Goal: Task Accomplishment & Management: Complete application form

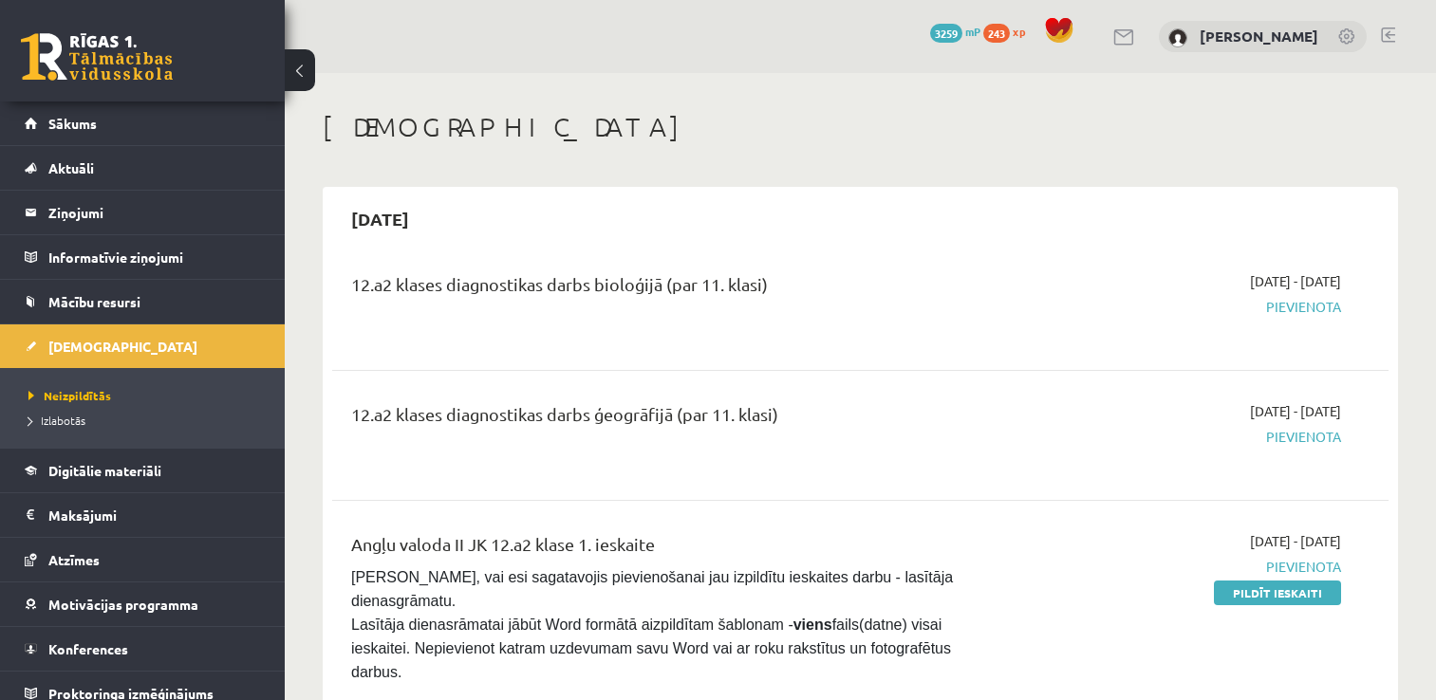
scroll to position [2445, 0]
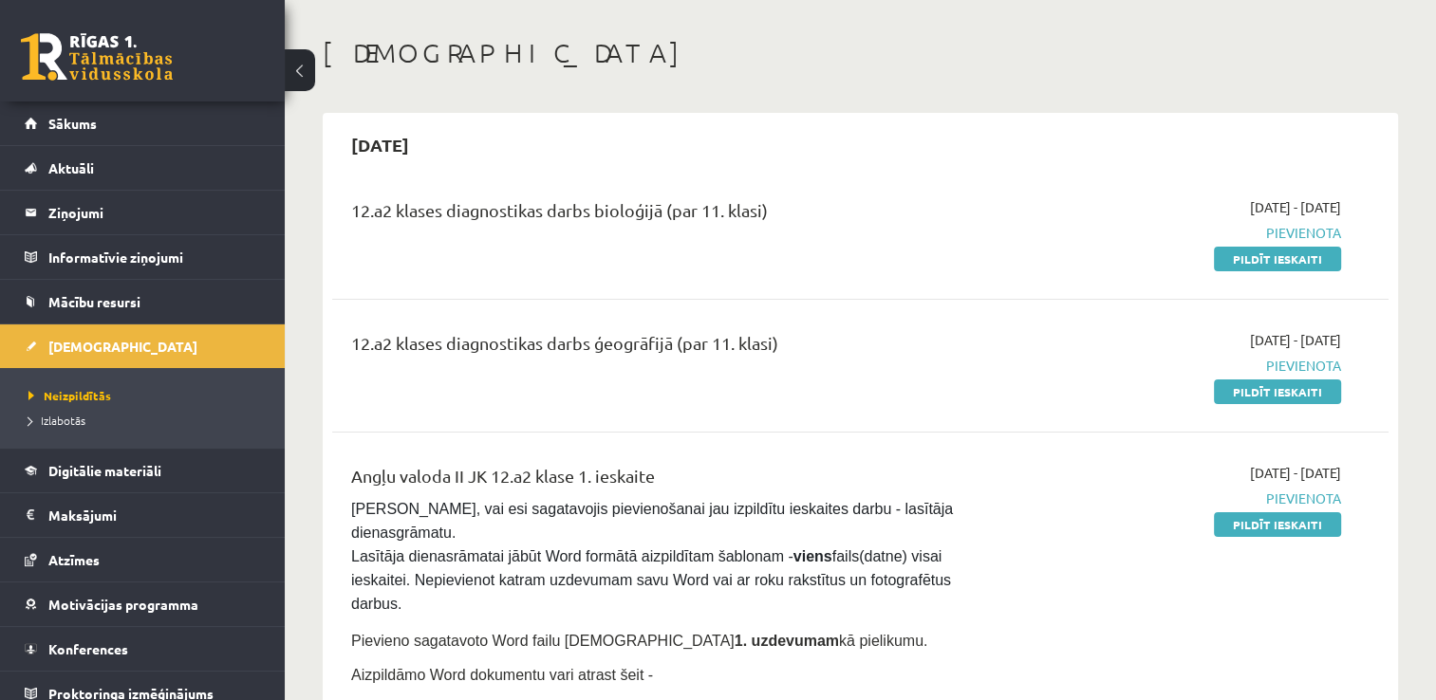
scroll to position [103, 0]
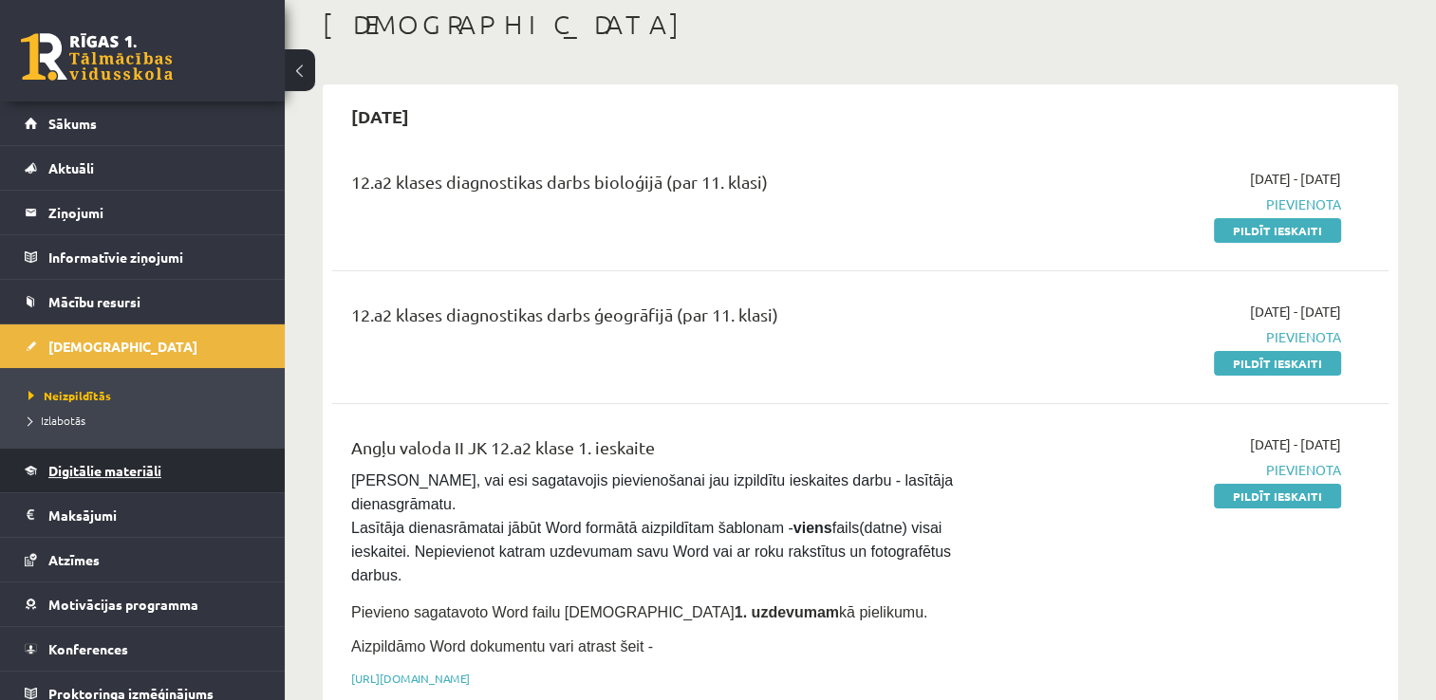
click at [100, 462] on span "Digitālie materiāli" at bounding box center [104, 470] width 113 height 17
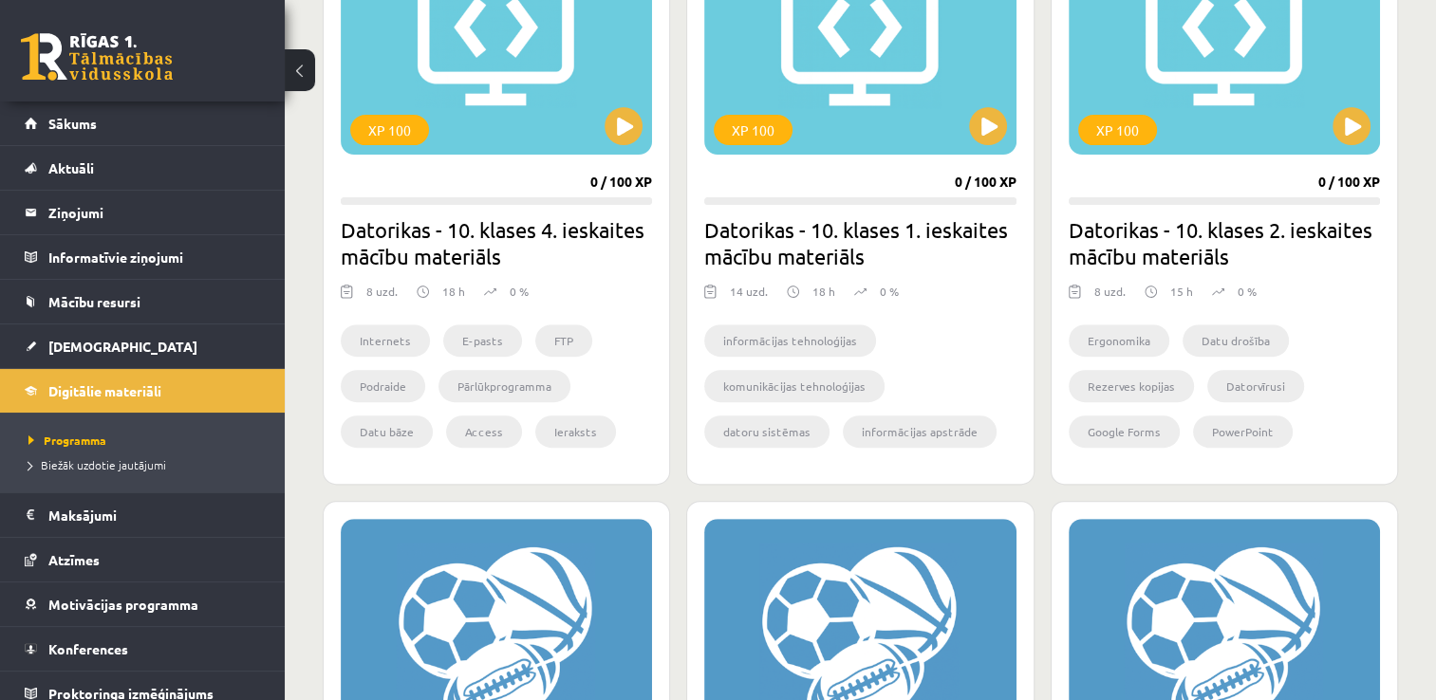
scroll to position [644, 0]
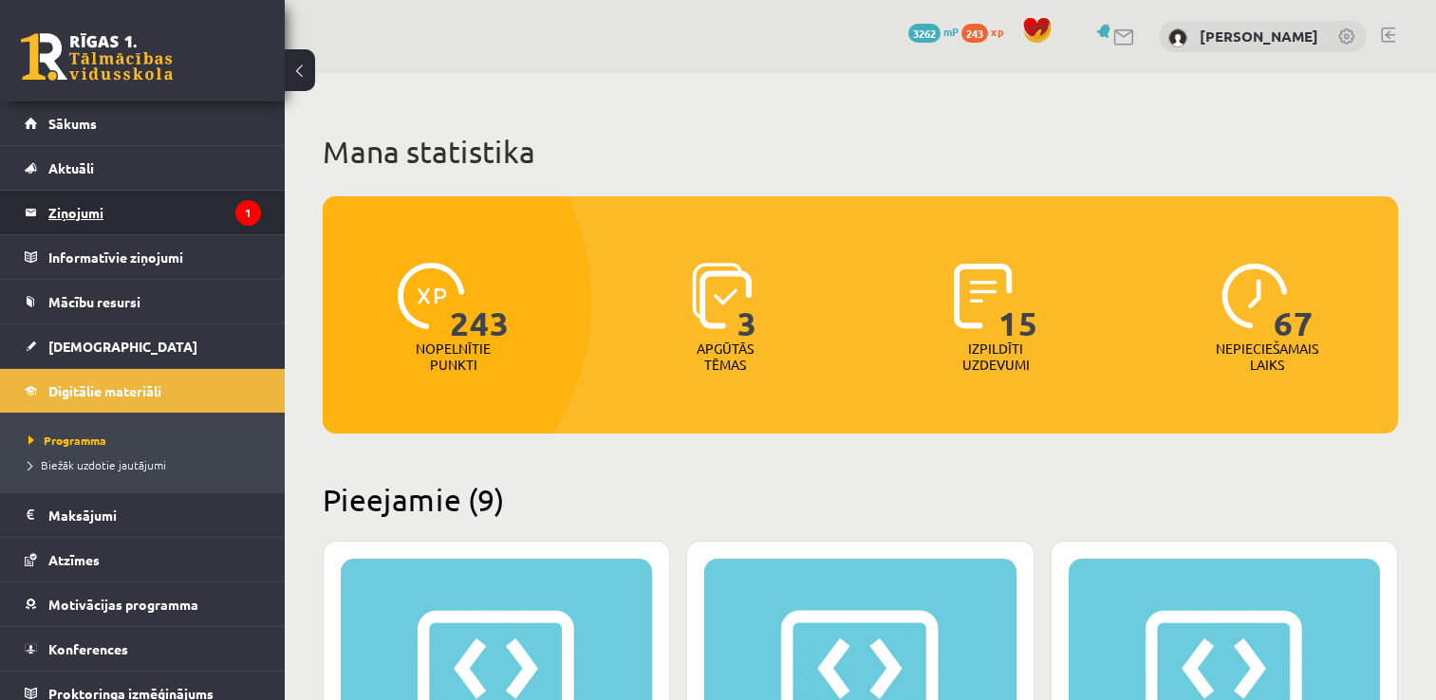
scroll to position [644, 0]
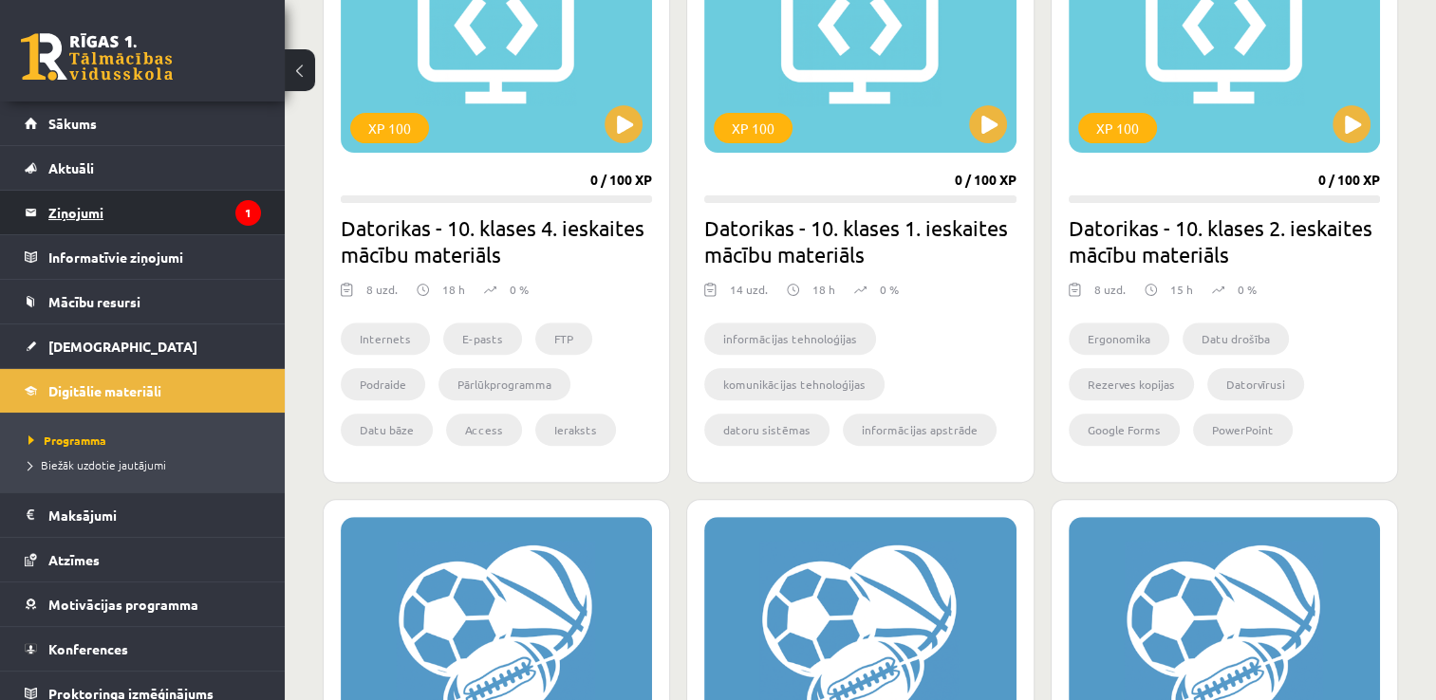
click at [149, 199] on legend "Ziņojumi 1" at bounding box center [154, 213] width 213 height 44
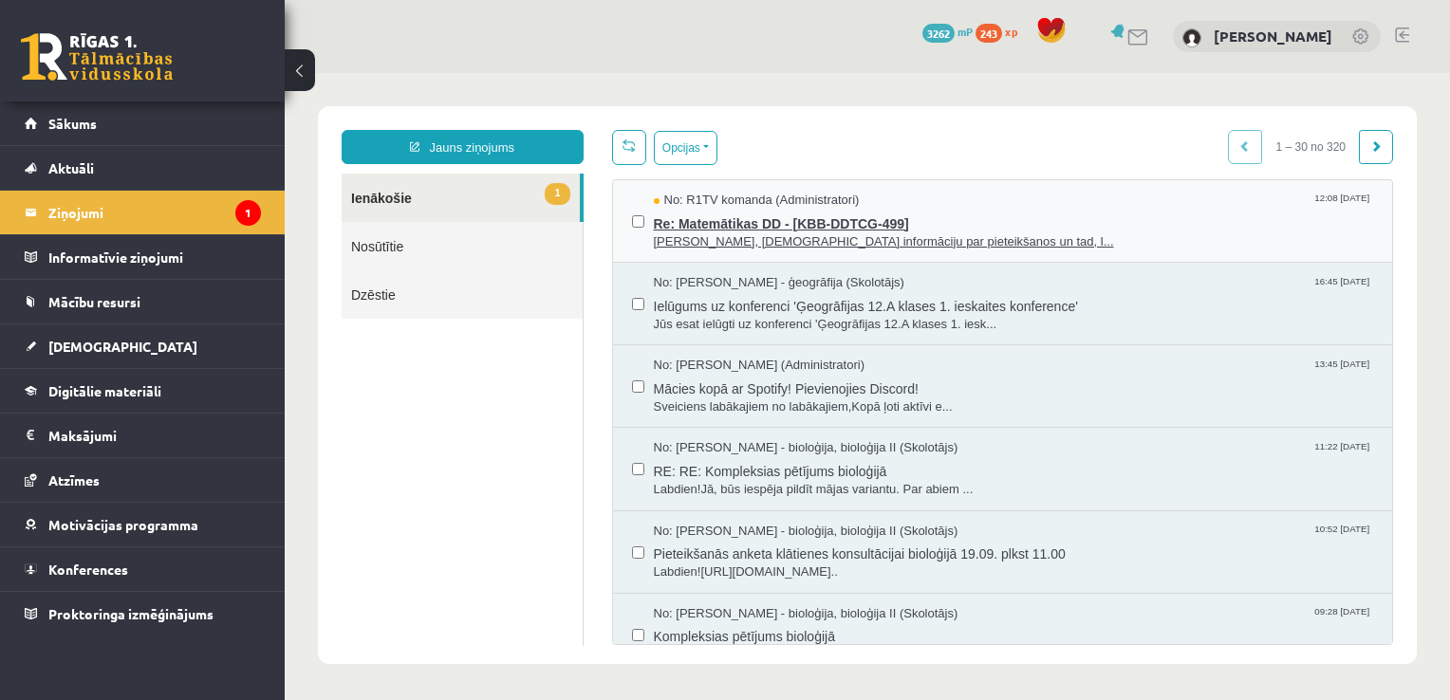
click at [915, 205] on div "No: R1TV komanda (Administratori) 12:08 16/09/2025" at bounding box center [1014, 201] width 720 height 18
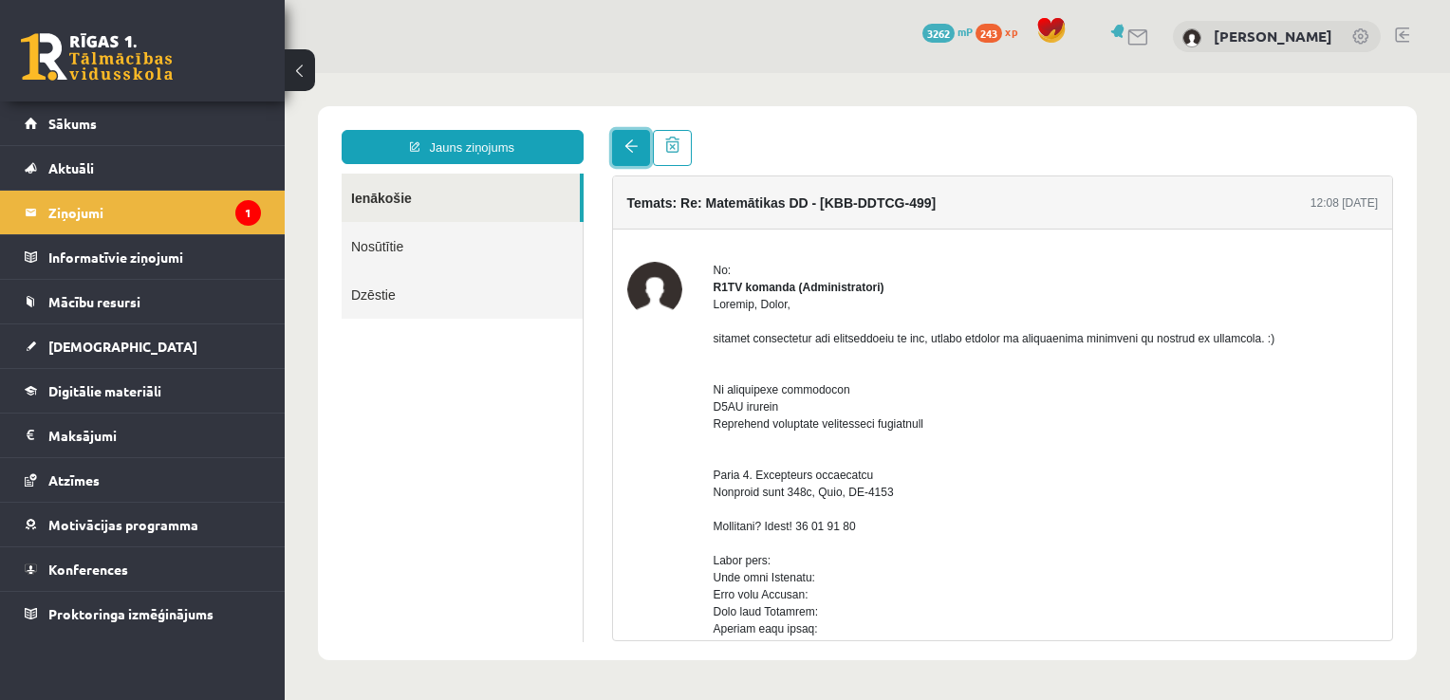
click at [631, 152] on span at bounding box center [631, 146] width 13 height 13
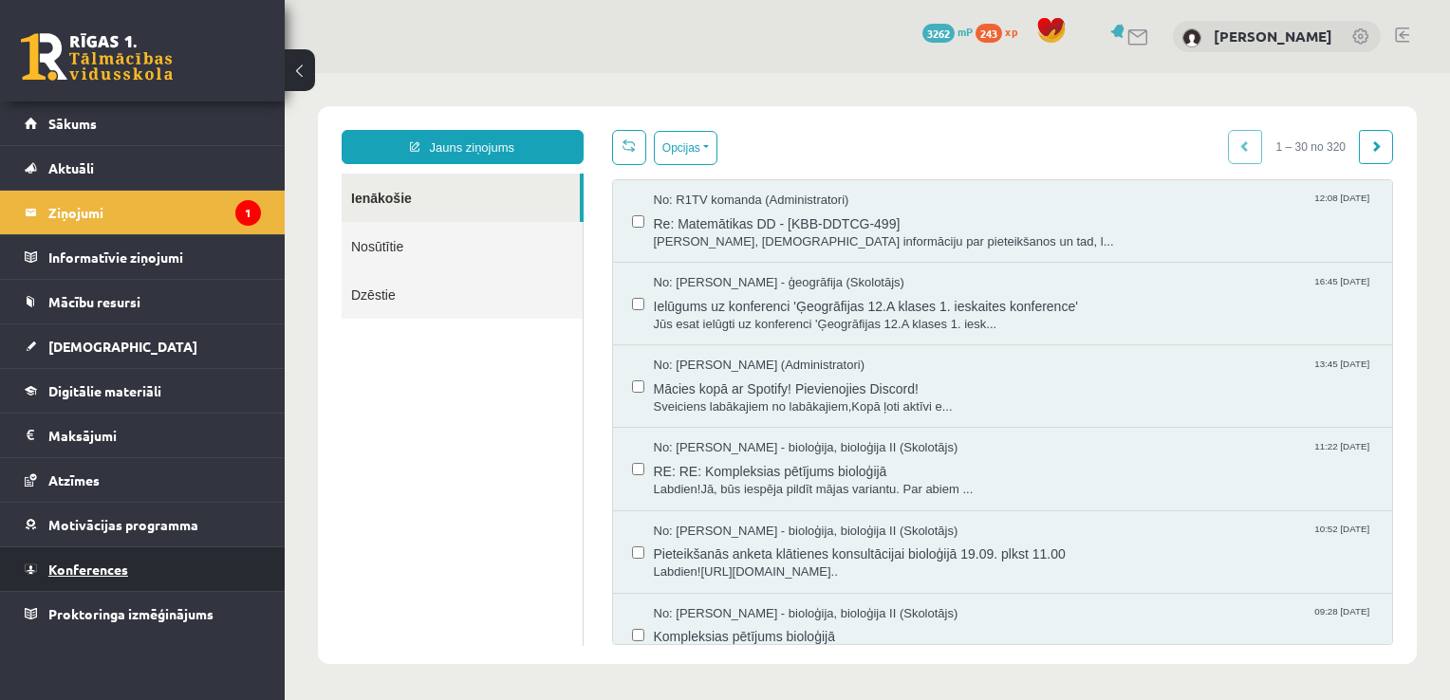
click at [166, 549] on link "Konferences" at bounding box center [143, 570] width 236 height 44
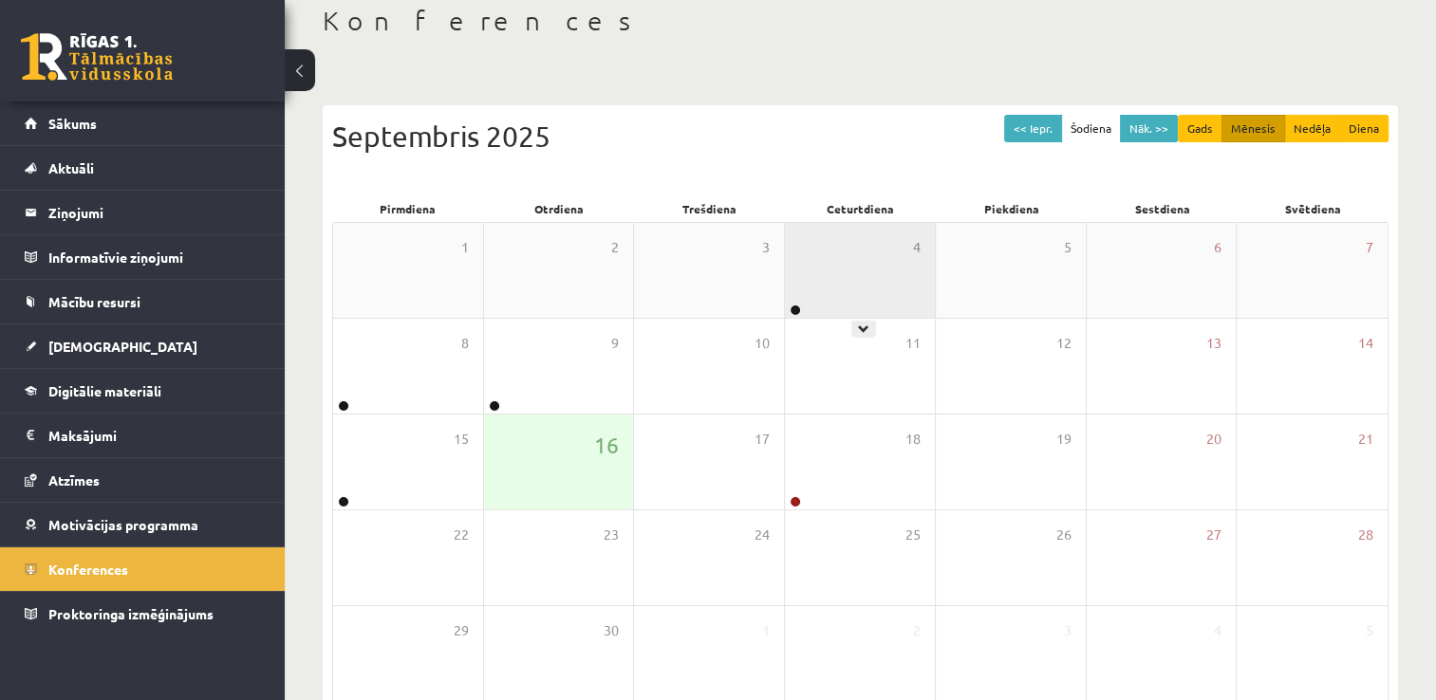
scroll to position [110, 0]
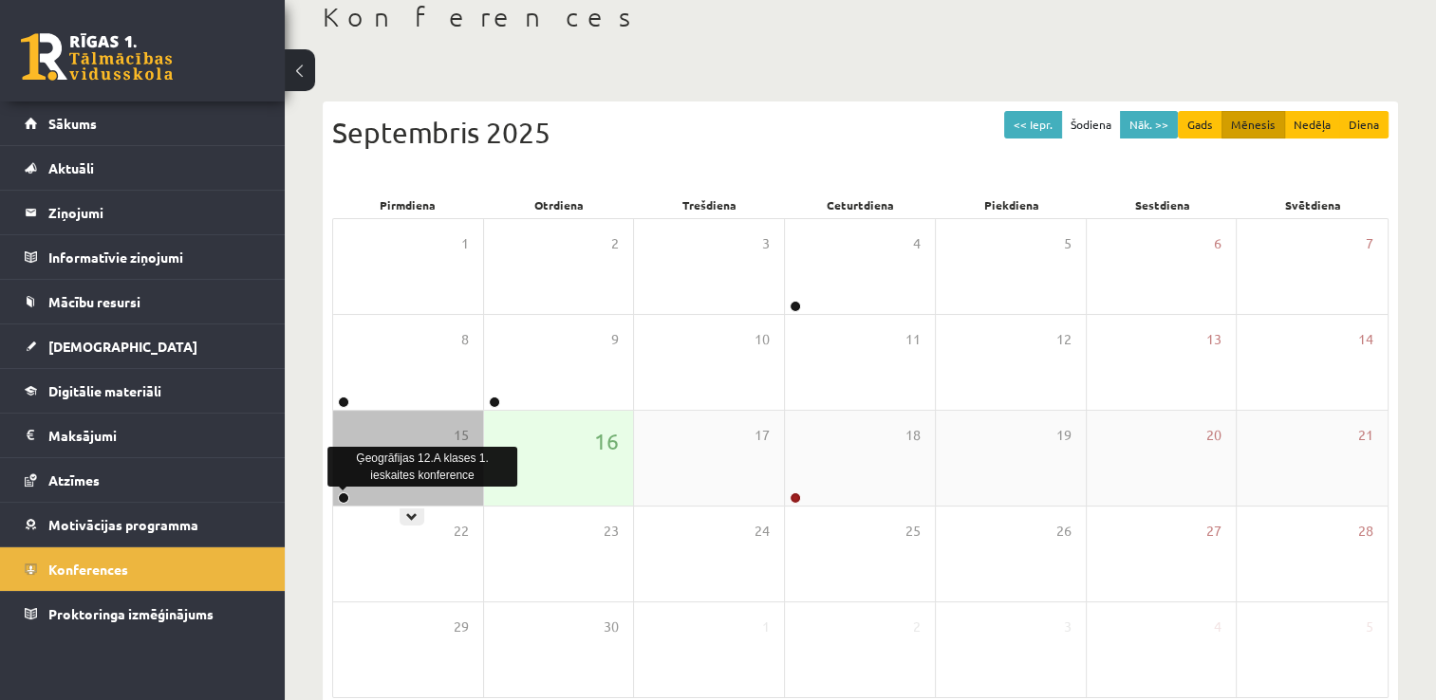
click at [339, 499] on link at bounding box center [343, 498] width 11 height 11
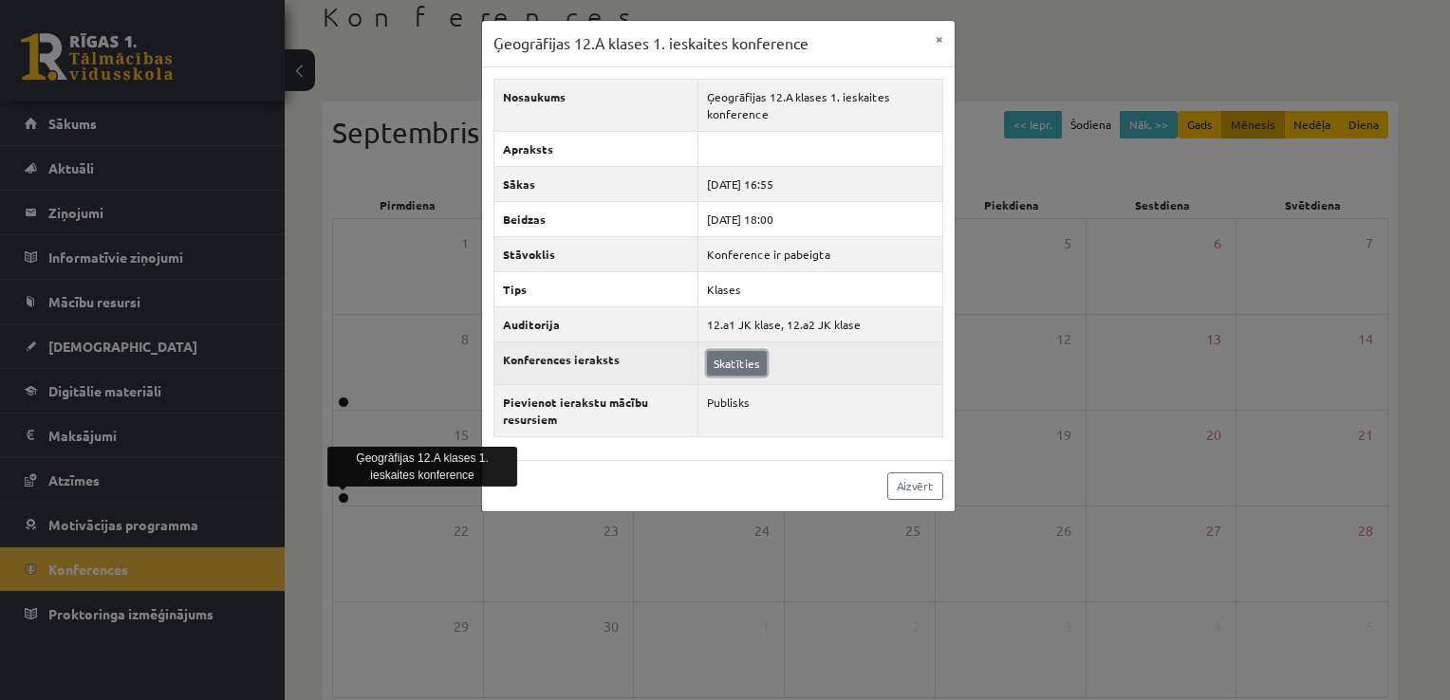
click at [737, 357] on link "Skatīties" at bounding box center [737, 363] width 60 height 25
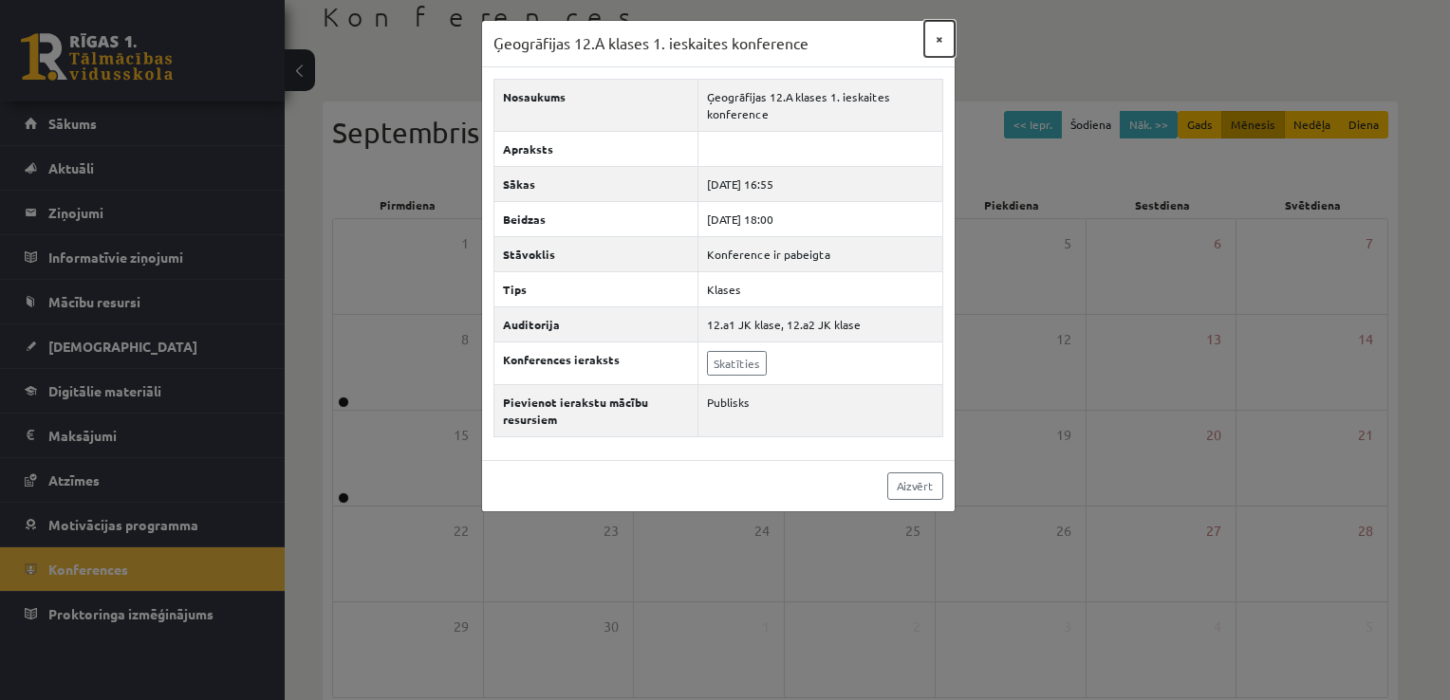
click at [938, 42] on button "×" at bounding box center [939, 39] width 30 height 36
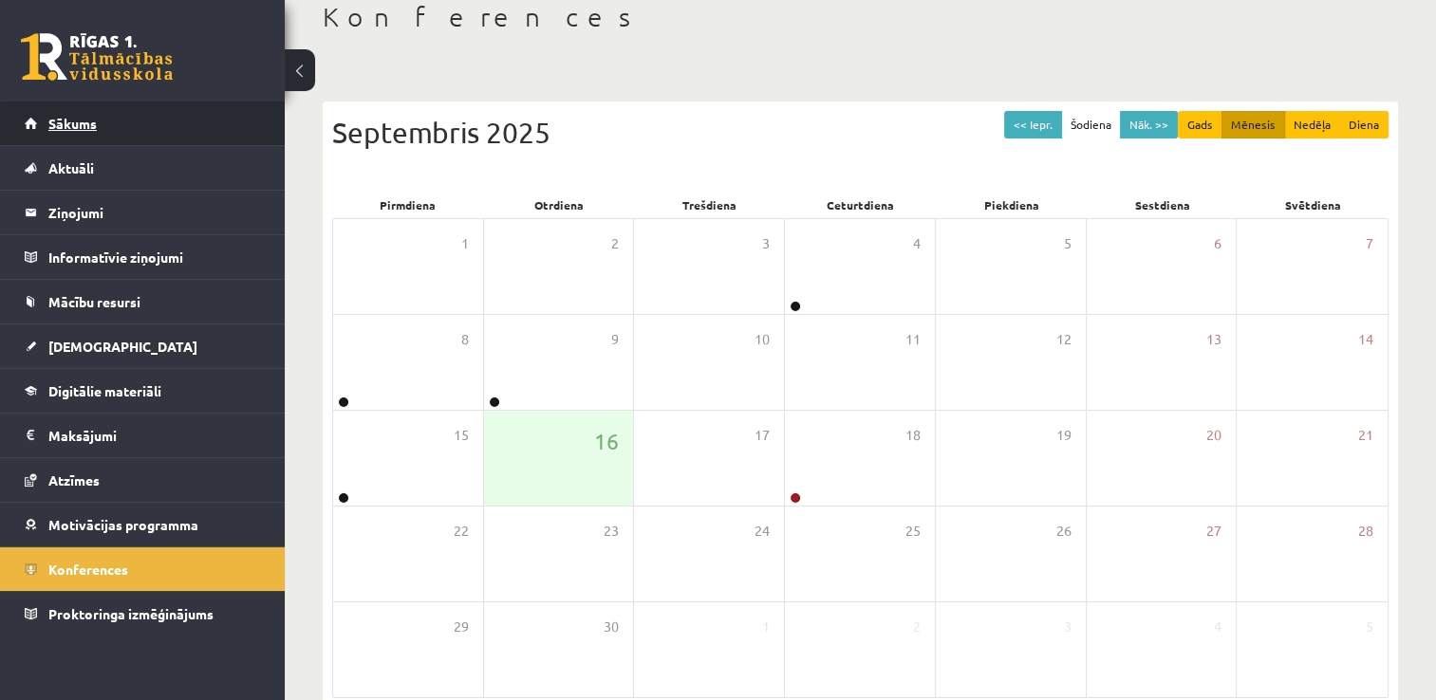
click at [122, 117] on link "Sākums" at bounding box center [143, 124] width 236 height 44
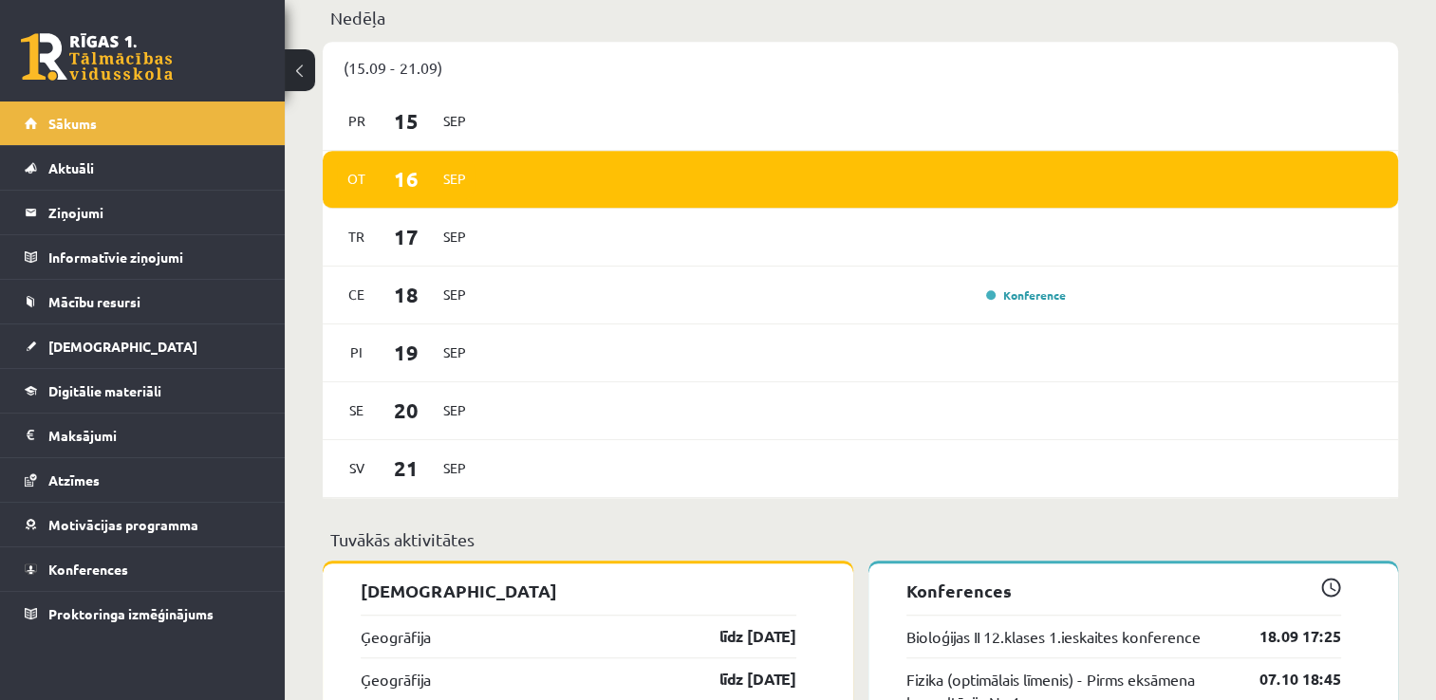
scroll to position [1195, 0]
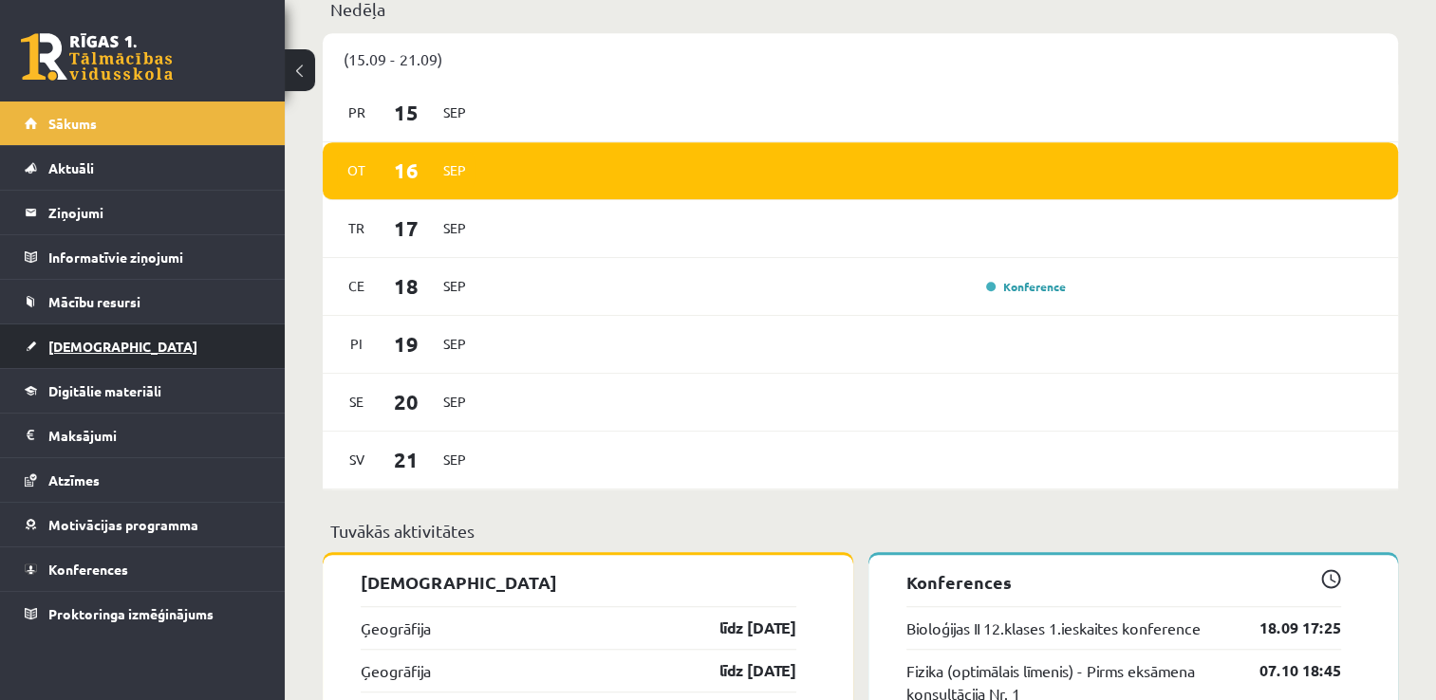
click at [233, 329] on link "[DEMOGRAPHIC_DATA]" at bounding box center [143, 347] width 236 height 44
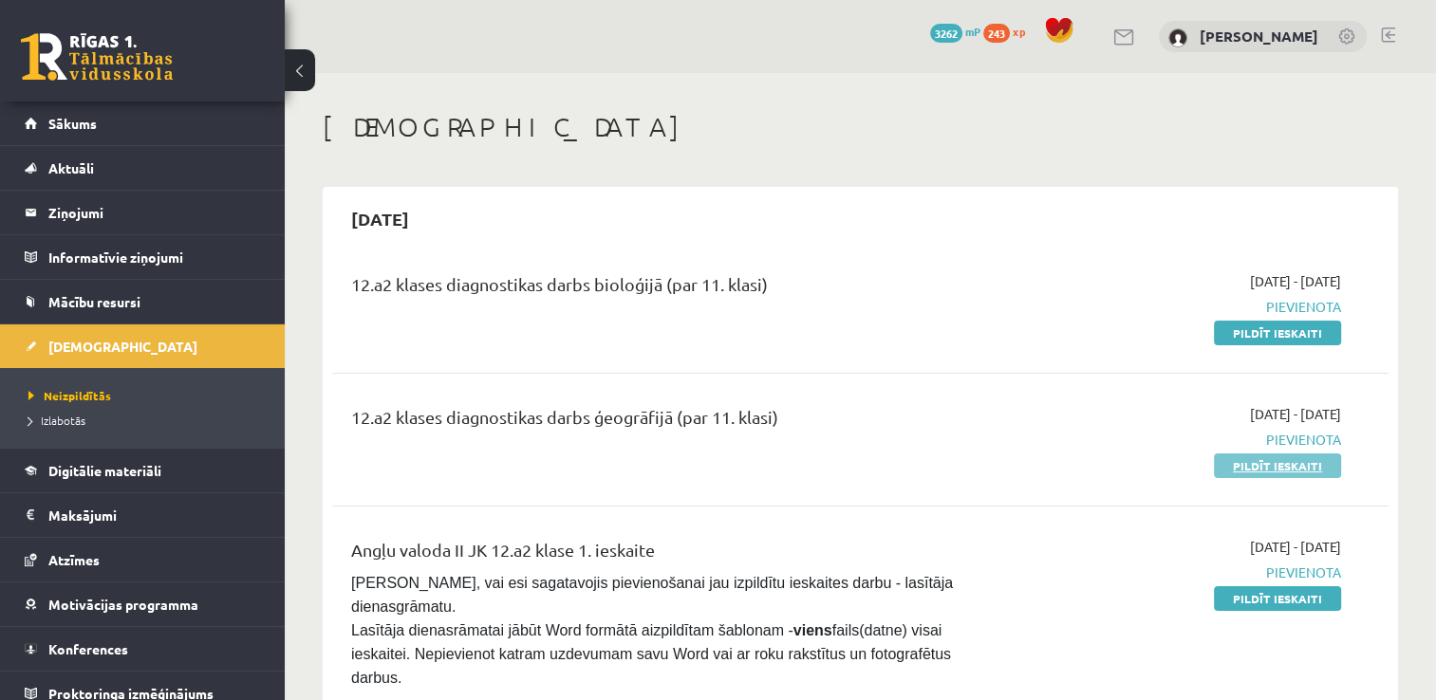
click at [1266, 473] on link "Pildīt ieskaiti" at bounding box center [1277, 466] width 127 height 25
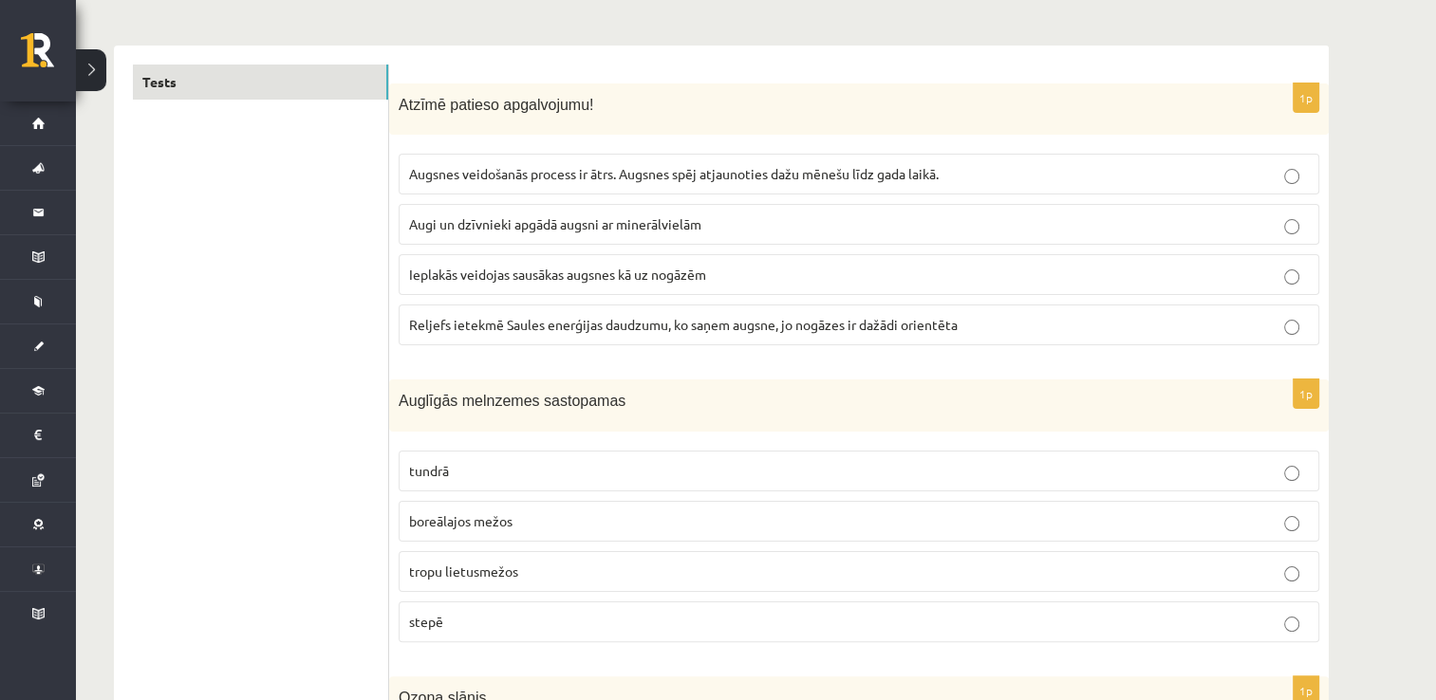
scroll to position [292, 0]
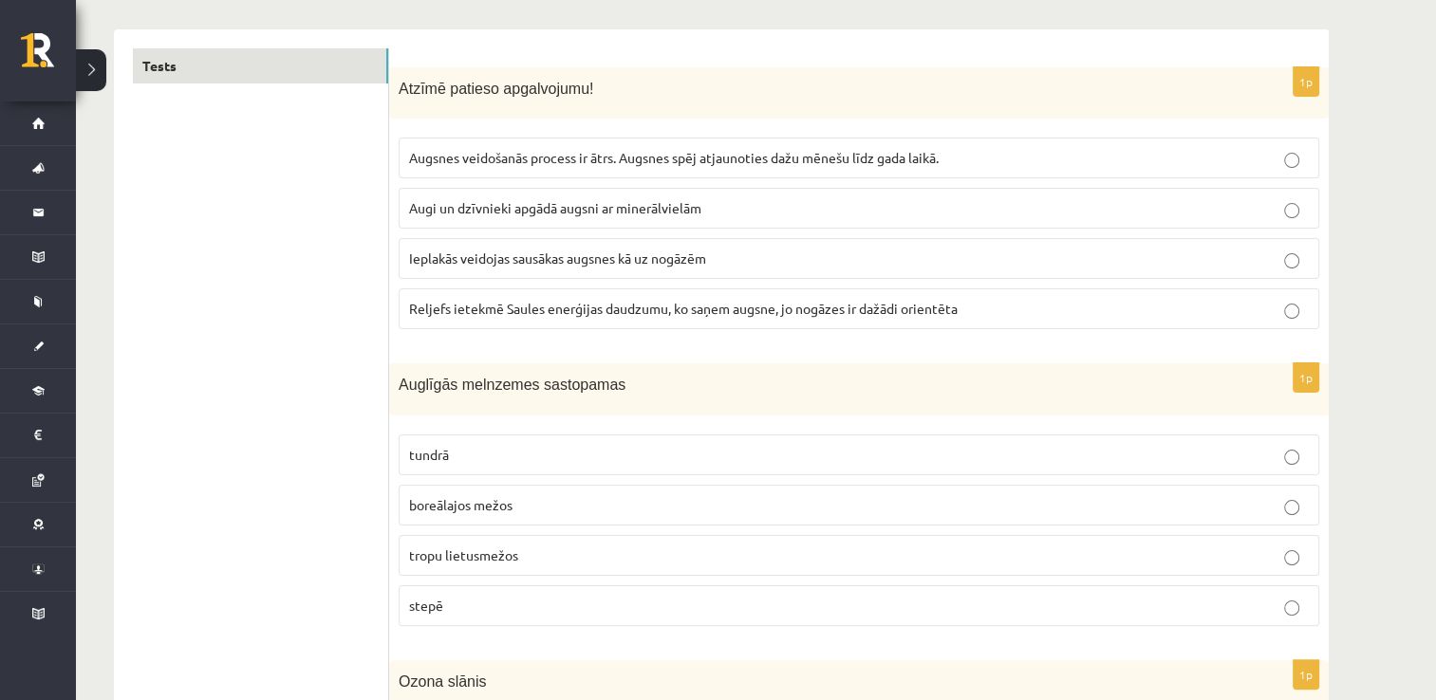
click at [1017, 310] on p "Reljefs ietekmē Saules enerģijas daudzumu, ko saņem augsne, jo nogāzes ir dažād…" at bounding box center [859, 309] width 900 height 20
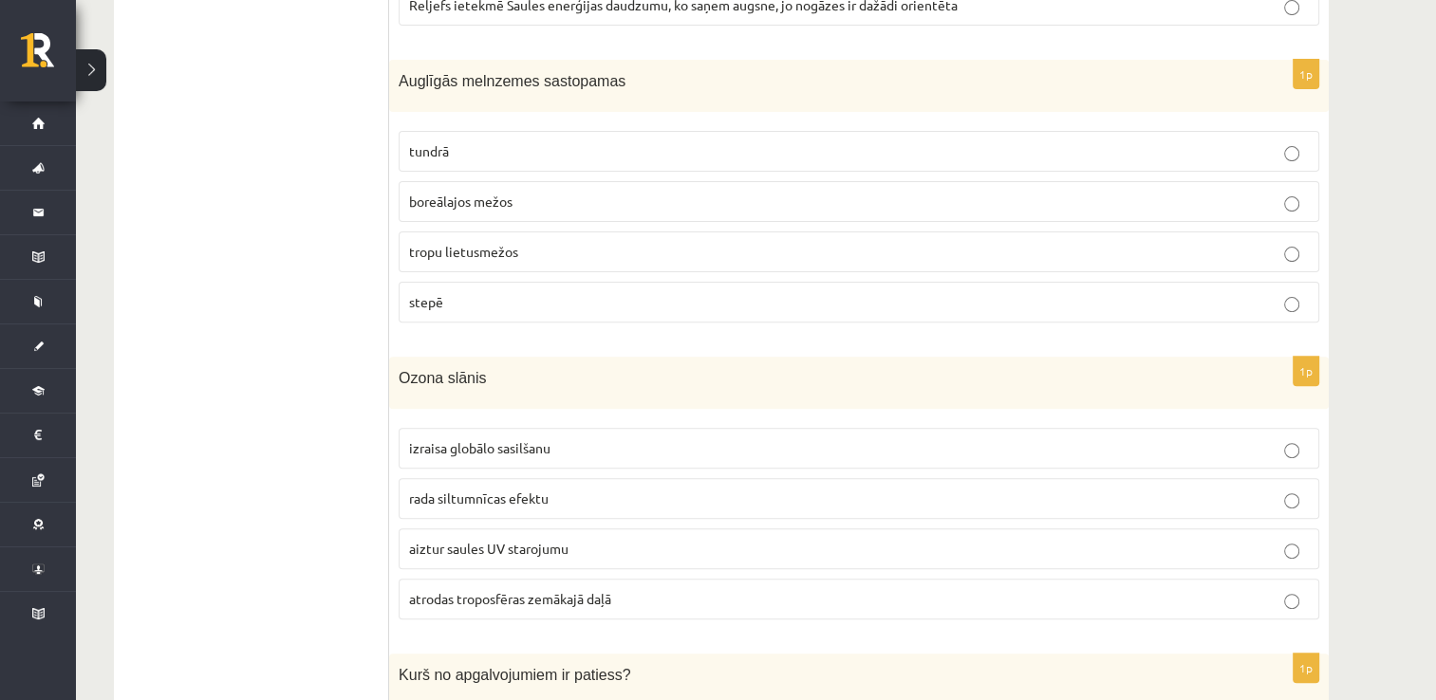
scroll to position [629, 0]
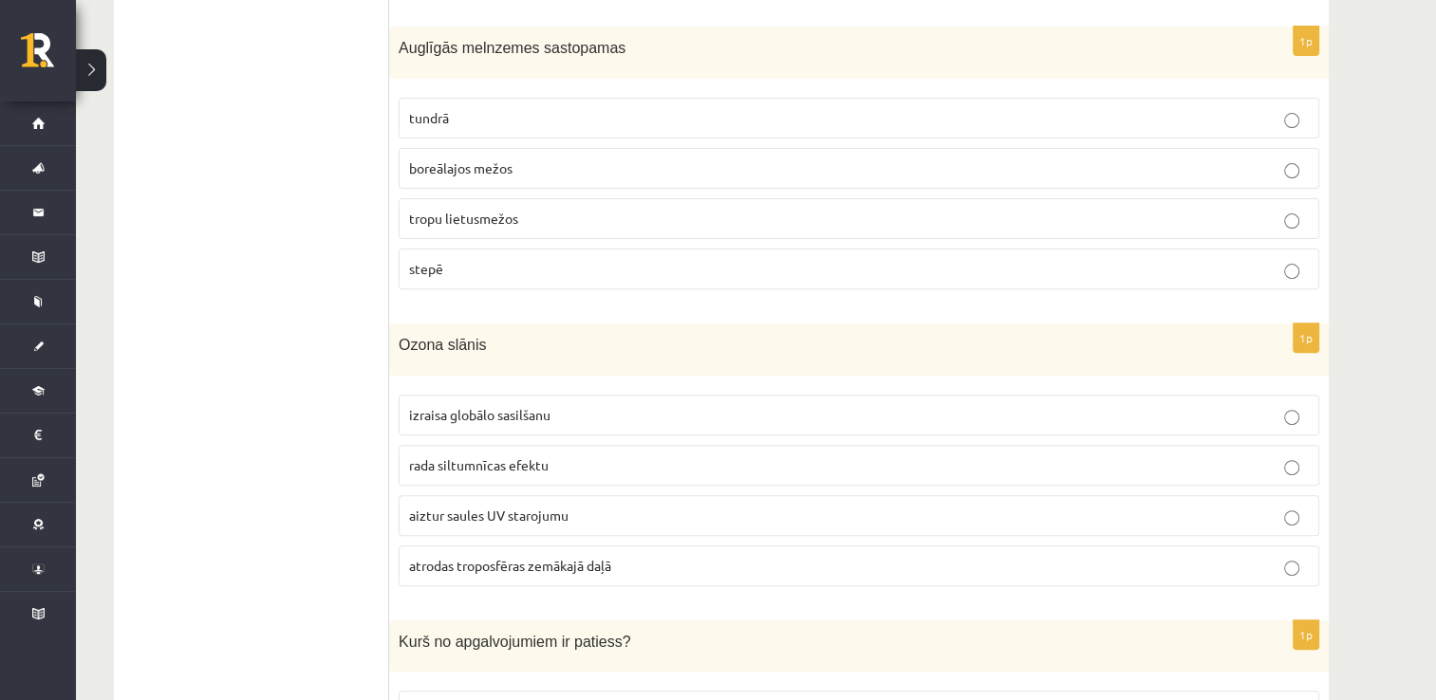
click at [649, 274] on p "stepē" at bounding box center [859, 269] width 900 height 20
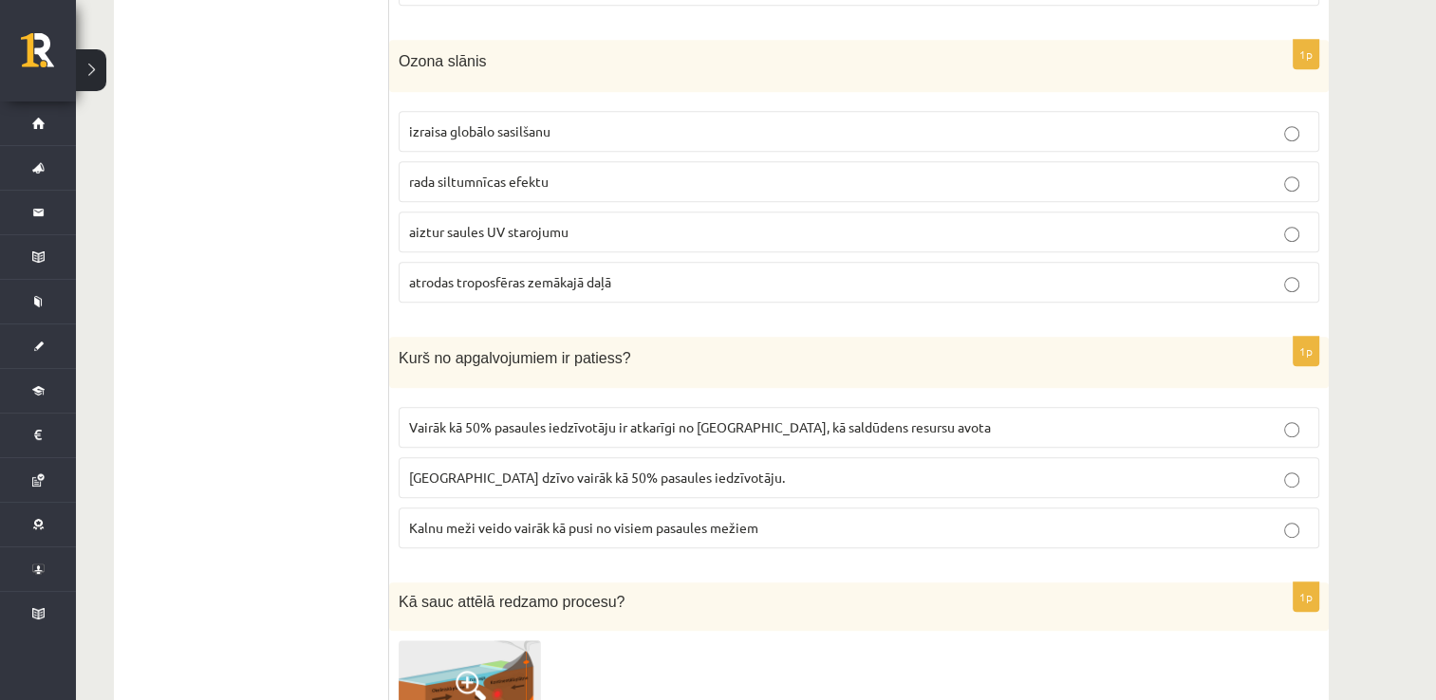
scroll to position [914, 0]
click at [577, 275] on span "atrodas troposfēras zemākajā daļā" at bounding box center [510, 280] width 202 height 17
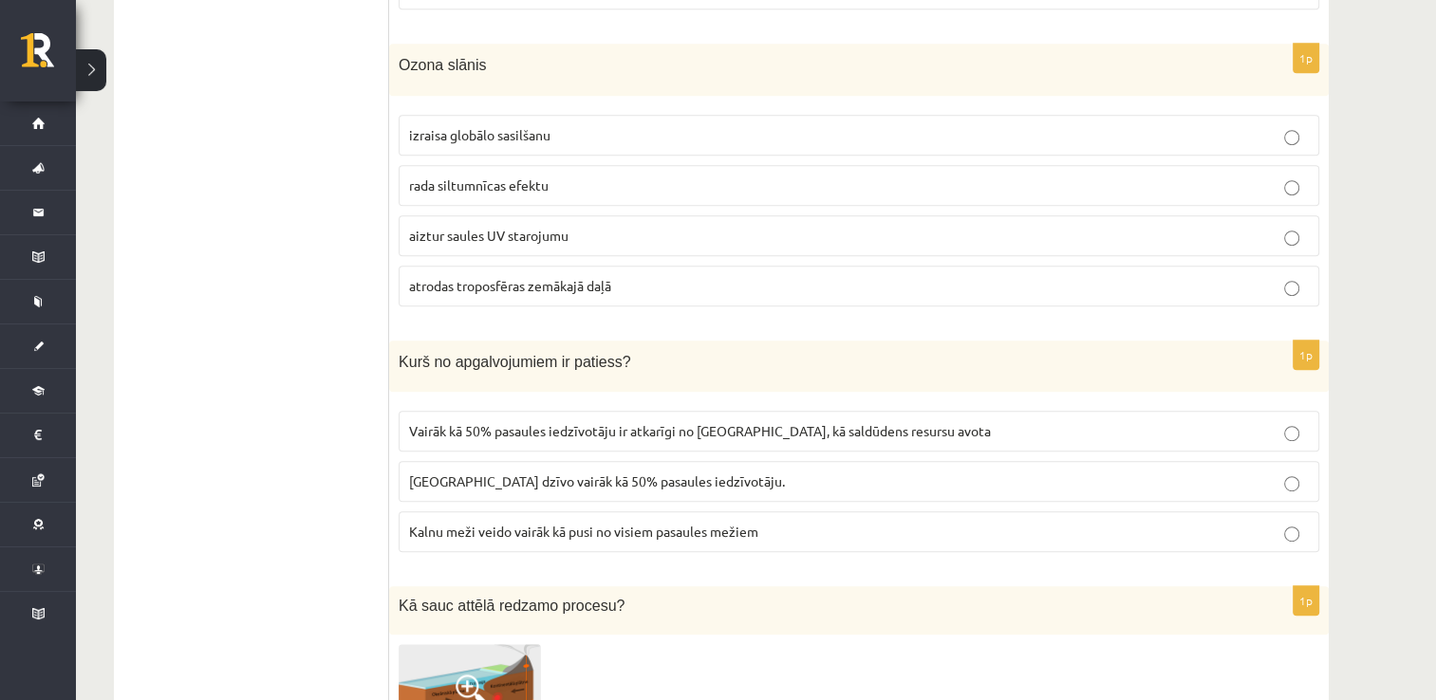
click at [562, 229] on span "aiztur saules UV starojumu" at bounding box center [488, 235] width 159 height 17
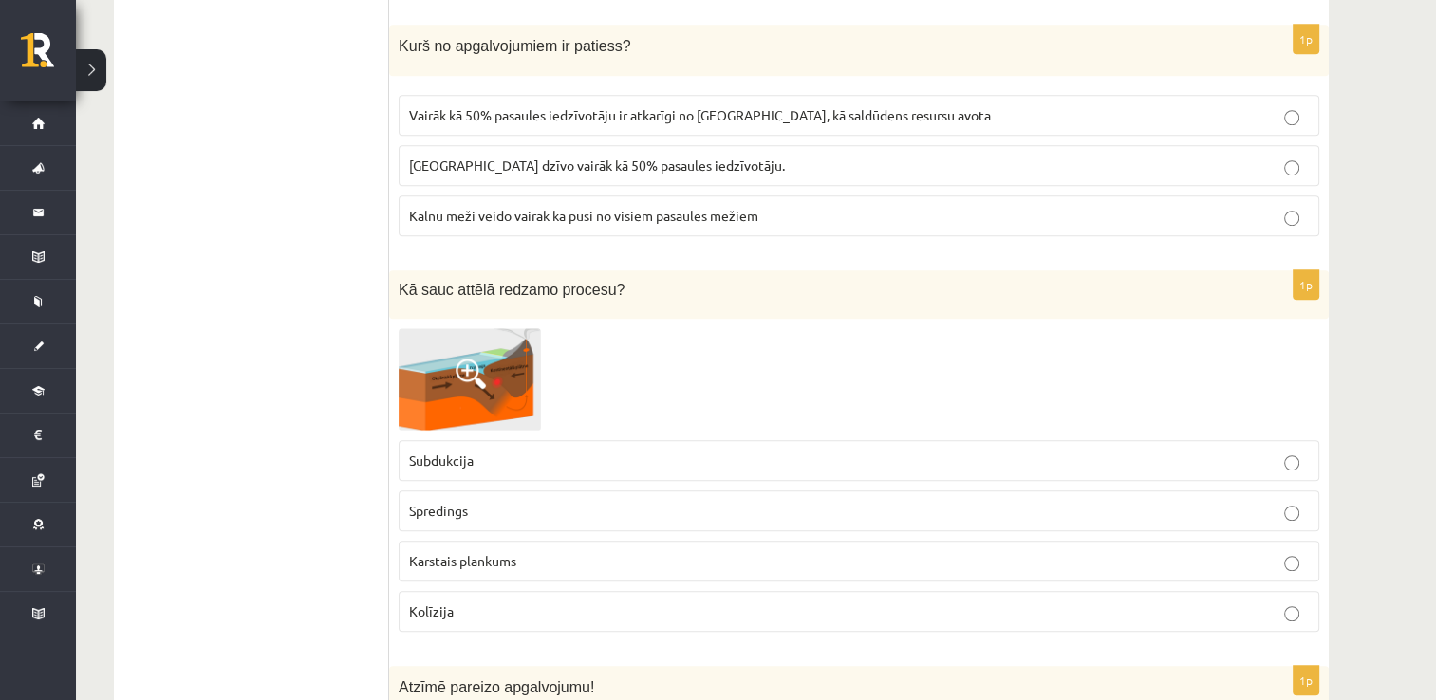
scroll to position [1226, 0]
click at [958, 114] on p "Vairāk kā 50% pasaules iedzīvotāju ir atkarīgi no kalniem, kā saldūdens resursu…" at bounding box center [859, 114] width 900 height 20
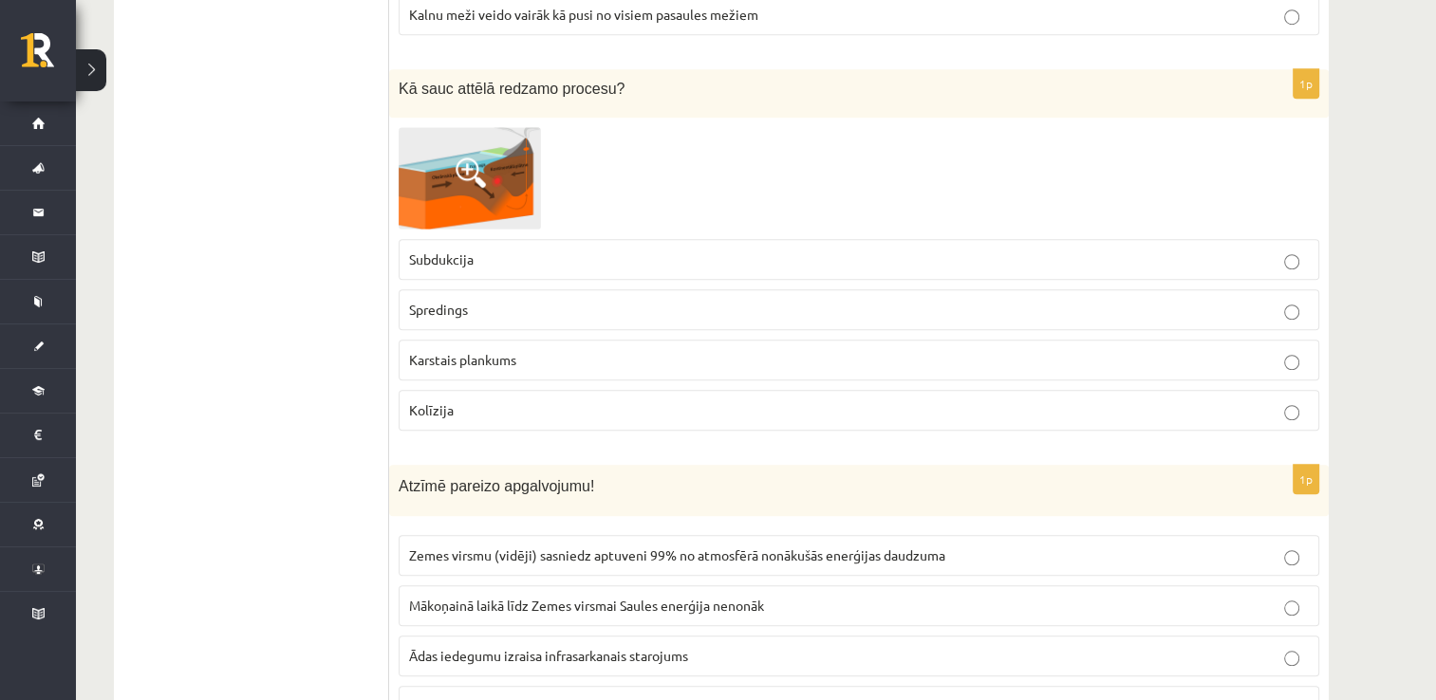
scroll to position [1441, 0]
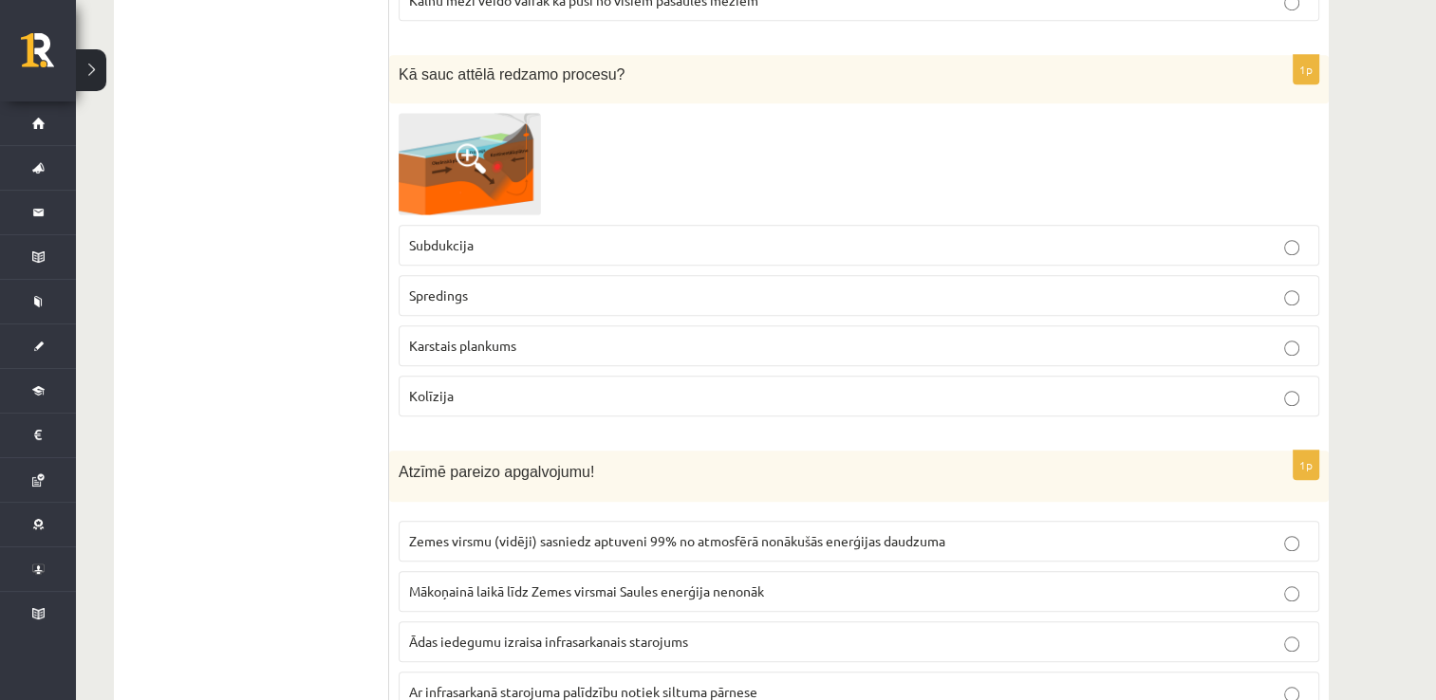
click at [509, 153] on img at bounding box center [470, 164] width 142 height 102
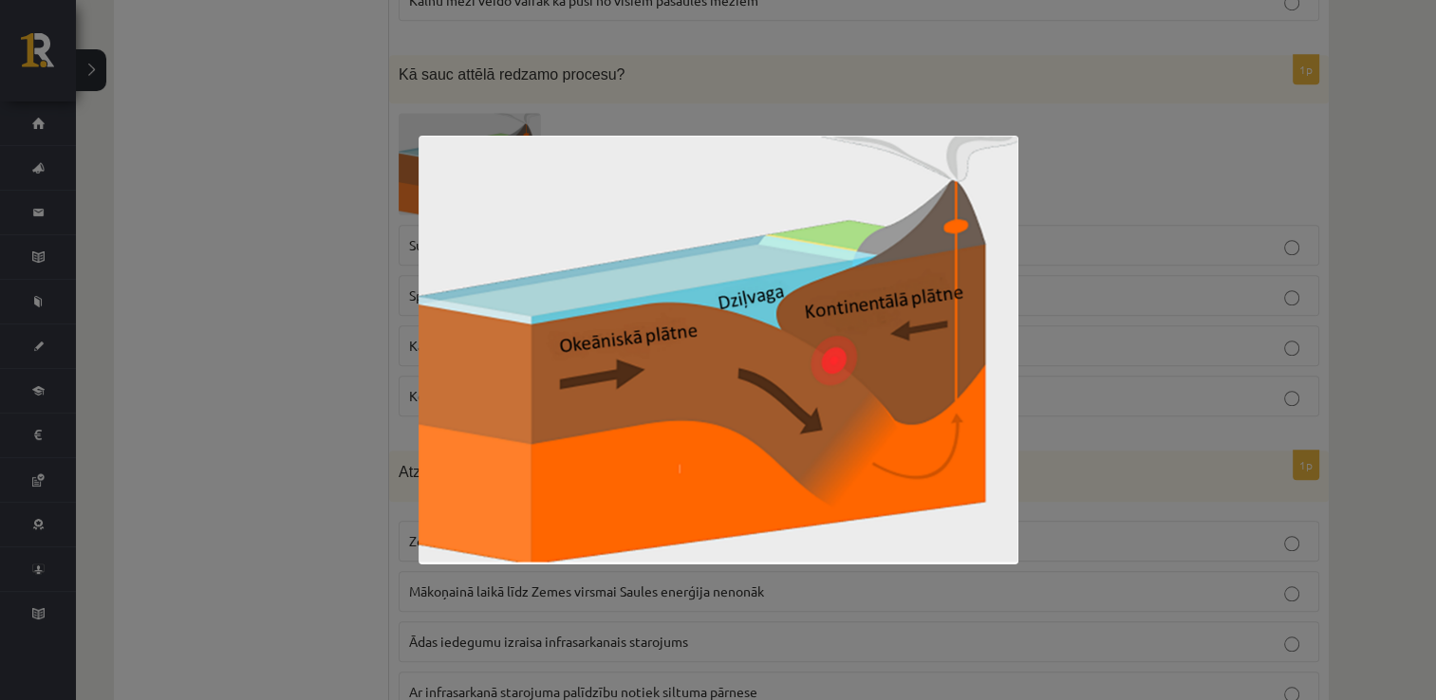
click at [1102, 182] on div at bounding box center [718, 350] width 1436 height 700
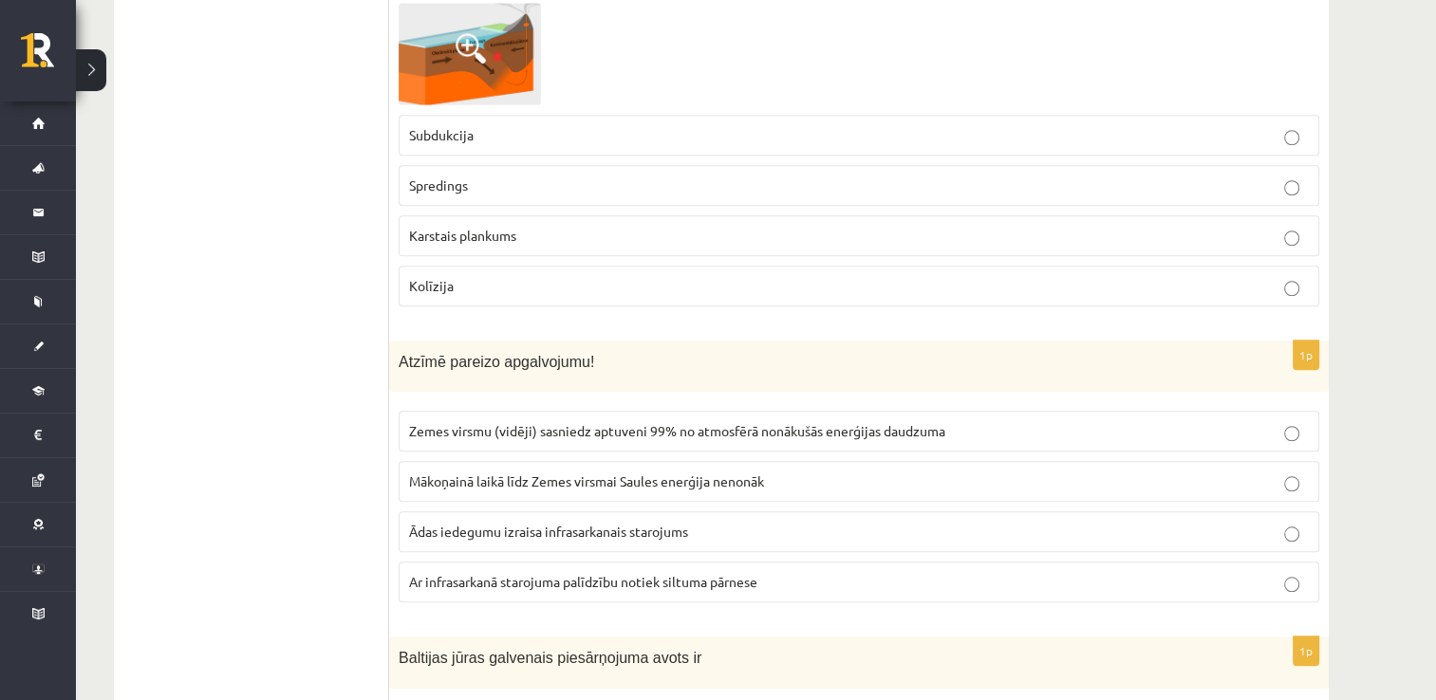
scroll to position [1562, 0]
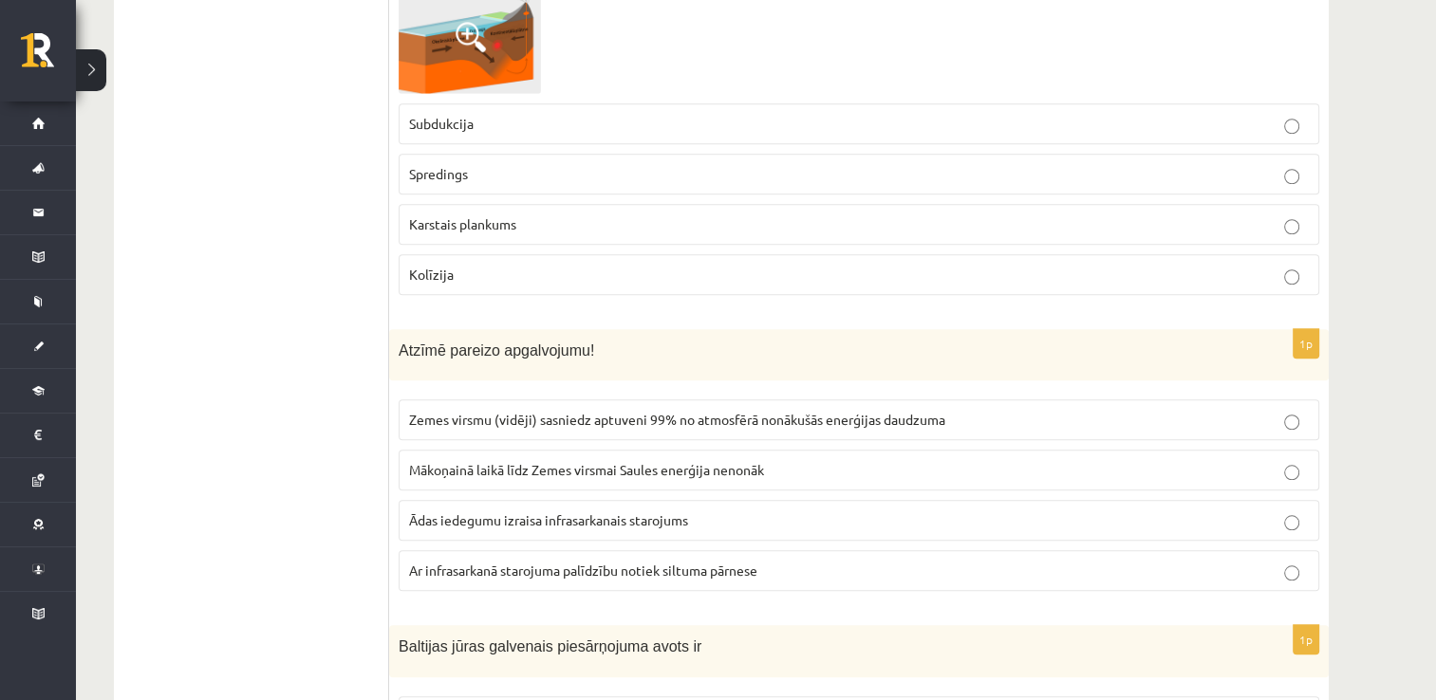
click at [554, 114] on p "Subdukcija" at bounding box center [859, 124] width 900 height 20
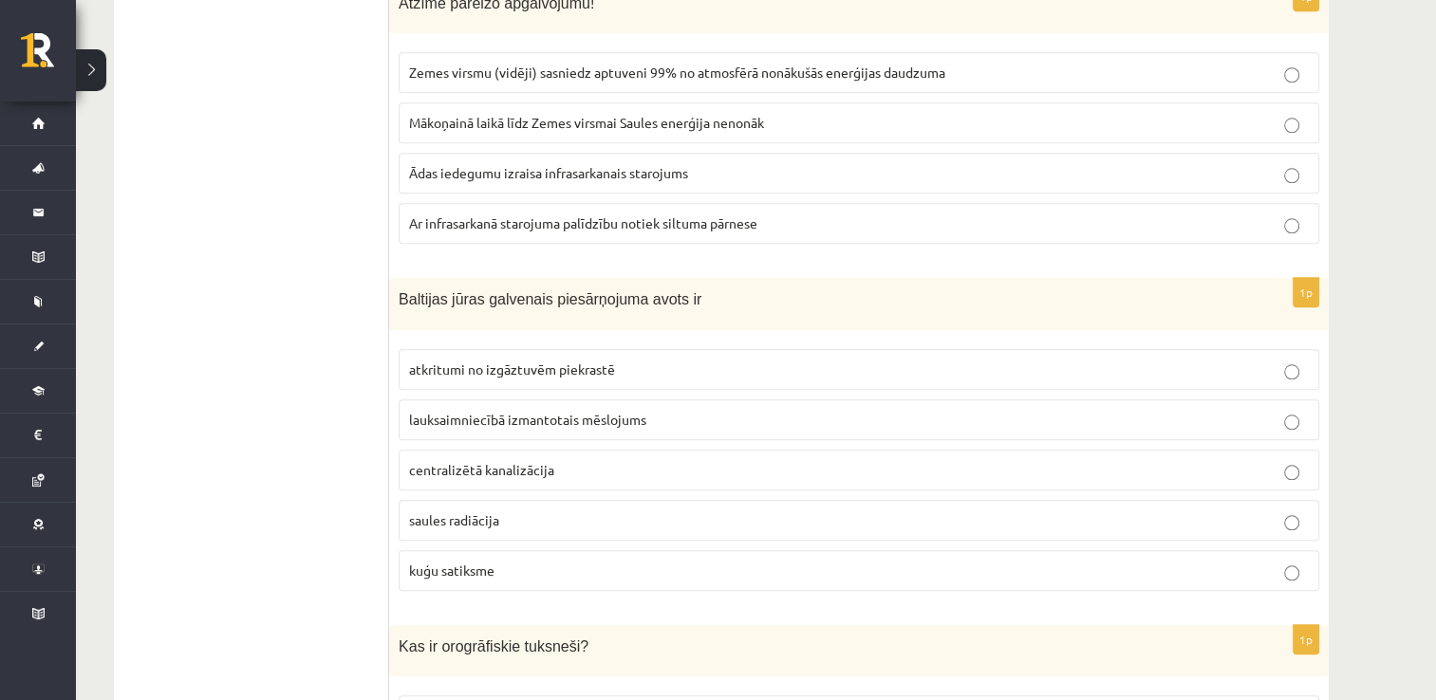
scroll to position [1910, 0]
click at [513, 215] on span "Ar infrasarkanā starojuma palīdzību notiek siltuma pārnese" at bounding box center [583, 223] width 348 height 17
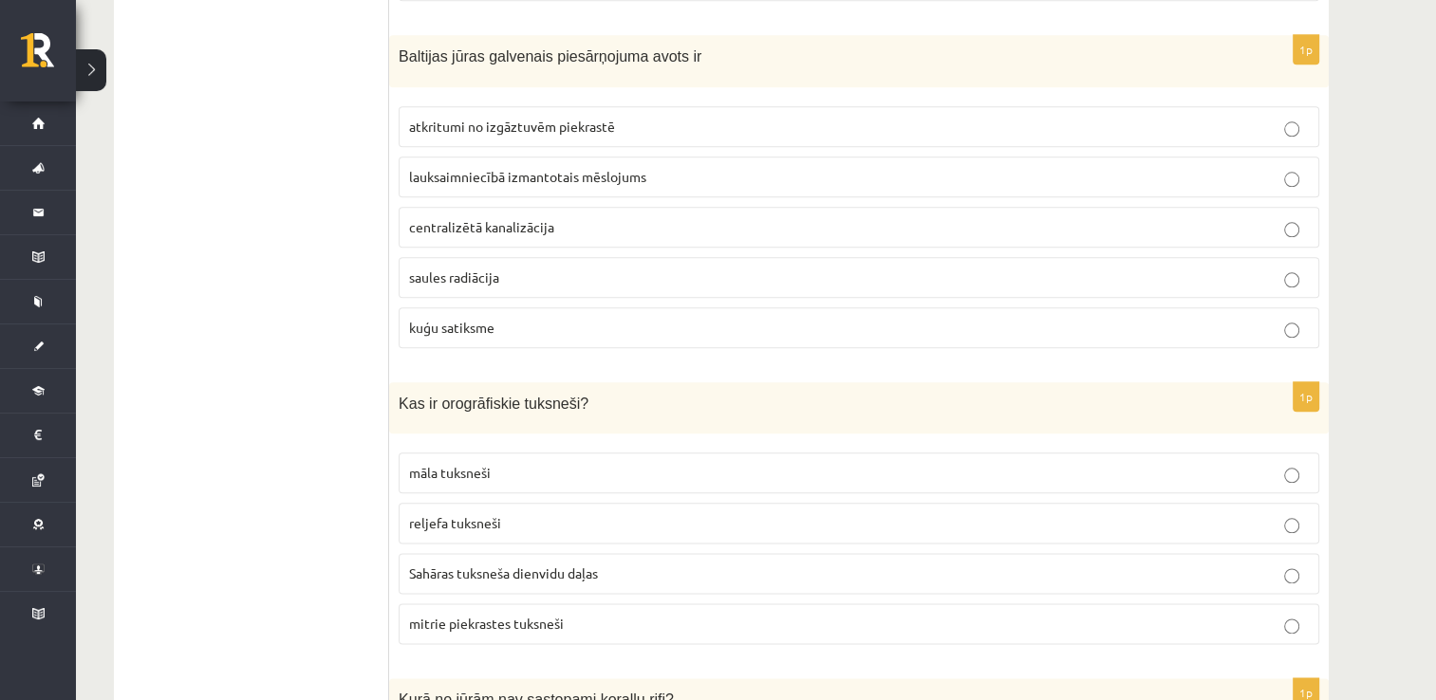
scroll to position [2159, 0]
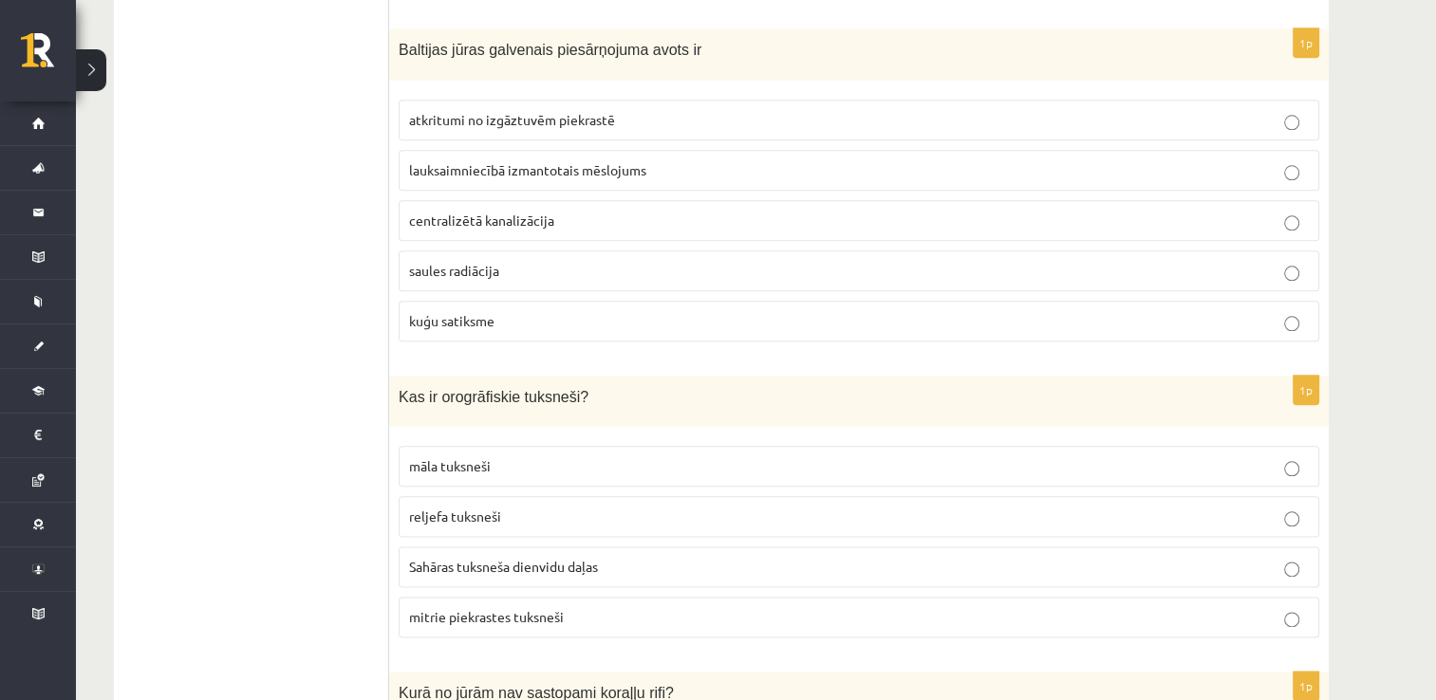
click at [718, 162] on p "lauksaimniecībā izmantotais mēslojums" at bounding box center [859, 170] width 900 height 20
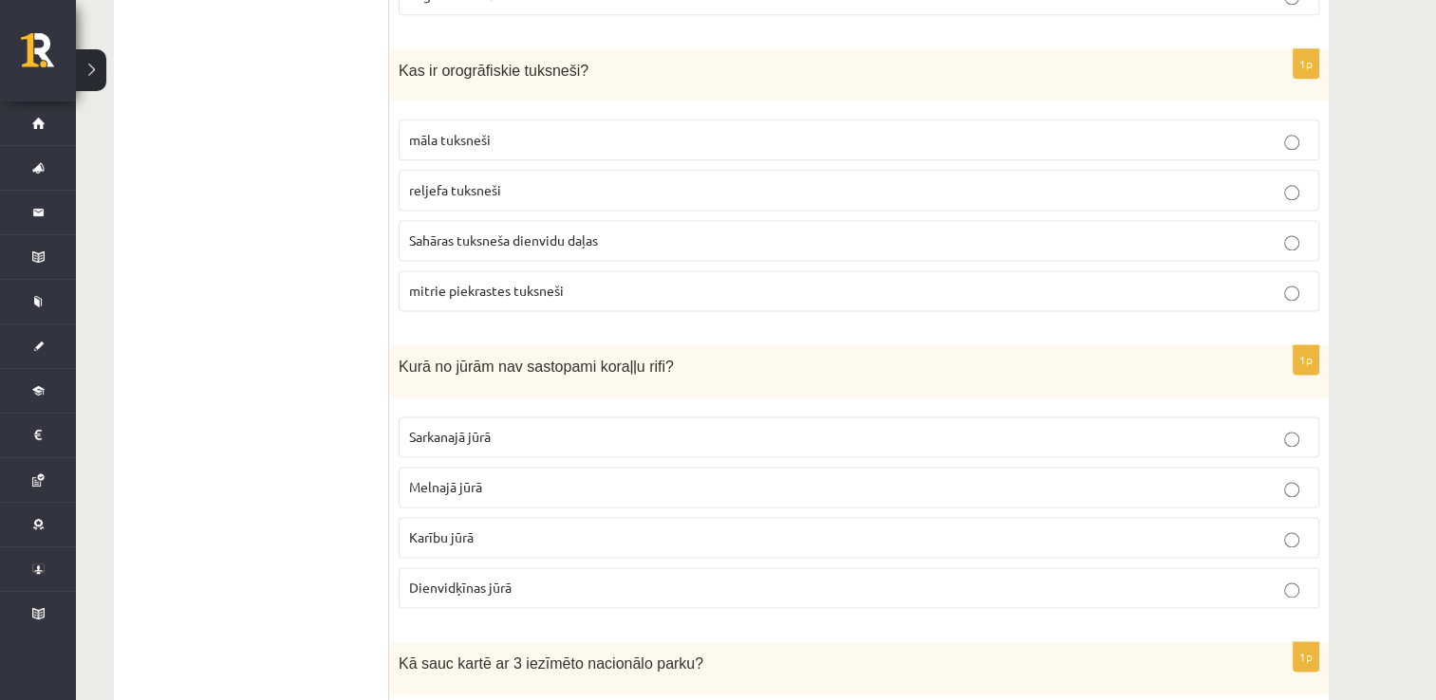
scroll to position [2487, 0]
click at [561, 182] on p "reljefa tuksneši" at bounding box center [859, 189] width 900 height 20
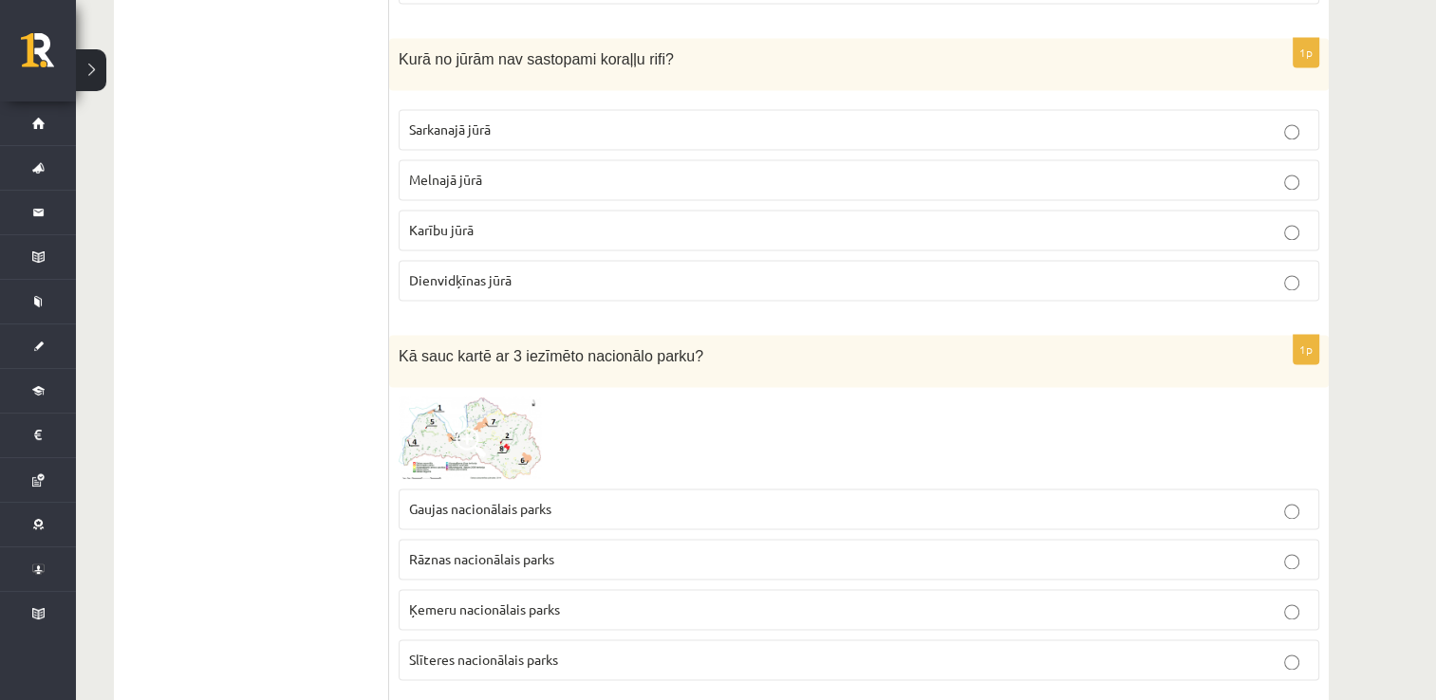
scroll to position [2792, 0]
click at [542, 171] on p "Melnajā jūrā" at bounding box center [859, 181] width 900 height 20
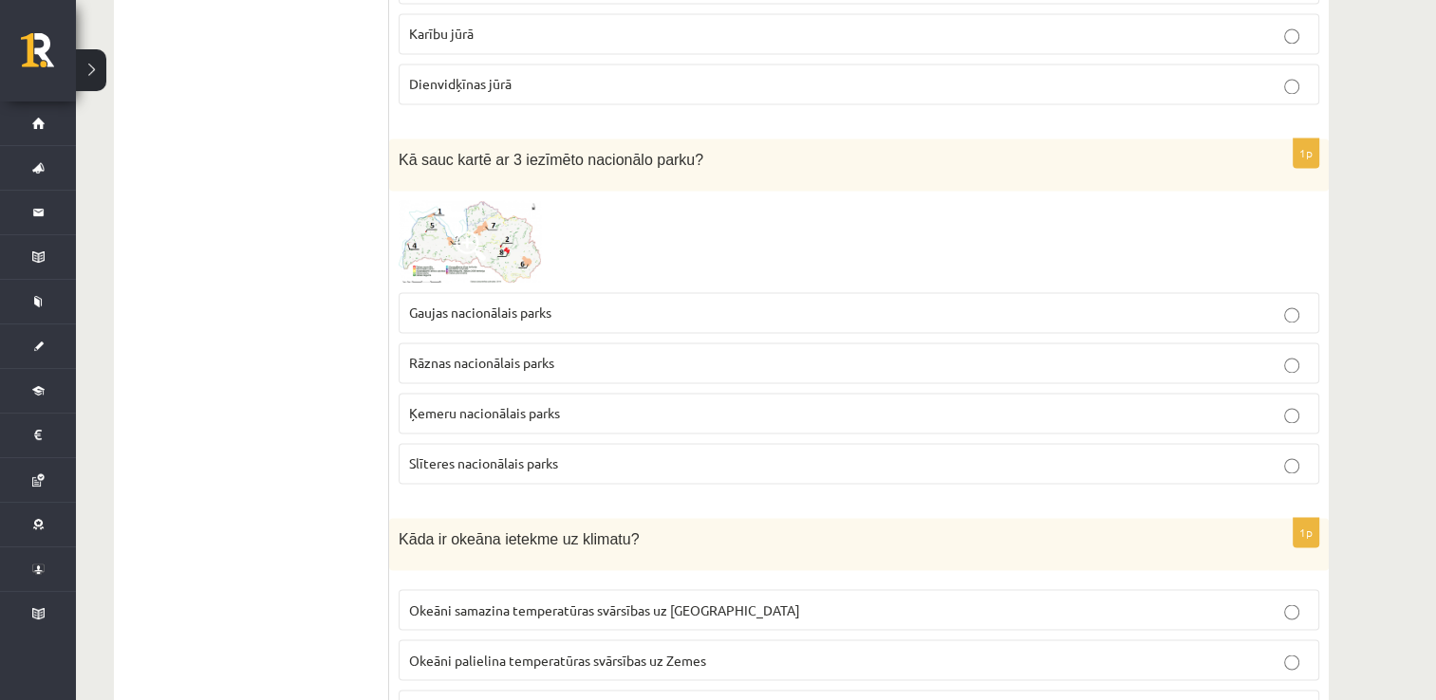
scroll to position [3056, 0]
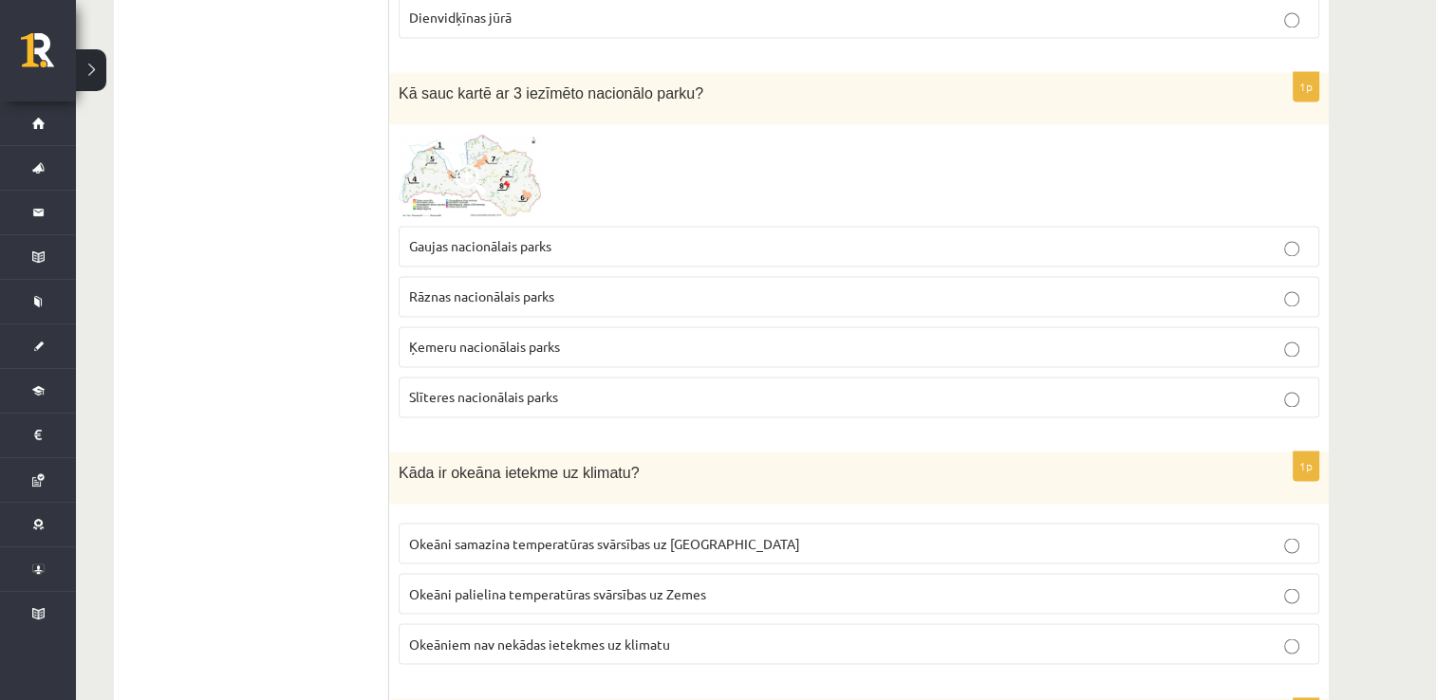
click at [494, 158] on img at bounding box center [470, 176] width 142 height 84
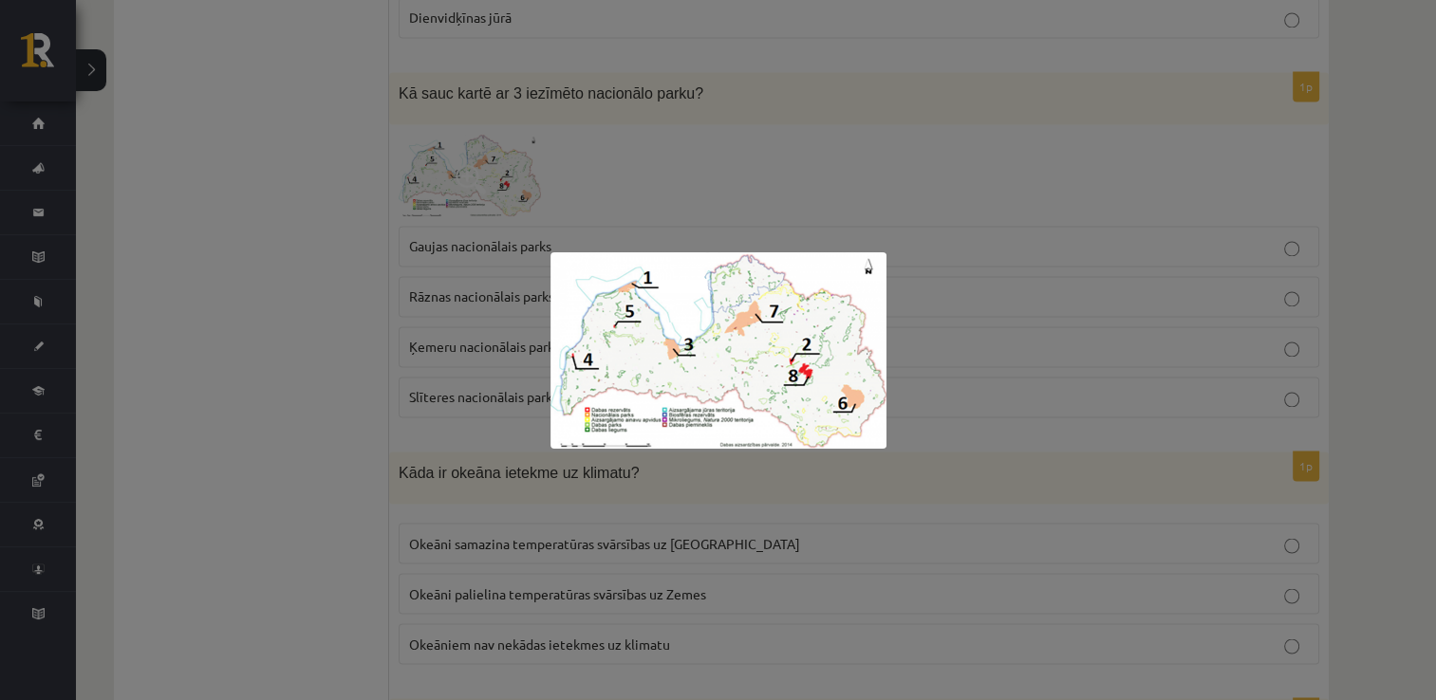
click at [811, 169] on div at bounding box center [718, 350] width 1436 height 700
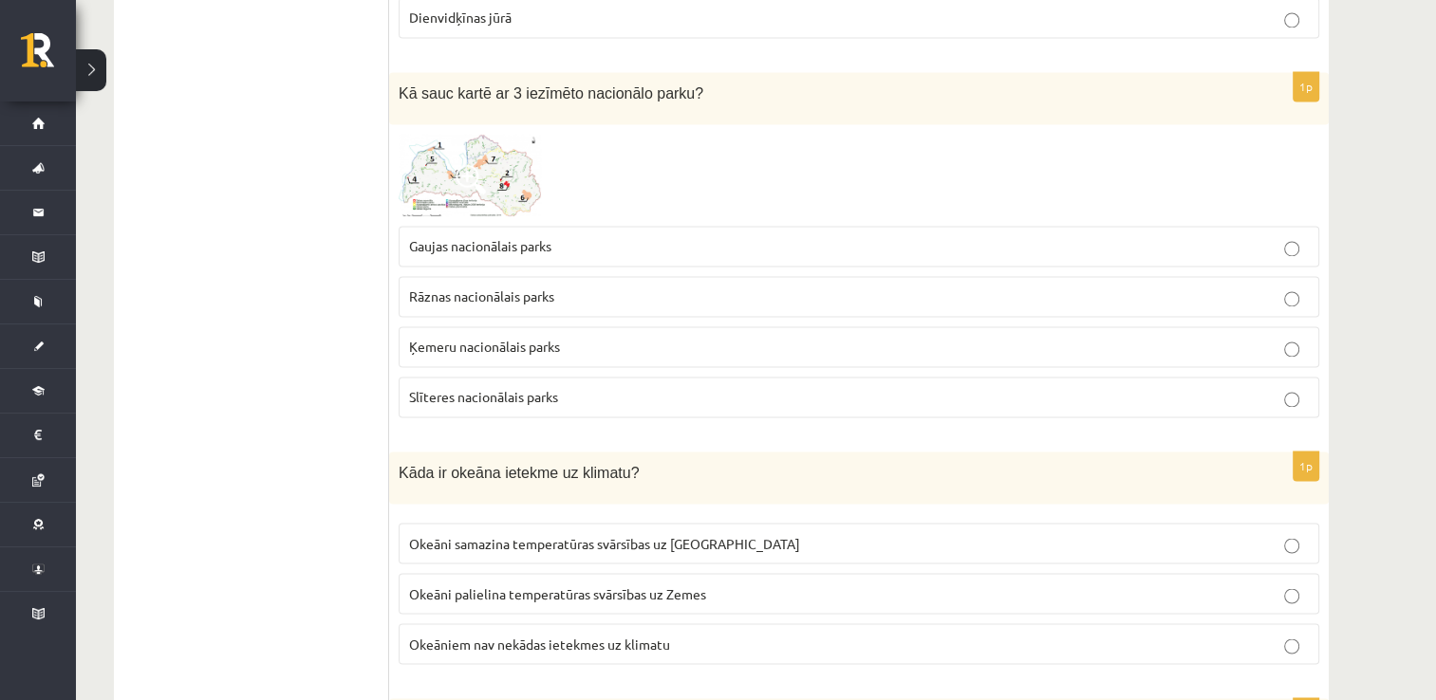
click at [568, 344] on label "Ķemeru nacionālais parks" at bounding box center [859, 346] width 921 height 41
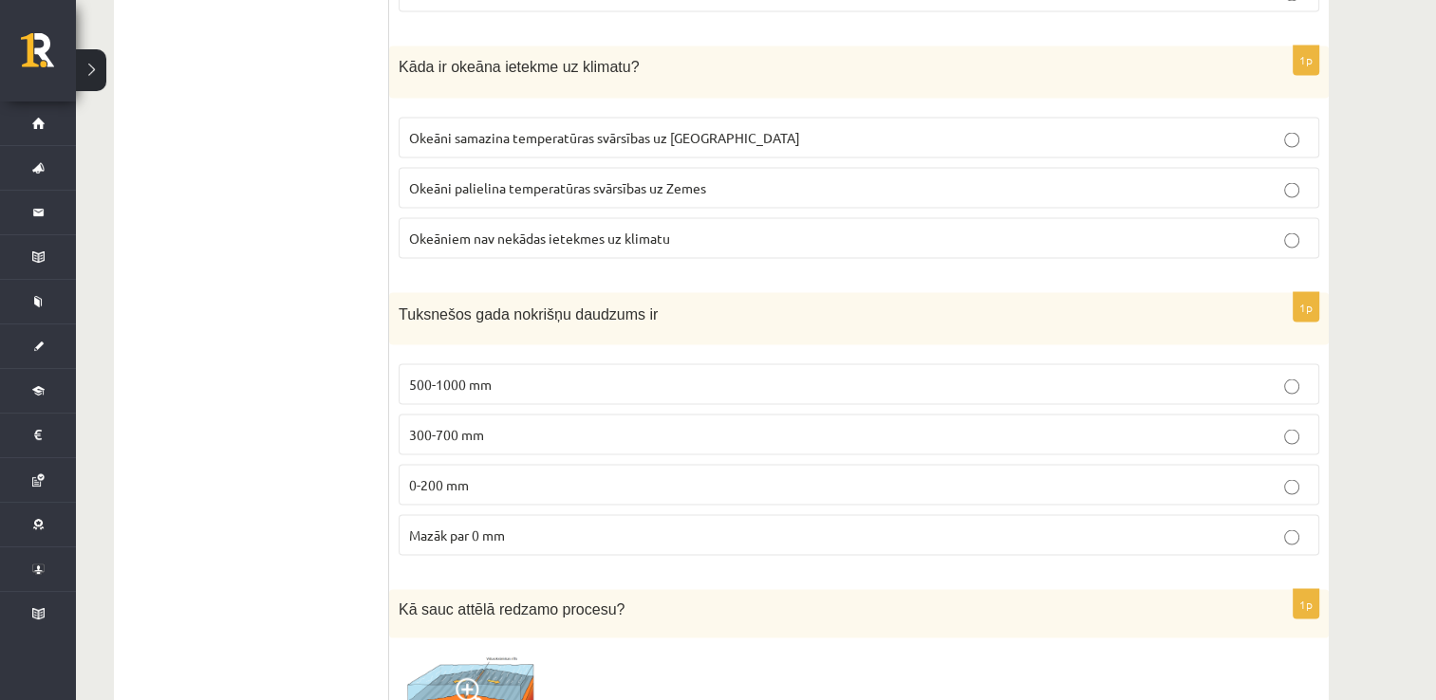
scroll to position [3466, 0]
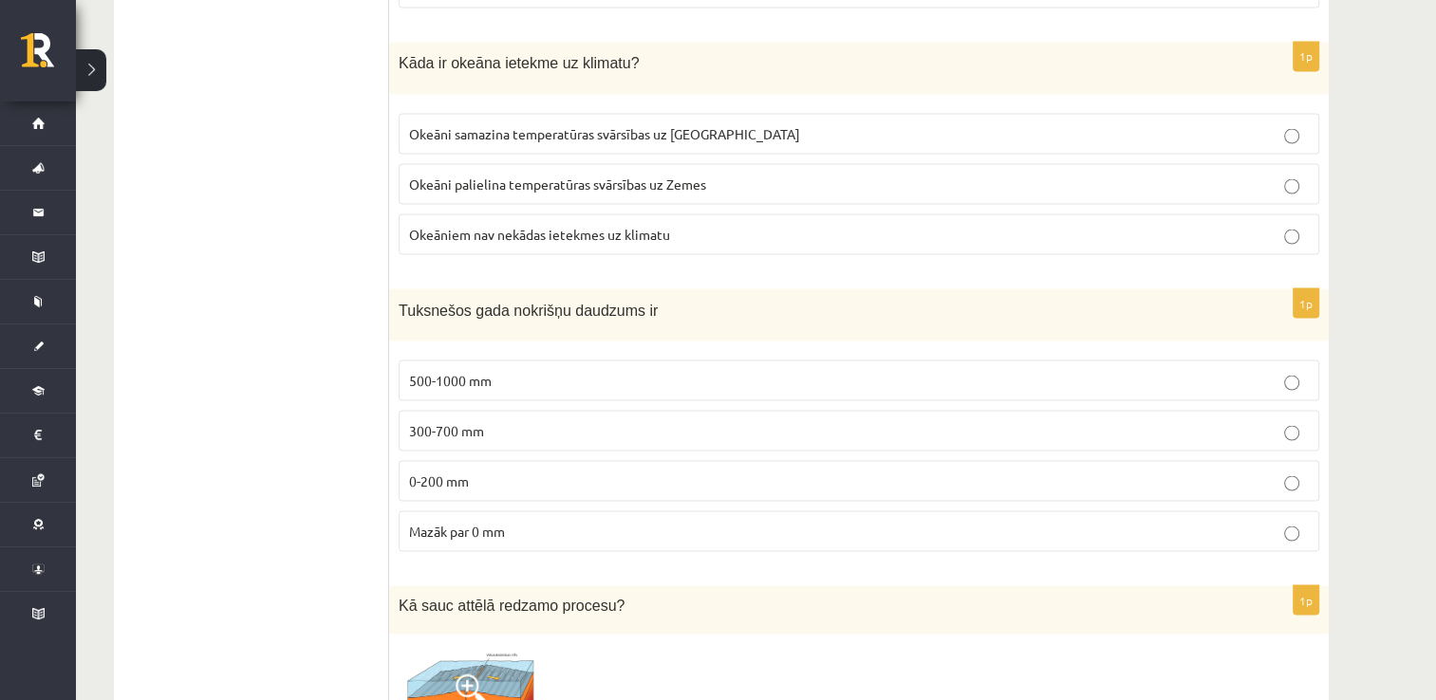
click at [758, 123] on p "Okeāni samazina temperatūras svārsības uz Zemes" at bounding box center [859, 133] width 900 height 20
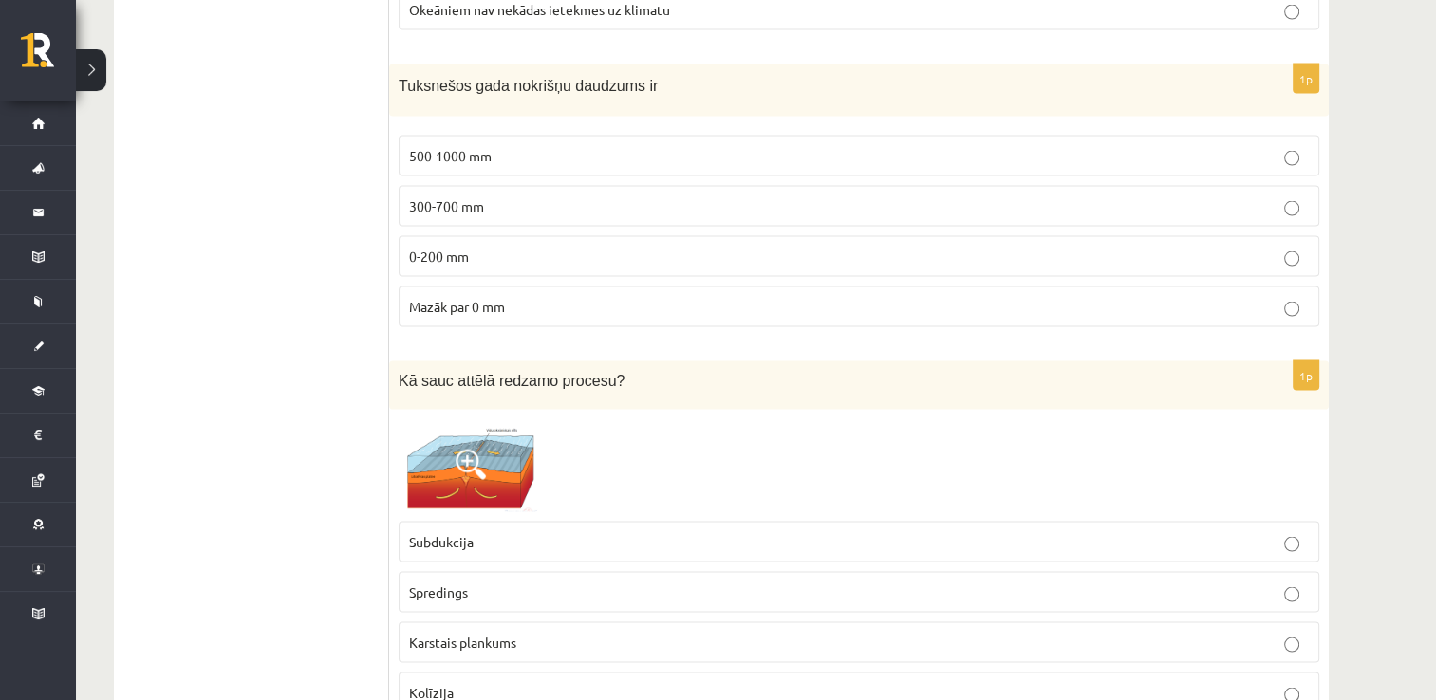
scroll to position [3690, 0]
click at [513, 247] on p "0-200 mm" at bounding box center [859, 257] width 900 height 20
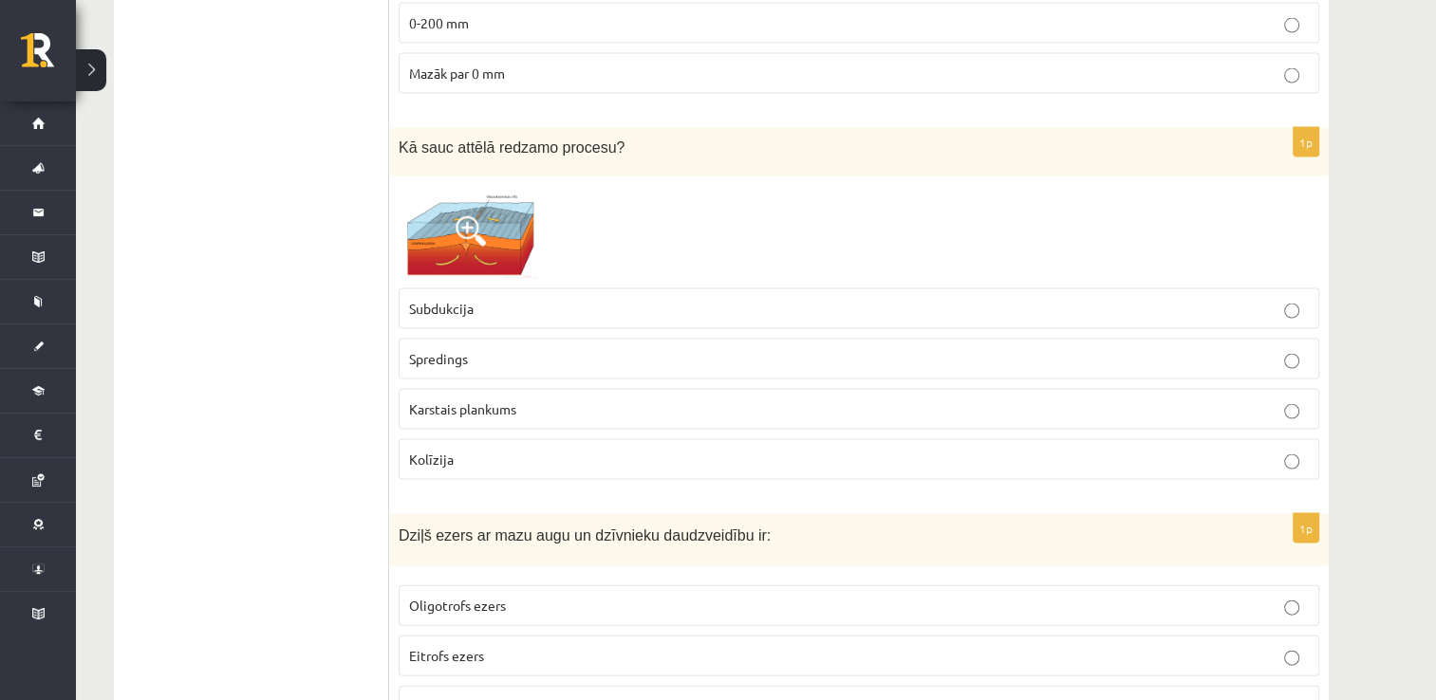
scroll to position [3975, 0]
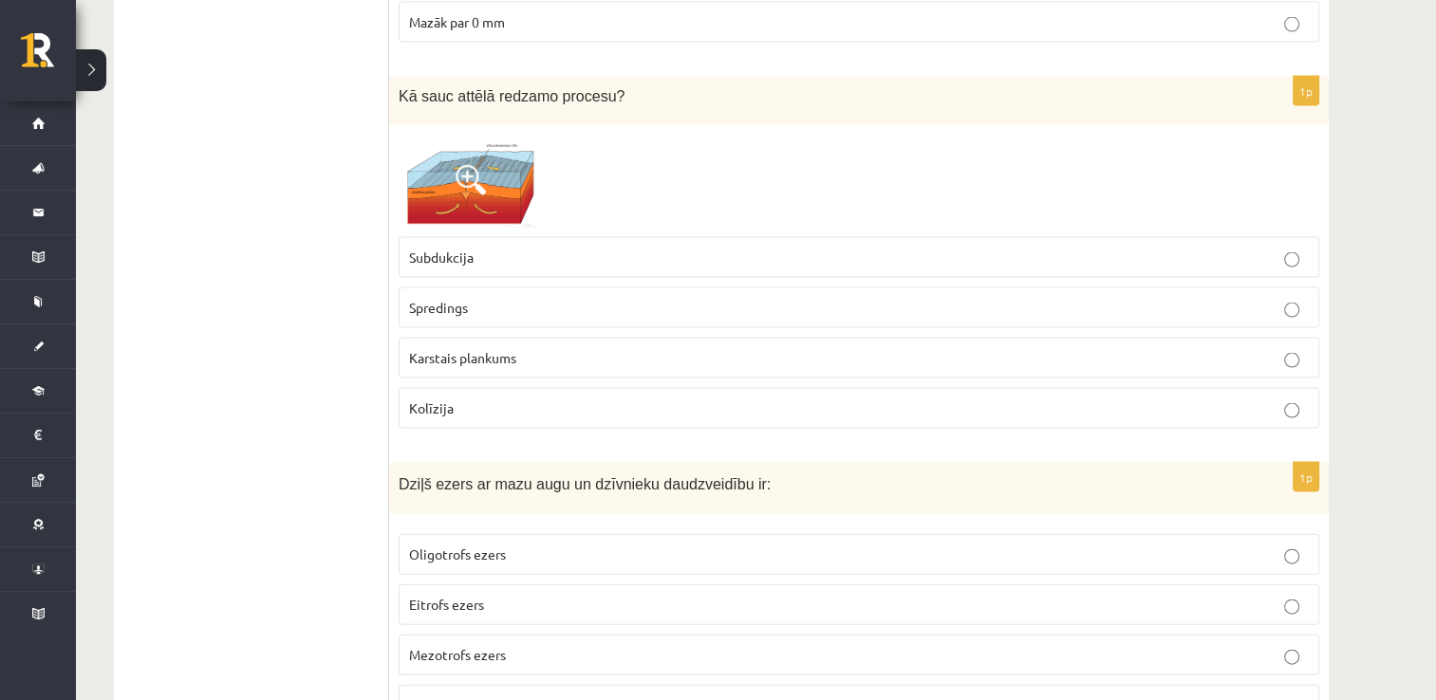
click at [501, 186] on img at bounding box center [470, 181] width 142 height 93
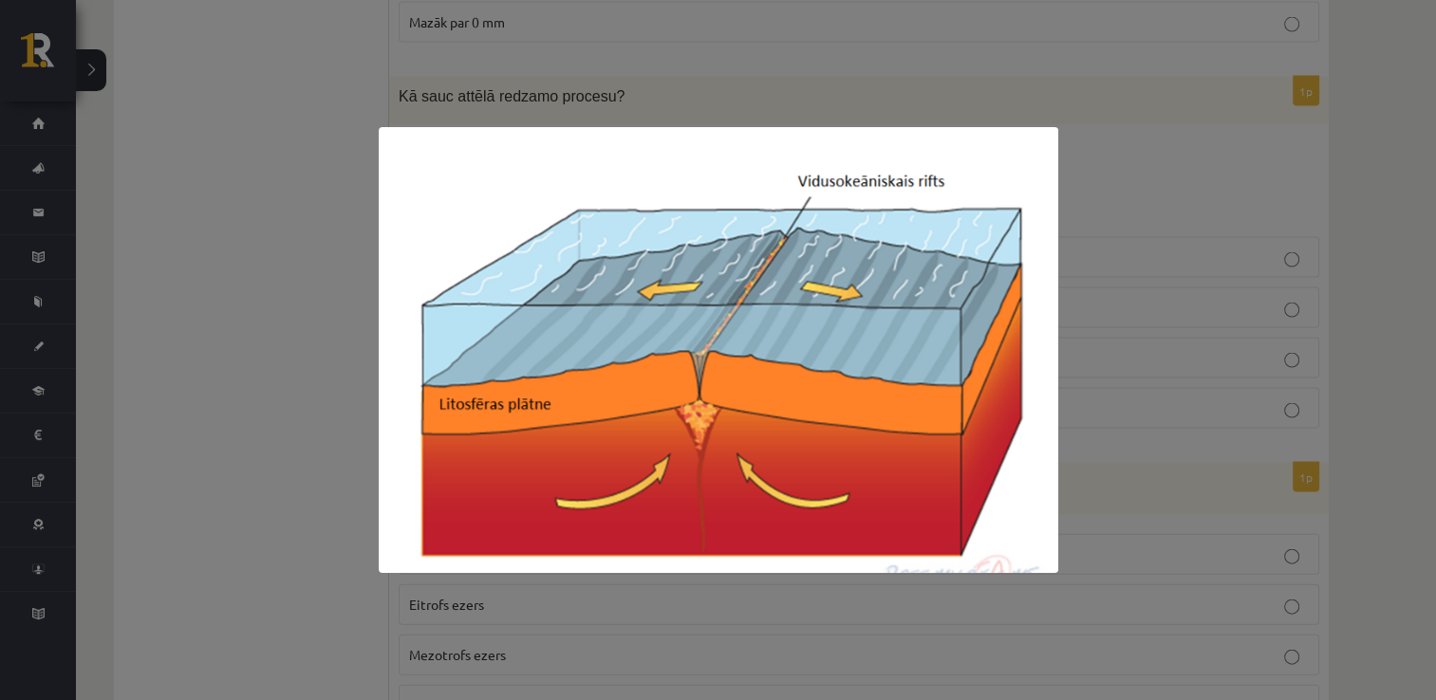
click at [760, 127] on img at bounding box center [719, 350] width 680 height 446
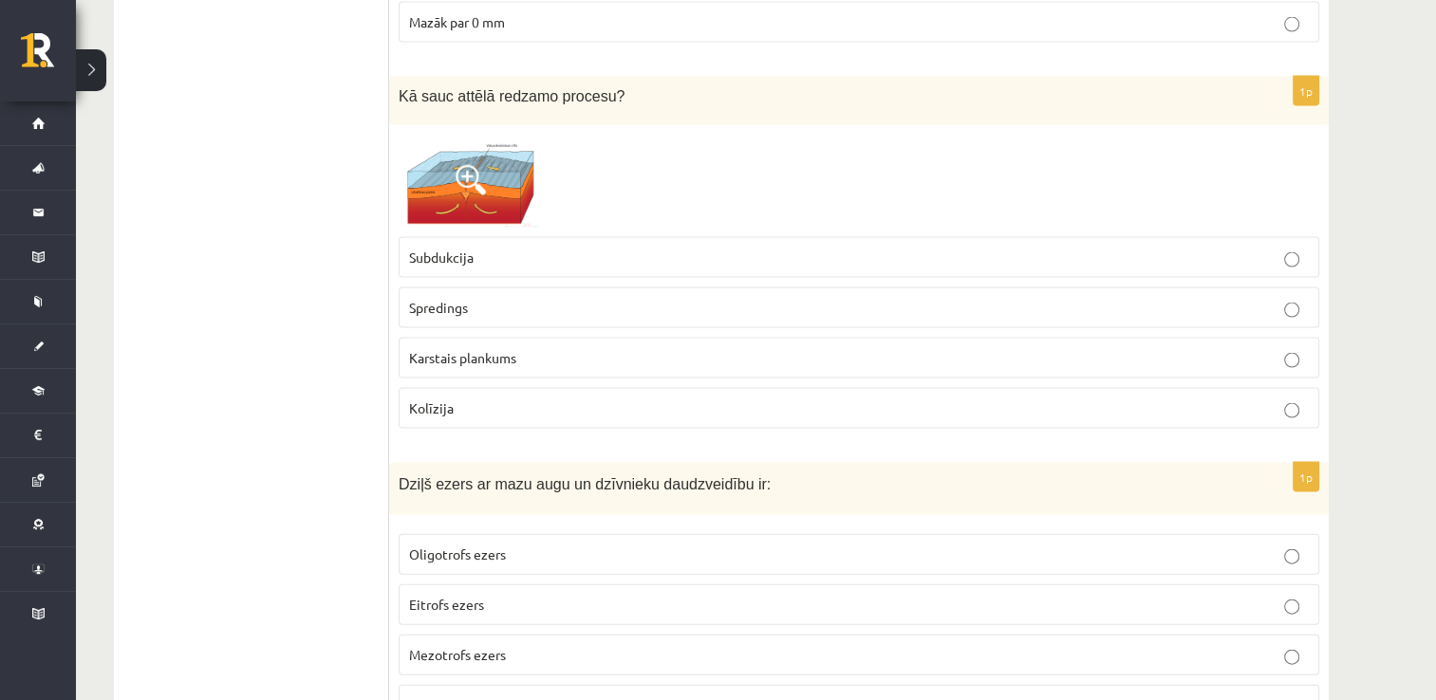
click at [546, 298] on p "Spredings" at bounding box center [859, 308] width 900 height 20
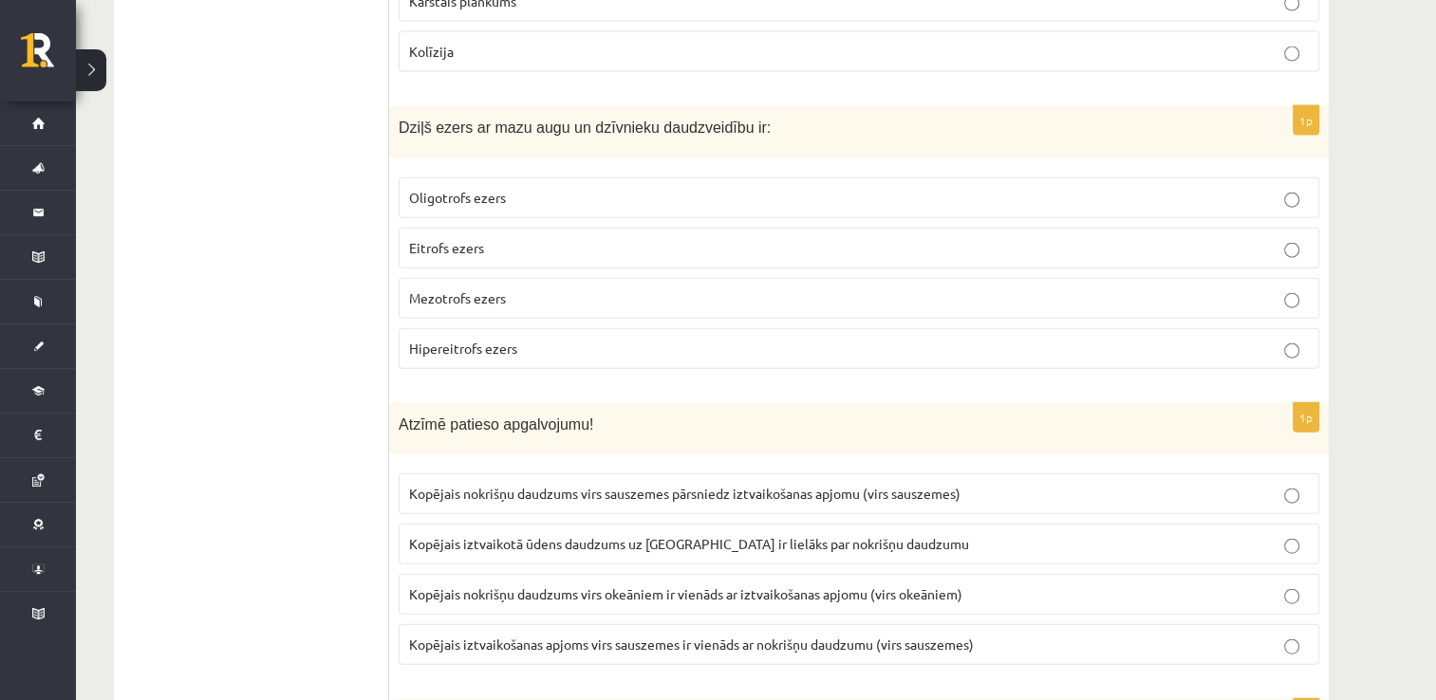
scroll to position [4395, 0]
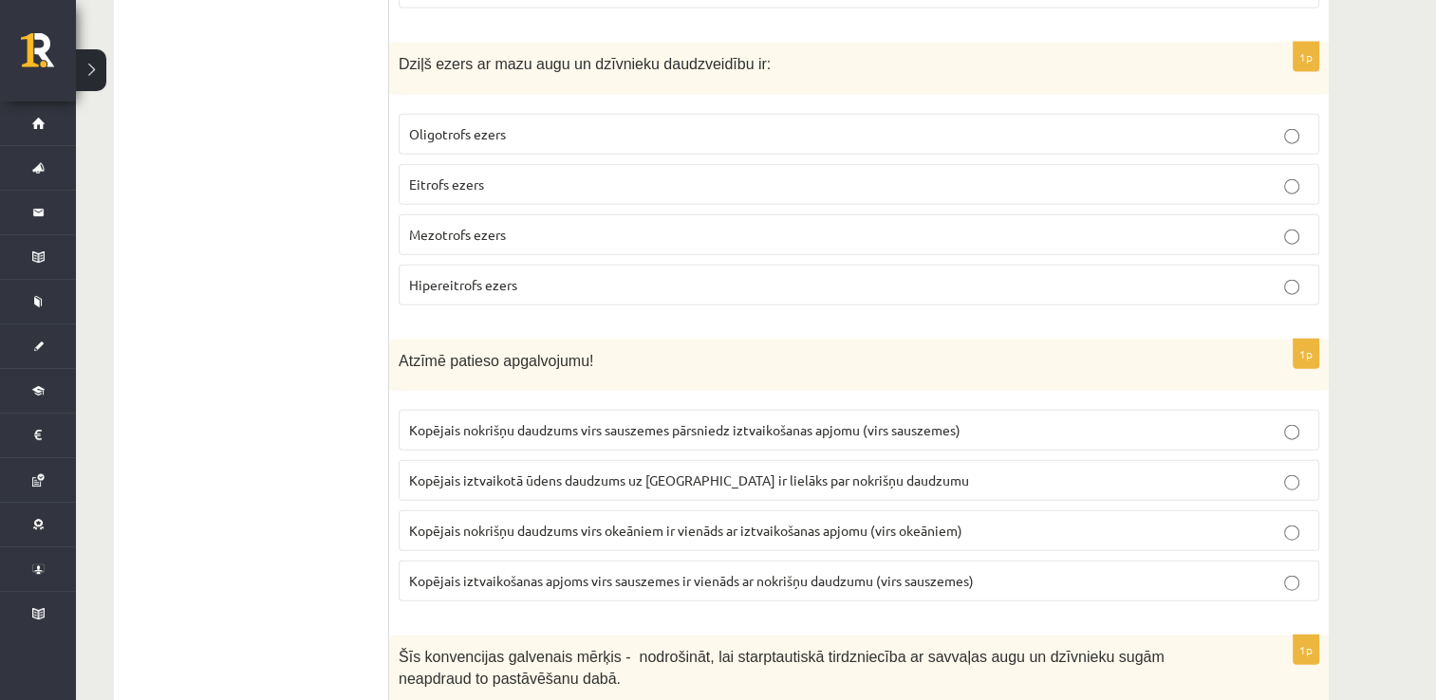
click at [572, 124] on p "Oligotrofs ezers" at bounding box center [859, 134] width 900 height 20
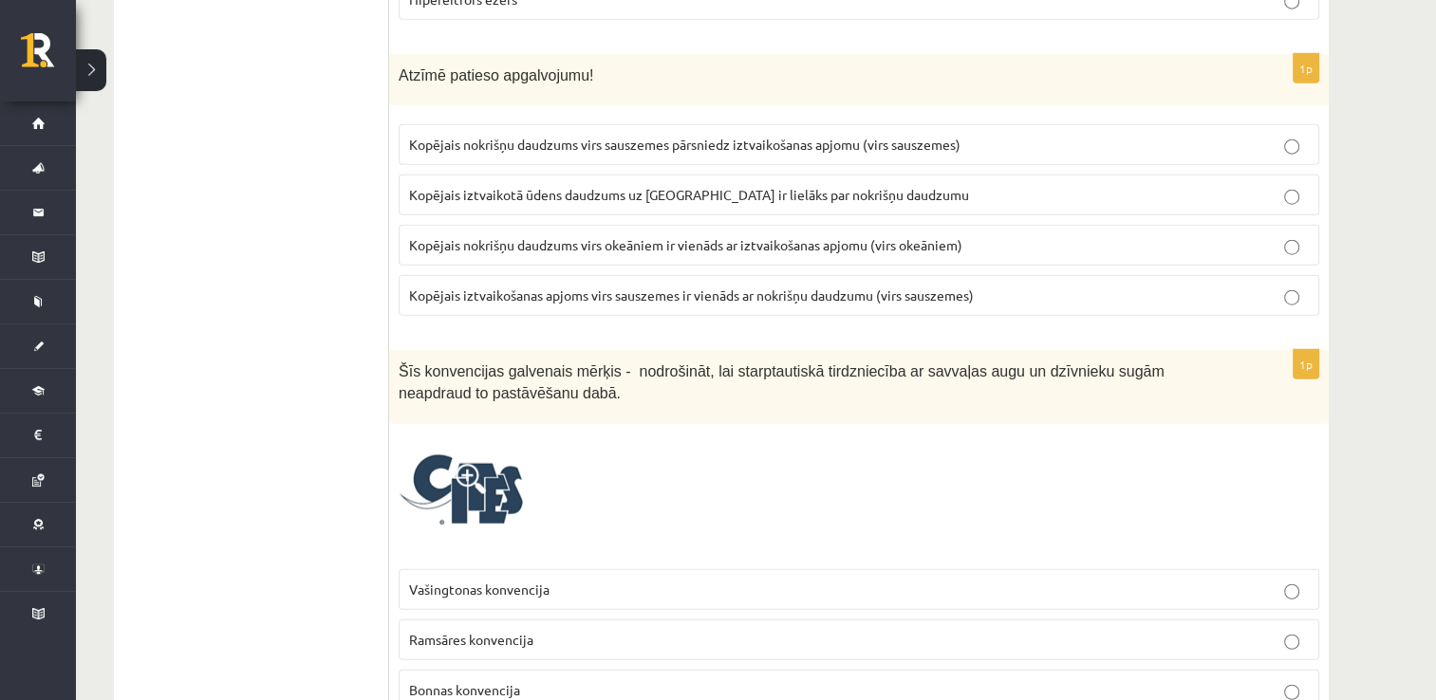
scroll to position [4689, 0]
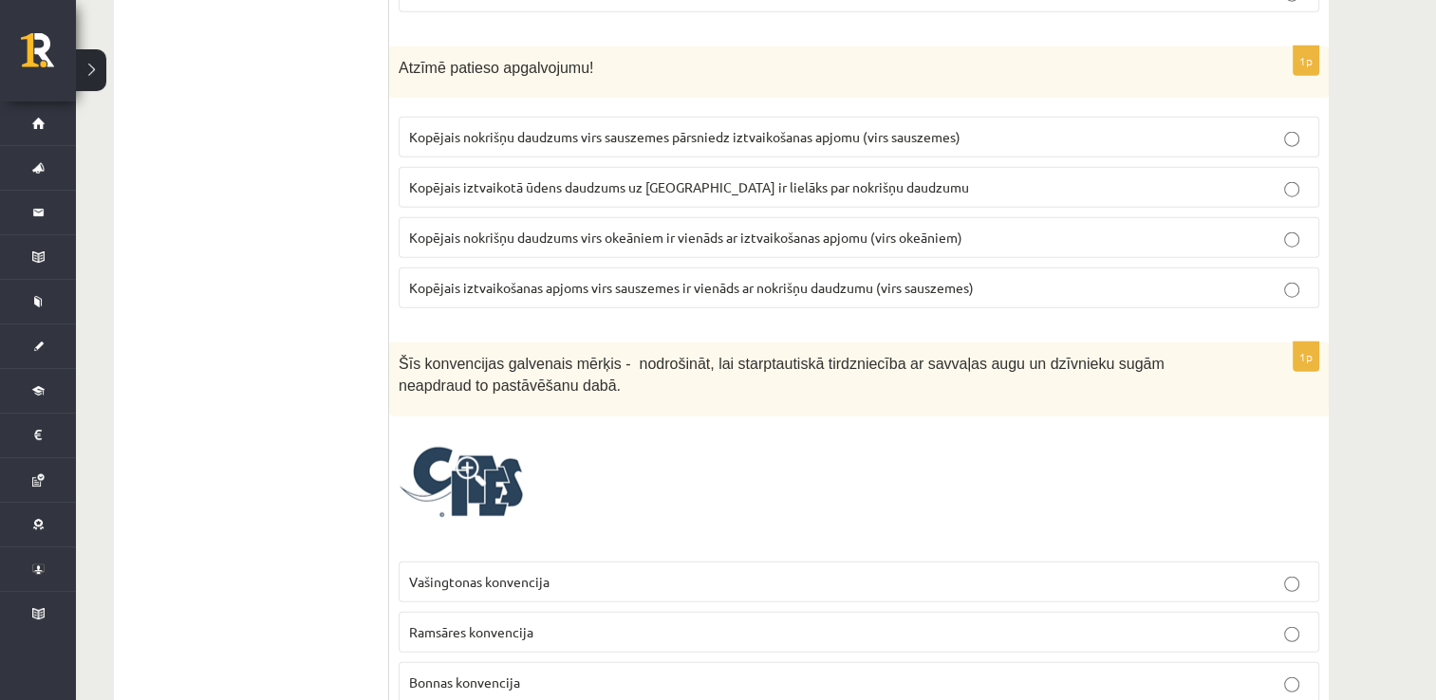
click at [1001, 228] on p "Kopējais nokrišņu daudzums virs okeāniem ir vienāds ar iztvaikošanas apjomu (vi…" at bounding box center [859, 238] width 900 height 20
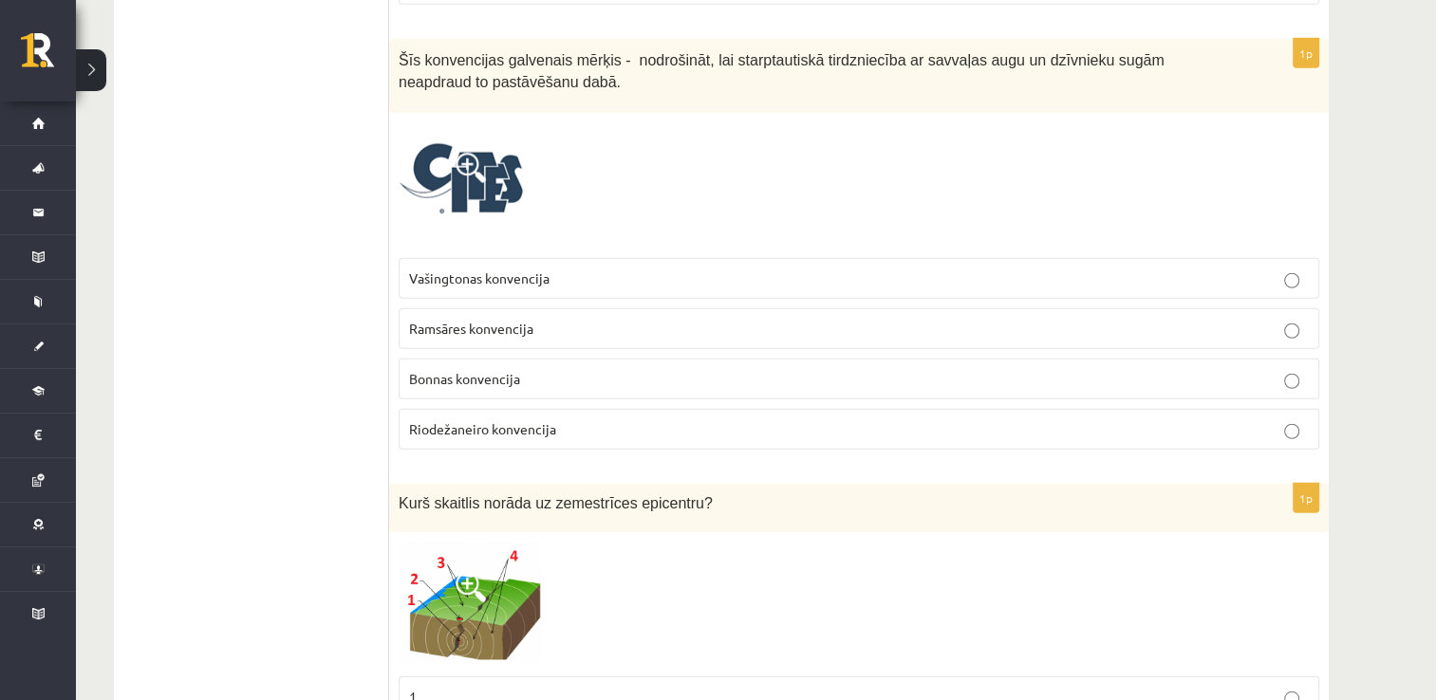
scroll to position [4994, 0]
click at [497, 158] on img at bounding box center [462, 184] width 126 height 126
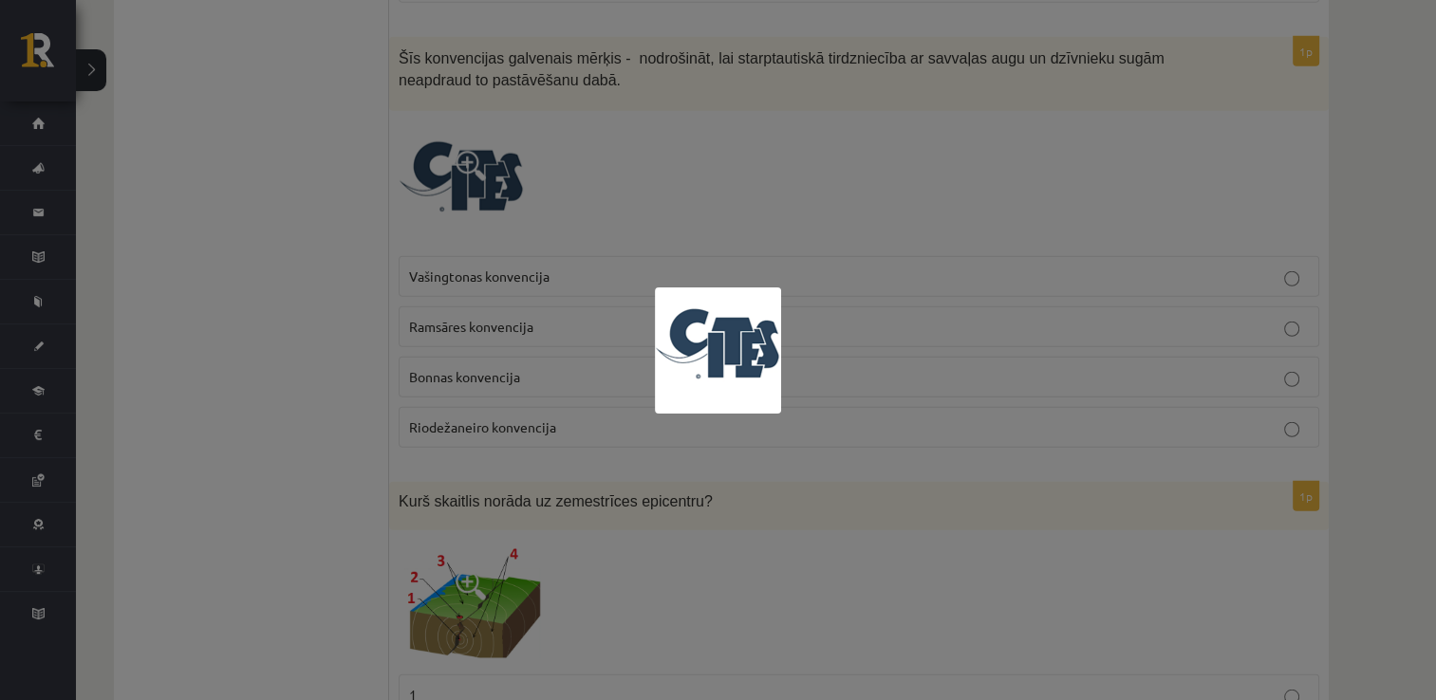
click at [818, 158] on div at bounding box center [718, 350] width 1436 height 700
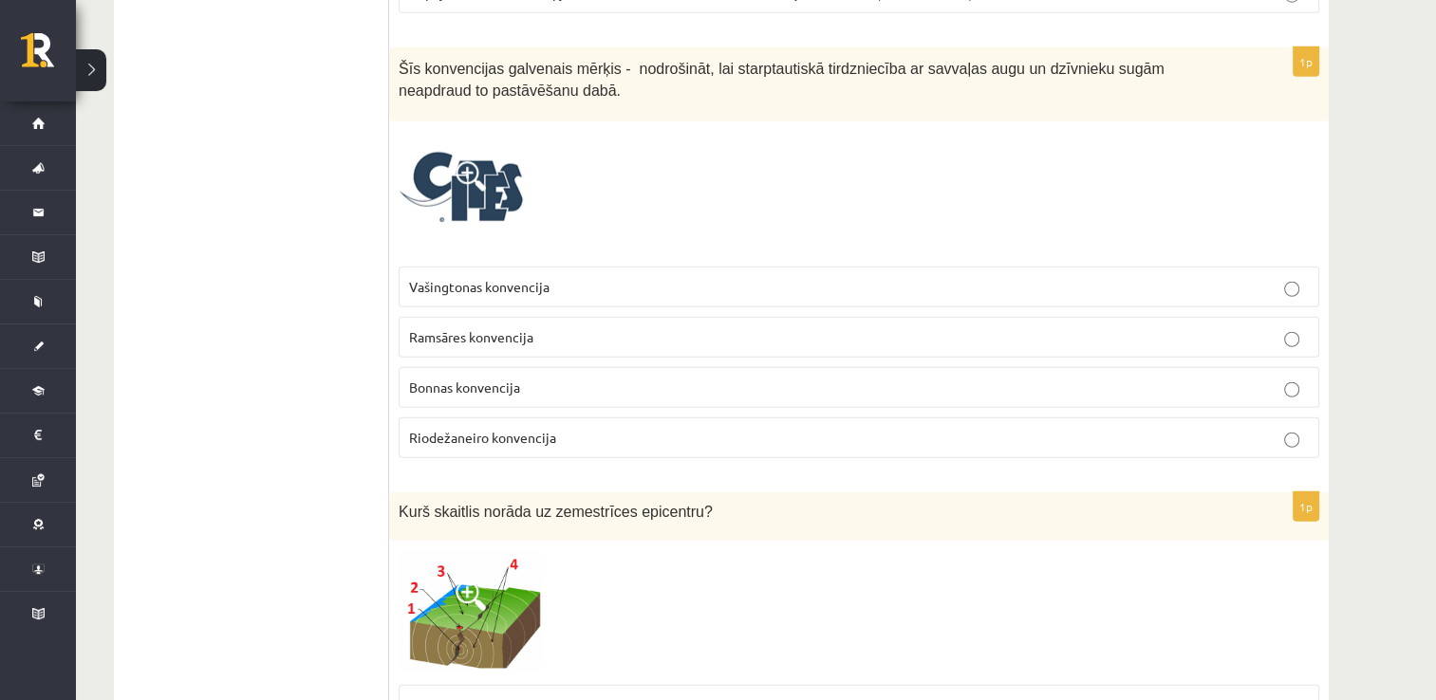
scroll to position [4983, 0]
click at [762, 275] on label "Vašingtonas konvencija" at bounding box center [859, 288] width 921 height 41
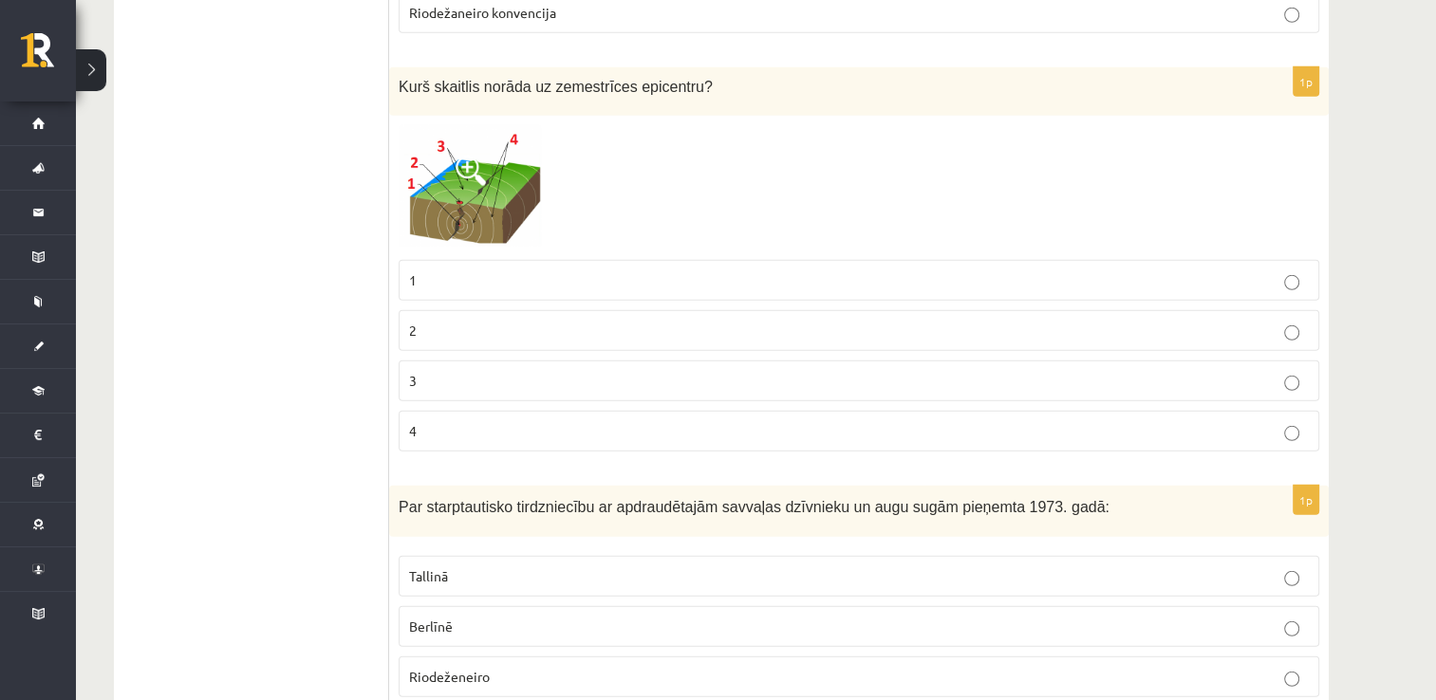
scroll to position [5420, 0]
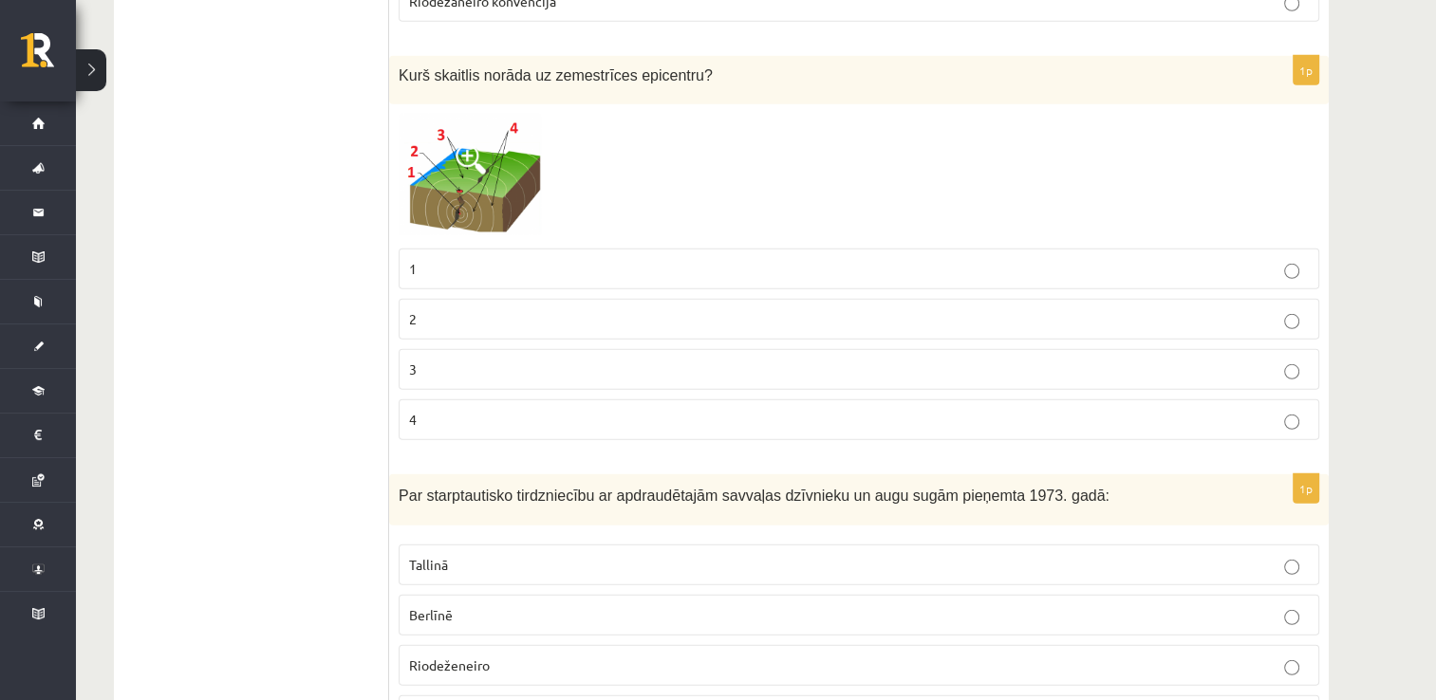
click at [501, 152] on img at bounding box center [470, 176] width 142 height 125
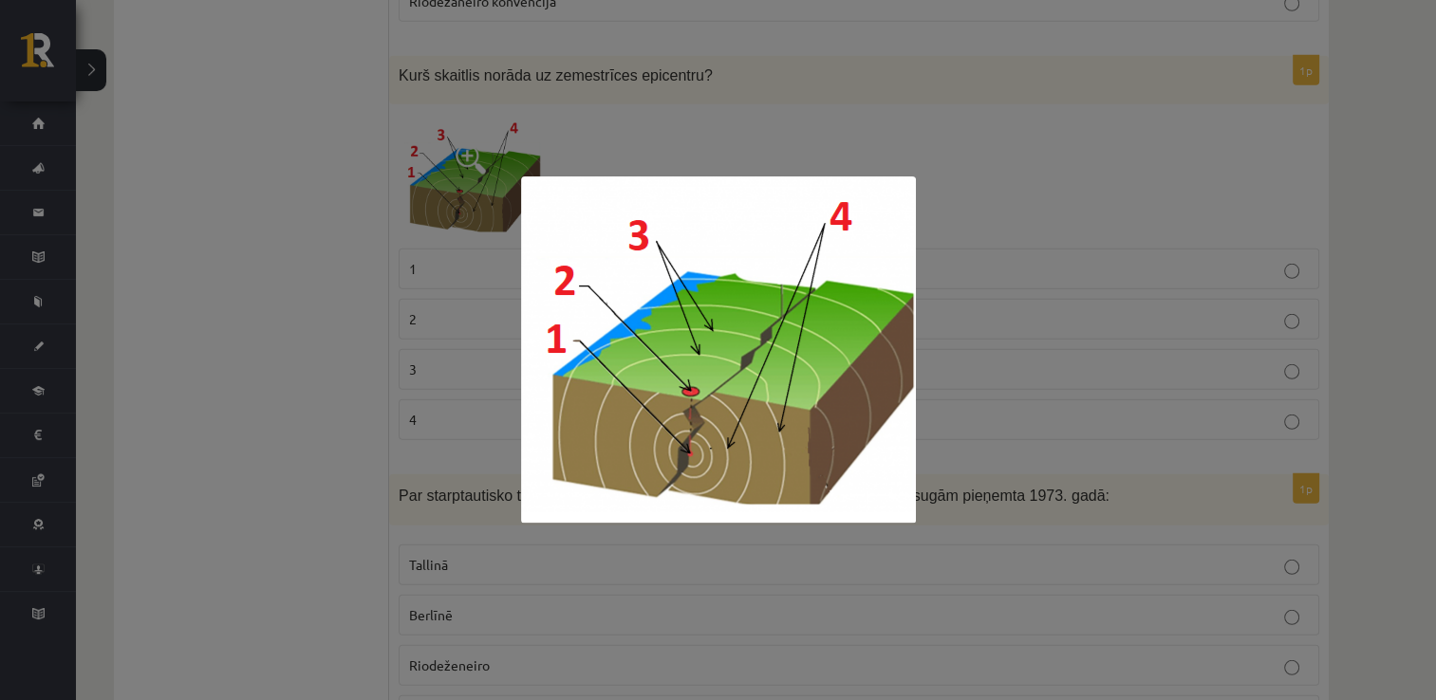
click at [981, 153] on div at bounding box center [718, 350] width 1436 height 700
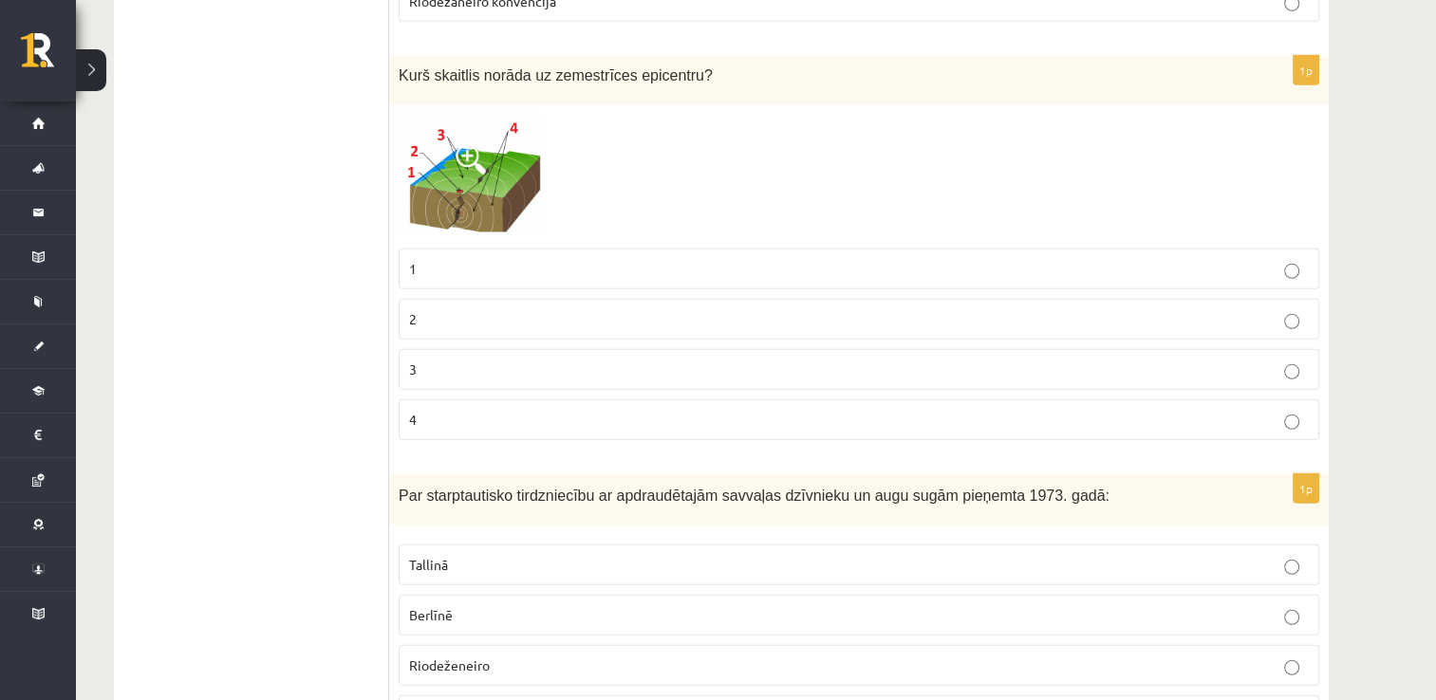
click at [747, 259] on p "1" at bounding box center [859, 269] width 900 height 20
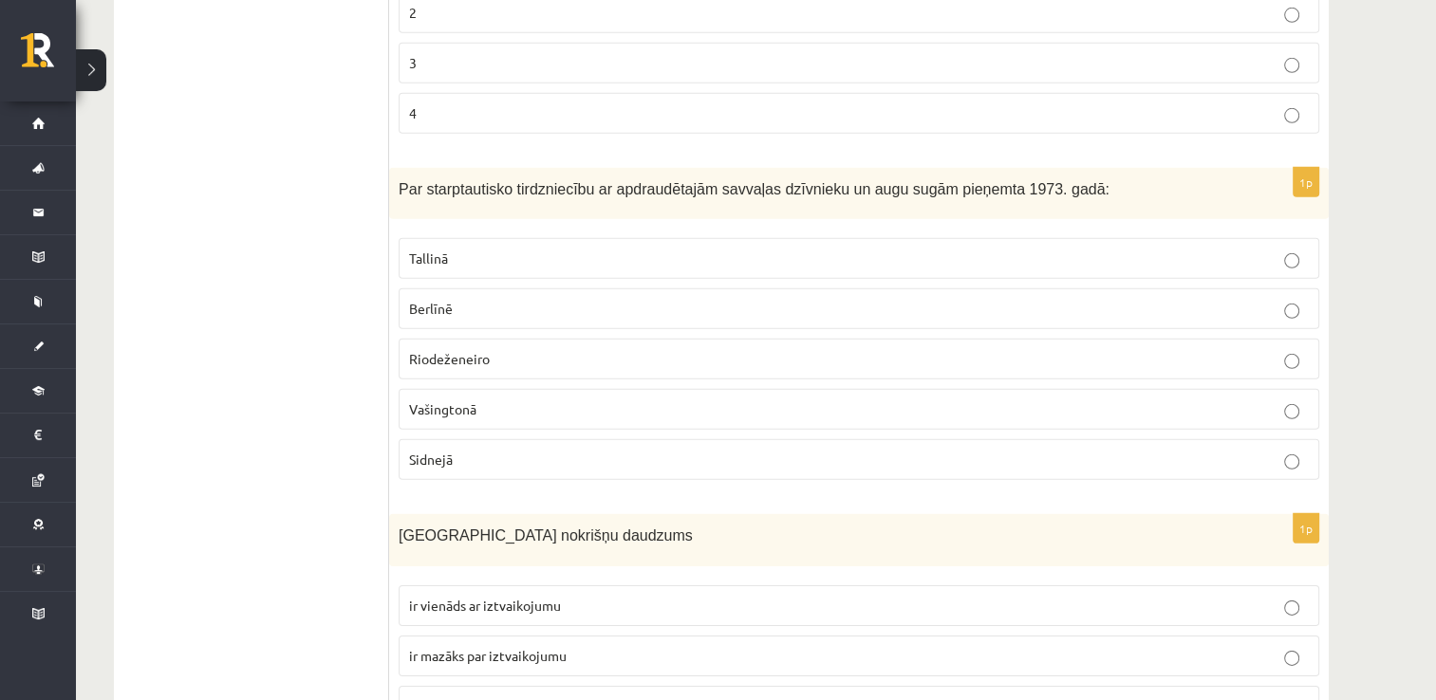
scroll to position [5729, 0]
click at [544, 398] on p "Vašingtonā" at bounding box center [859, 408] width 900 height 20
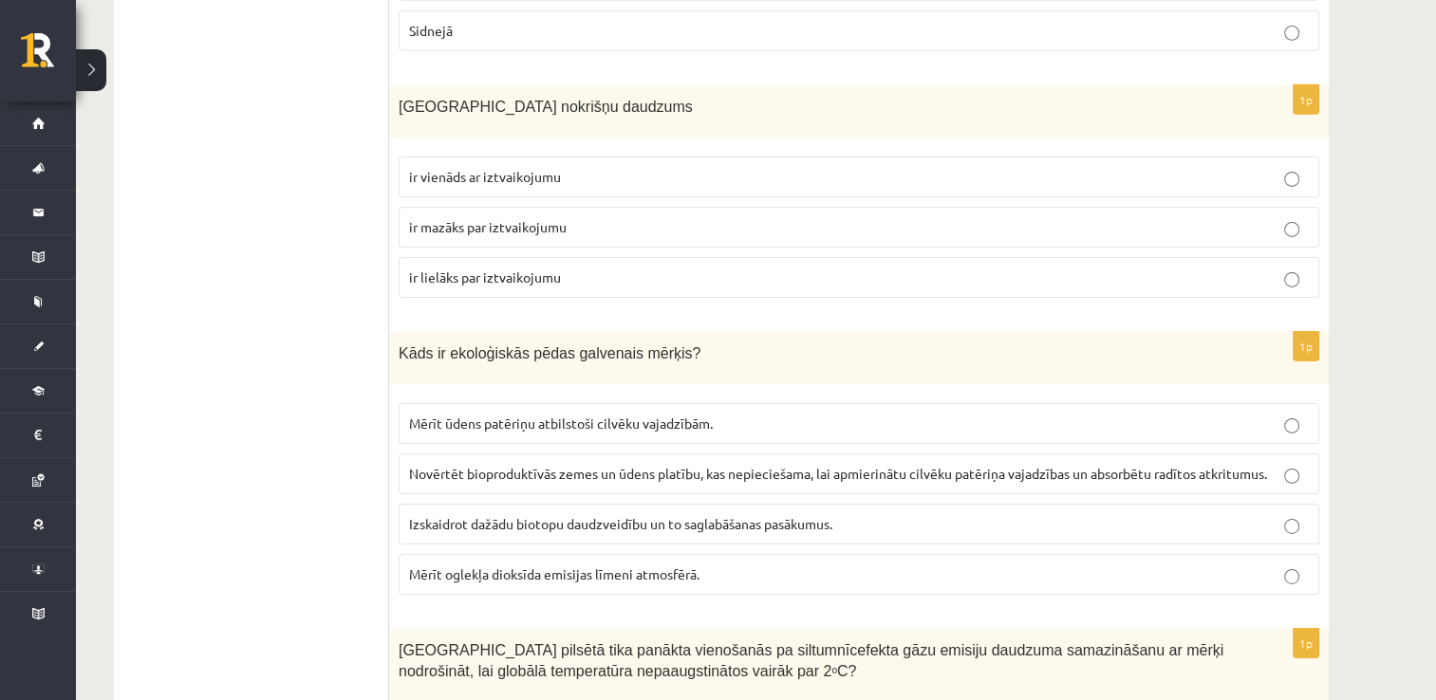
scroll to position [6167, 0]
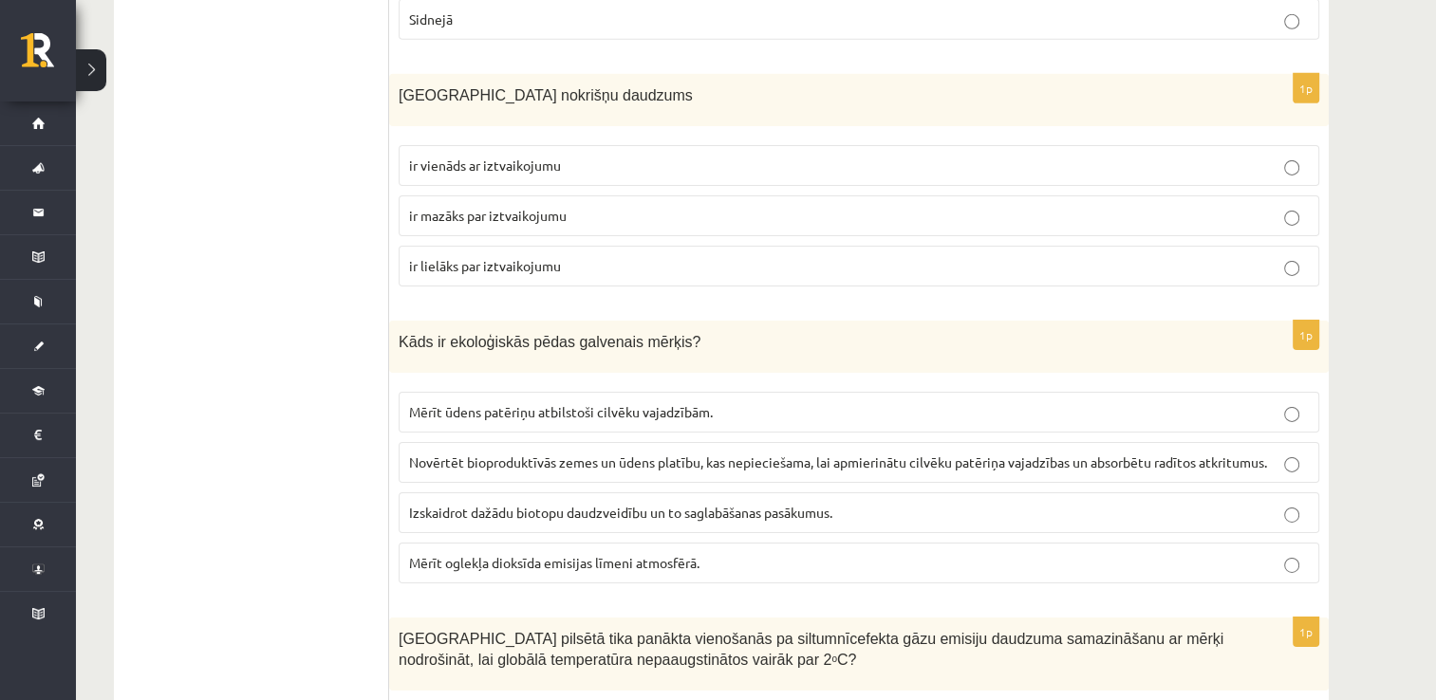
click at [613, 256] on p "ir lielāks par iztvaikojumu" at bounding box center [859, 266] width 900 height 20
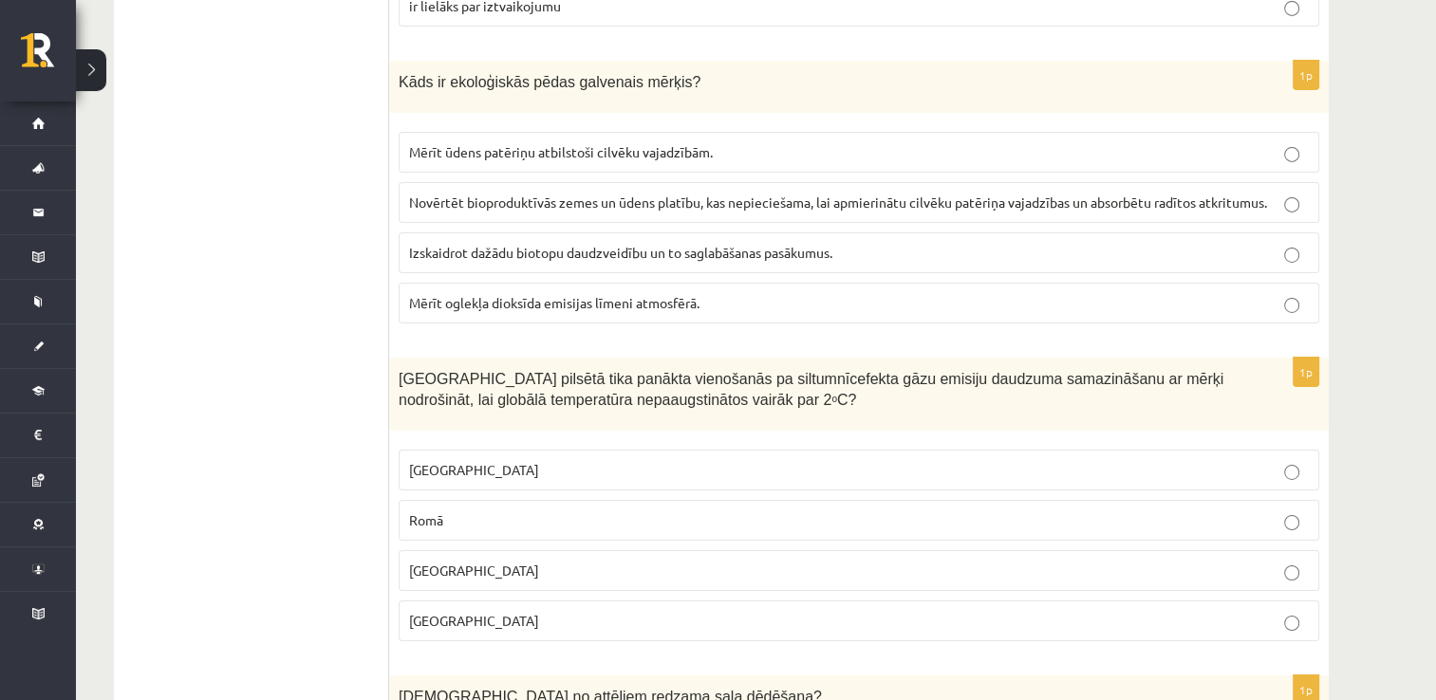
scroll to position [6434, 0]
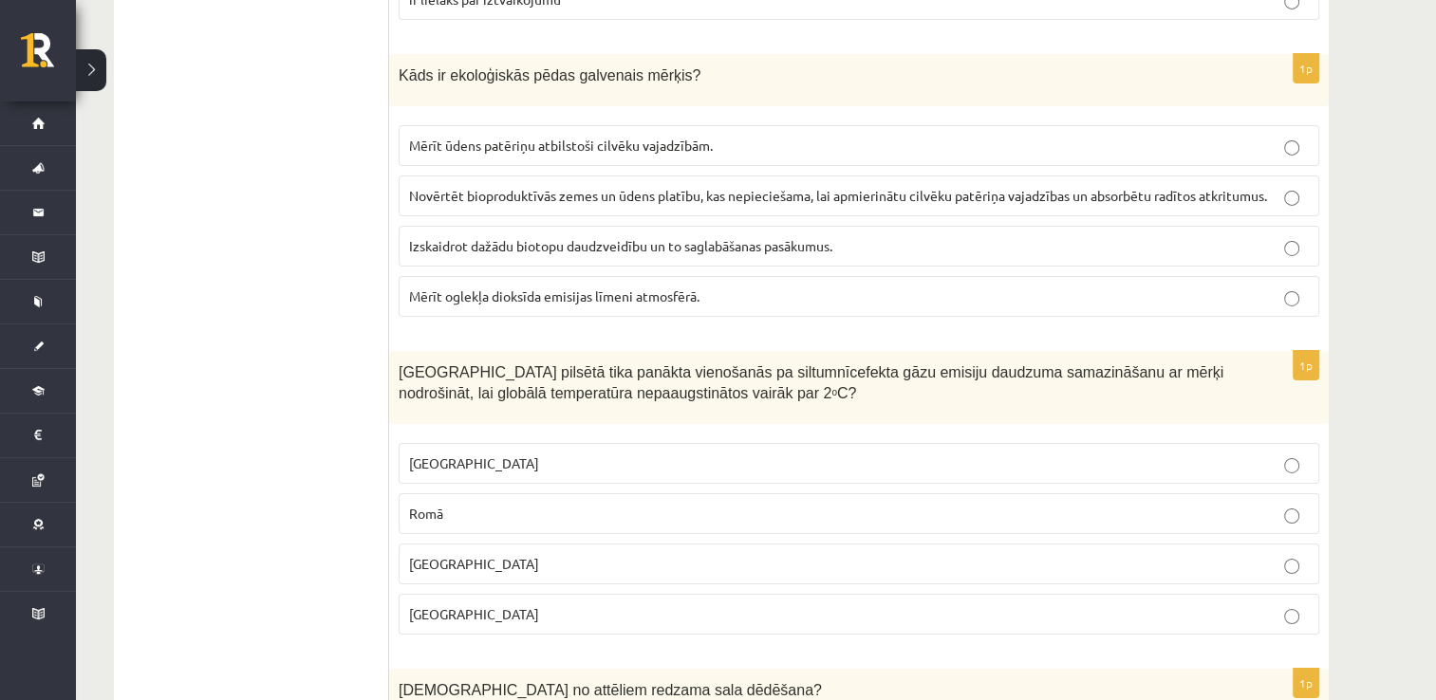
click at [880, 236] on p "Izskaidrot dažādu biotopu daudzveidību un to saglabāšanas pasākumus." at bounding box center [859, 246] width 900 height 20
click at [850, 187] on span "Novērtēt bioproduktīvās zemes un ūdens platību, kas nepieciešama, lai apmierinā…" at bounding box center [838, 195] width 858 height 17
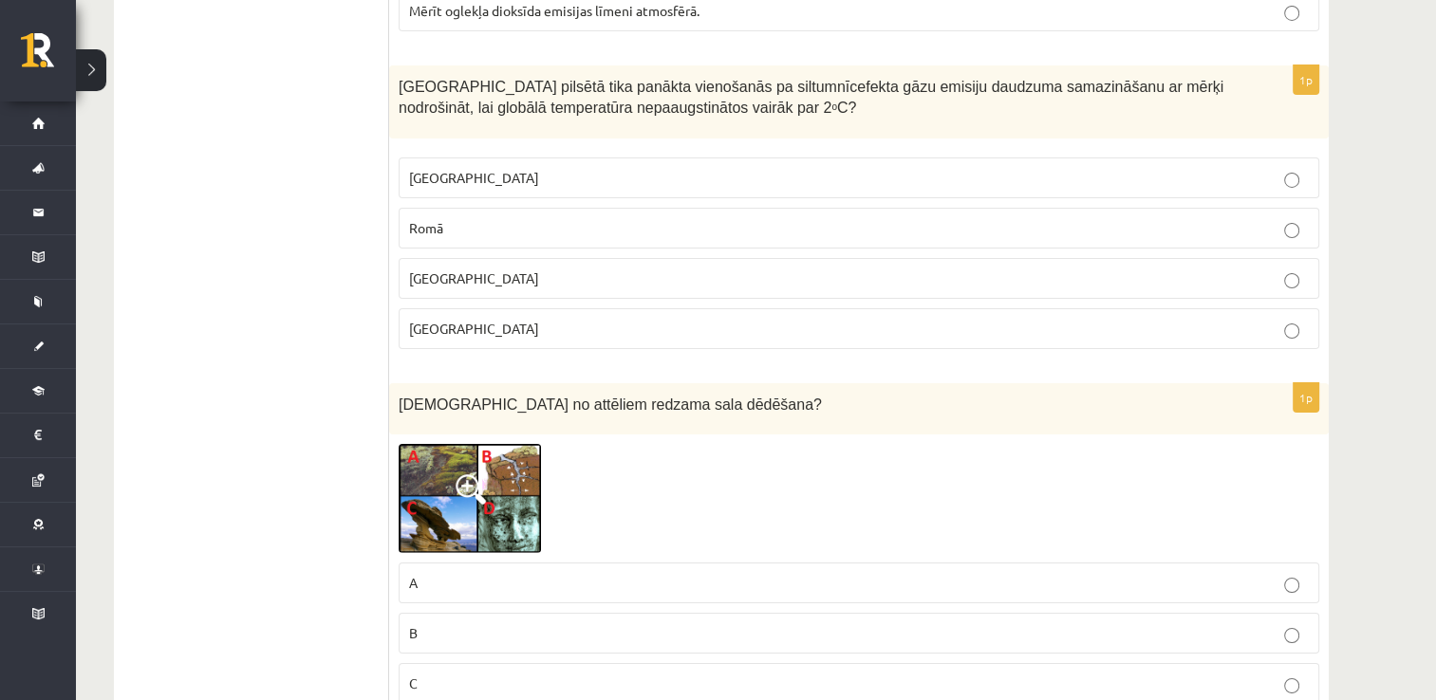
scroll to position [6727, 0]
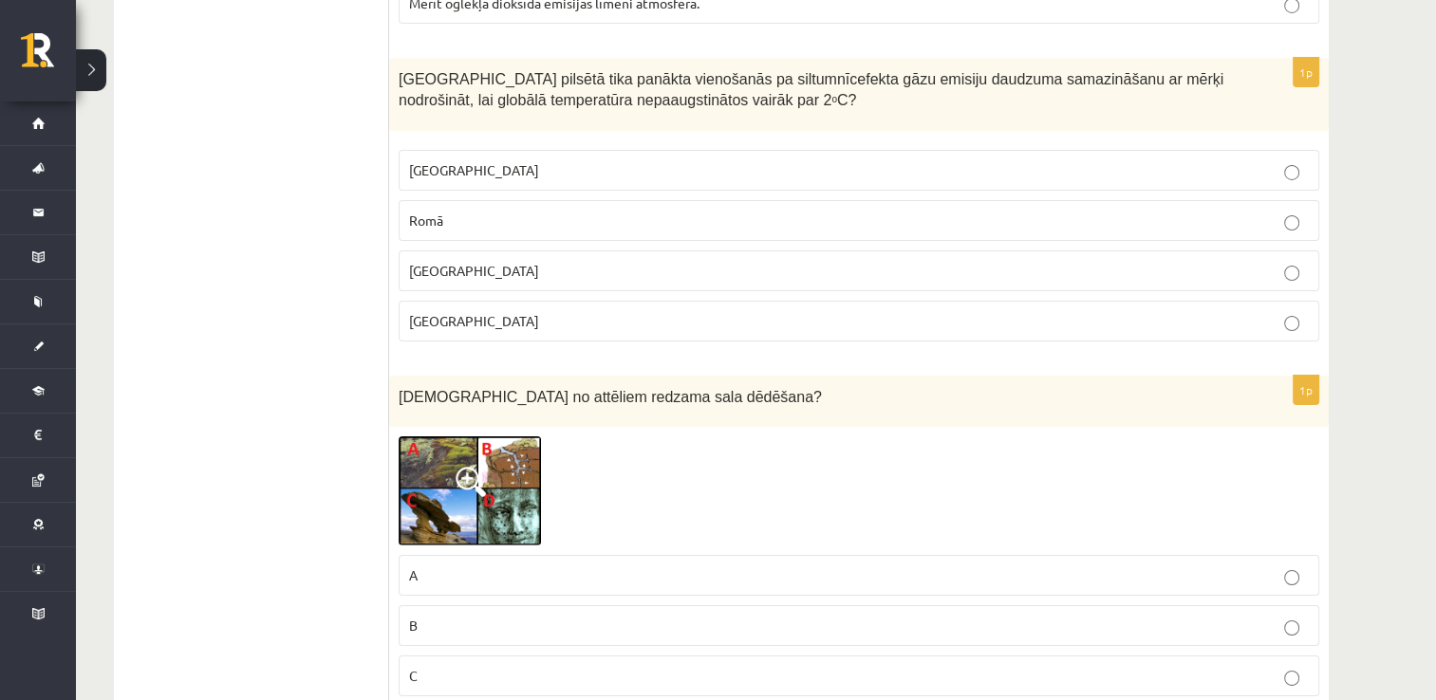
click at [561, 211] on p "Romā" at bounding box center [859, 221] width 900 height 20
click at [554, 311] on p "Parīzē" at bounding box center [859, 321] width 900 height 20
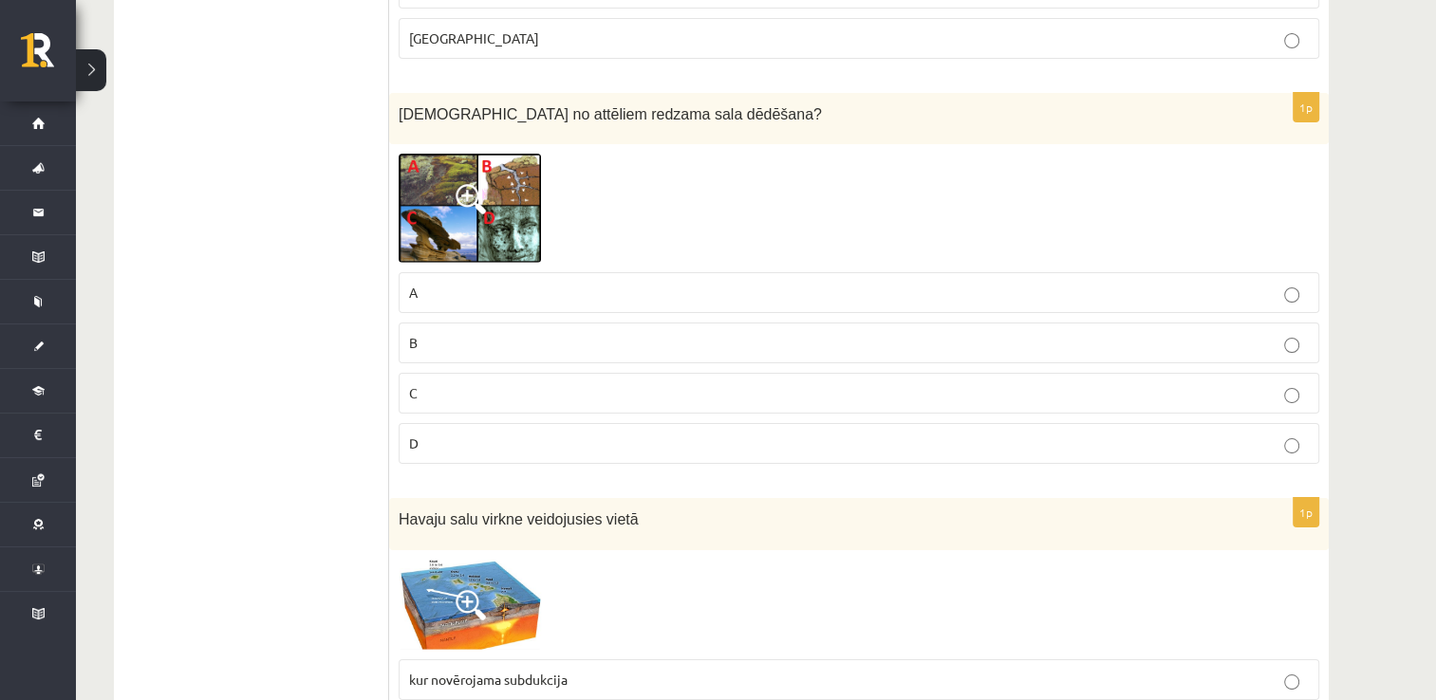
scroll to position [7011, 0]
click at [469, 180] on img at bounding box center [470, 207] width 142 height 109
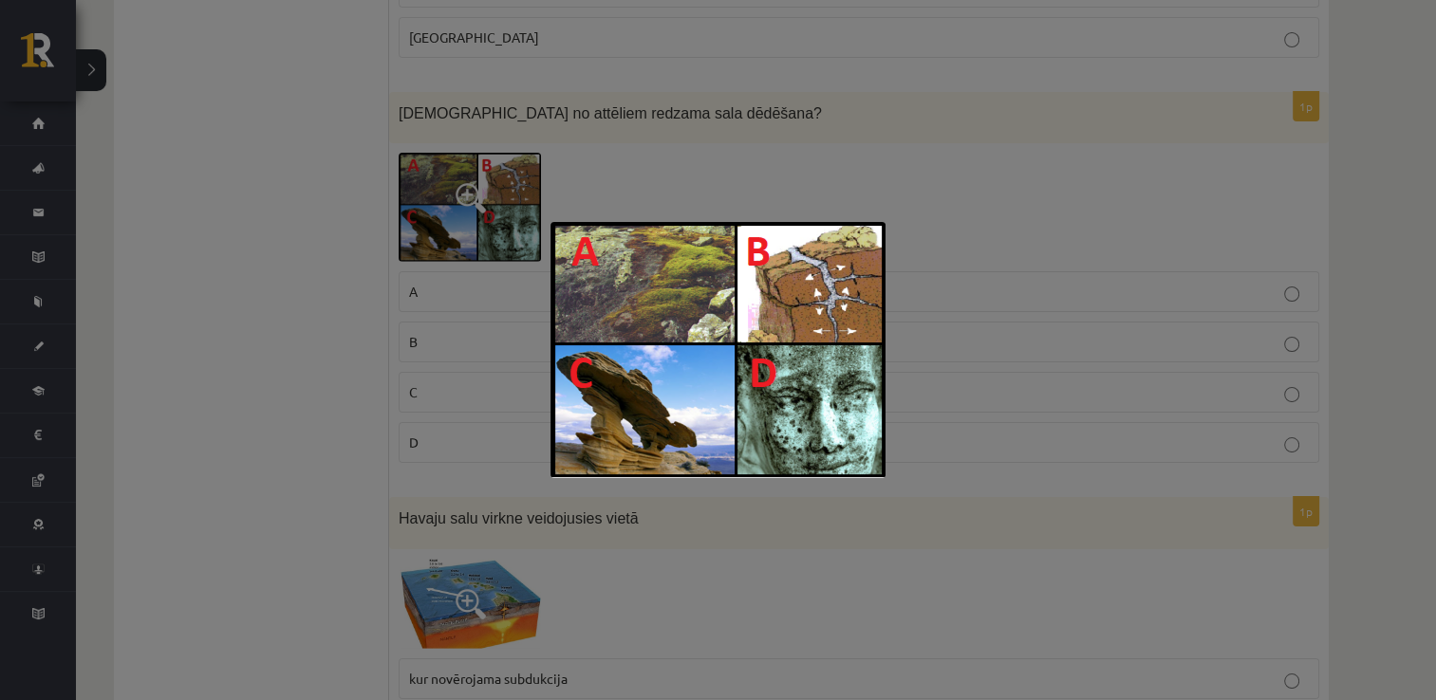
click at [691, 146] on div at bounding box center [718, 350] width 1436 height 700
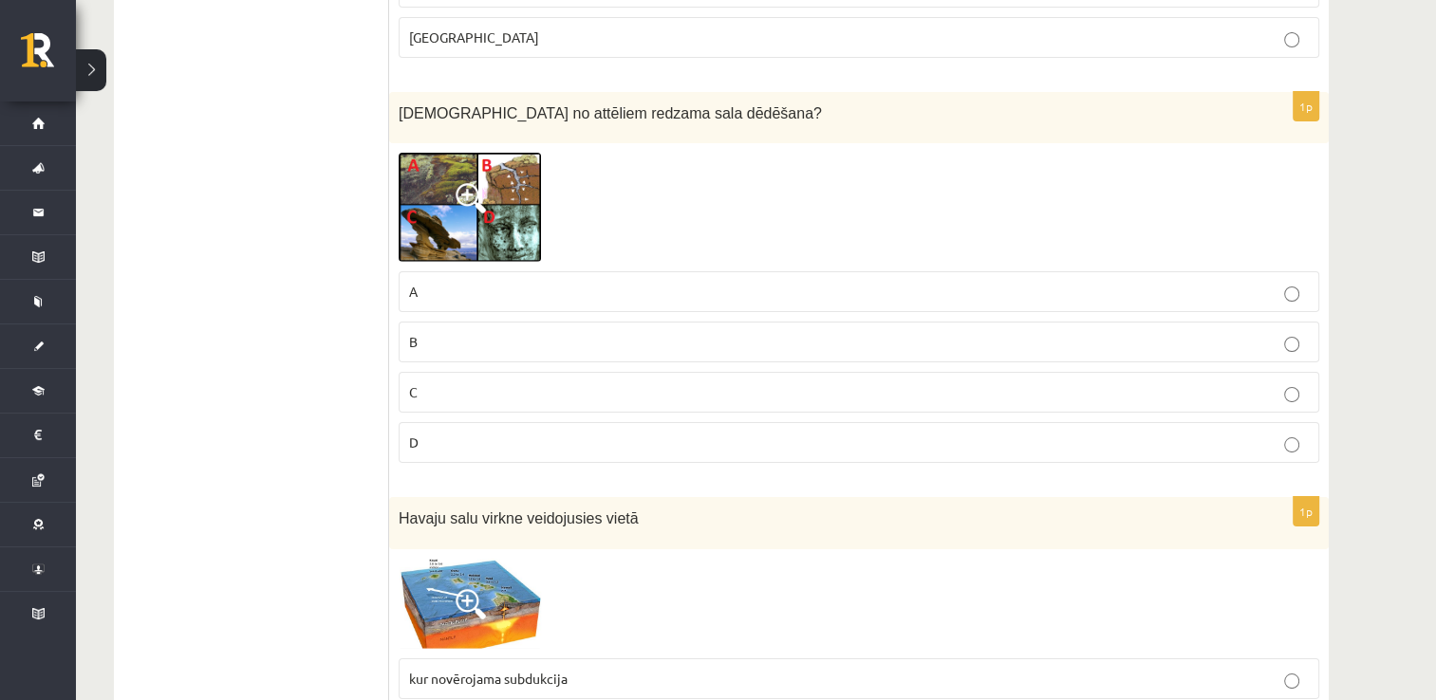
click at [553, 332] on p "B" at bounding box center [859, 342] width 900 height 20
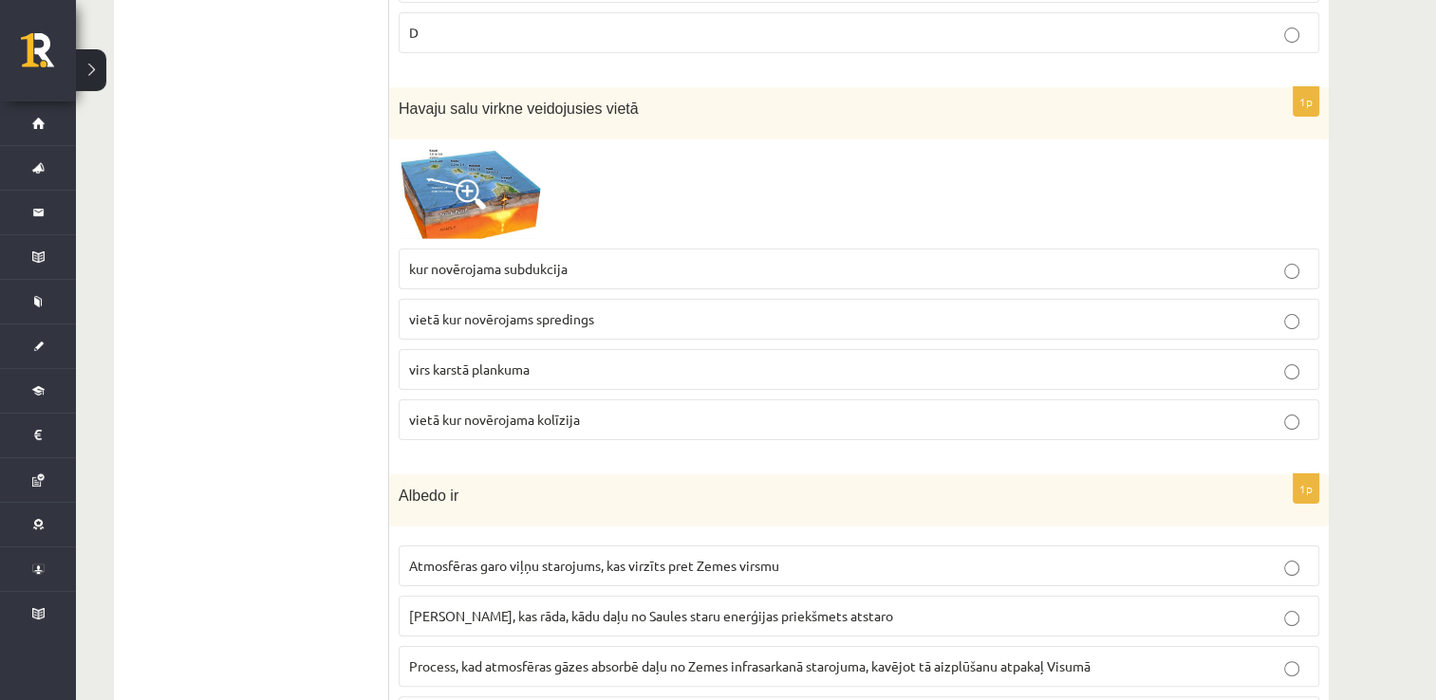
scroll to position [7424, 0]
click at [497, 146] on img at bounding box center [470, 191] width 142 height 91
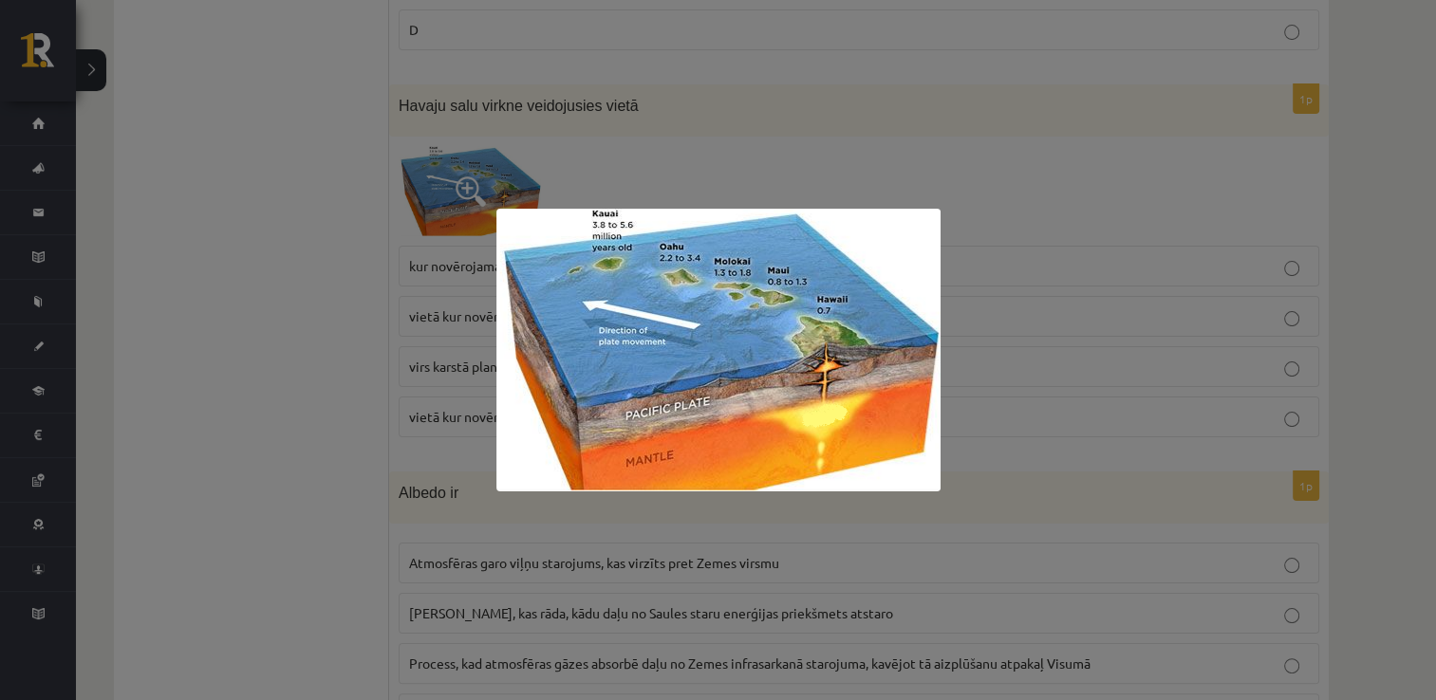
click at [776, 140] on div at bounding box center [718, 350] width 1436 height 700
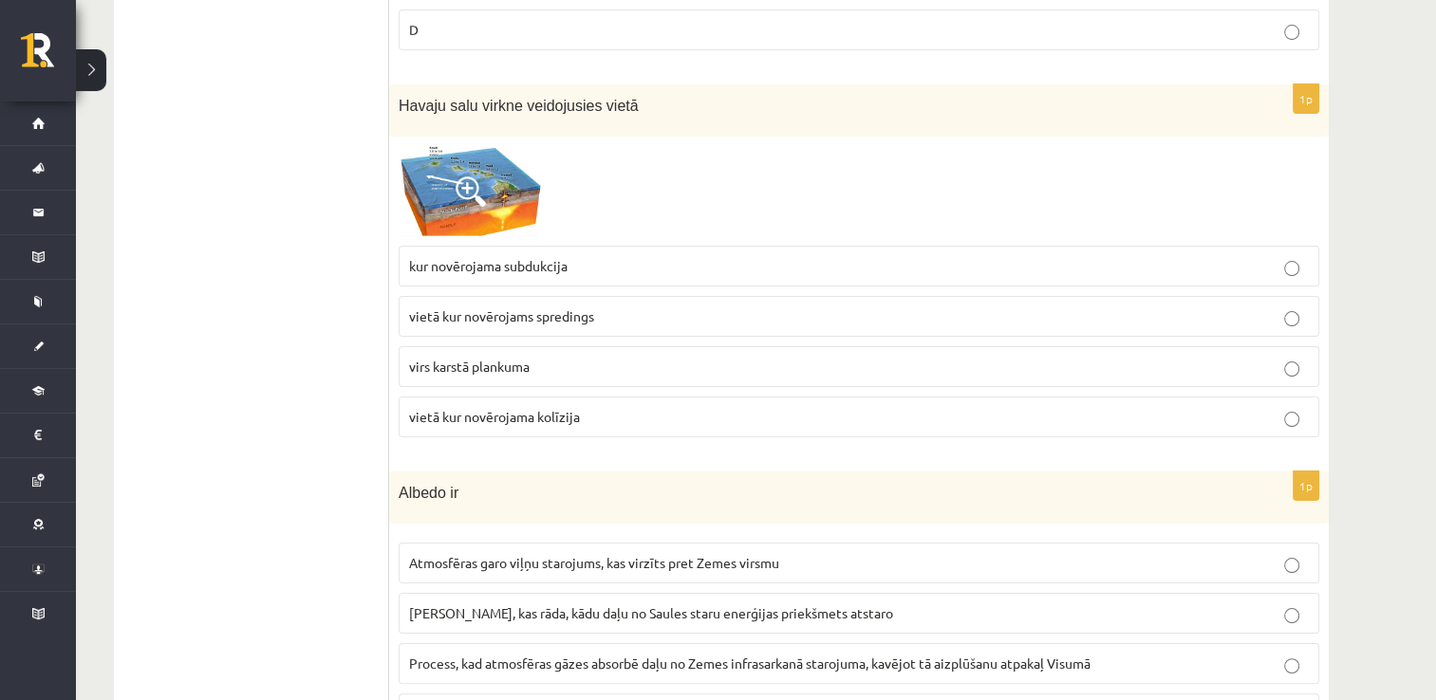
click at [599, 407] on p "vietā kur novērojama kolīzija" at bounding box center [859, 417] width 900 height 20
click at [501, 154] on img at bounding box center [470, 191] width 142 height 91
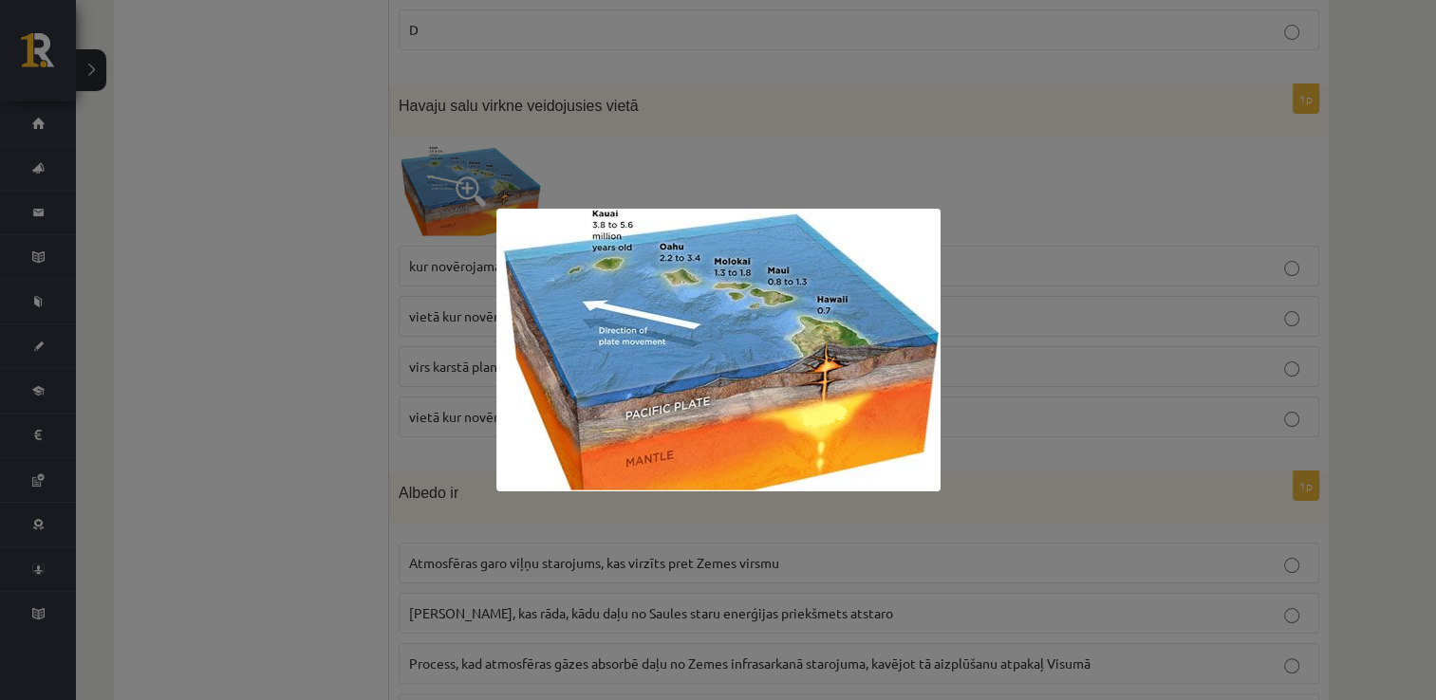
click at [797, 143] on div at bounding box center [718, 350] width 1436 height 700
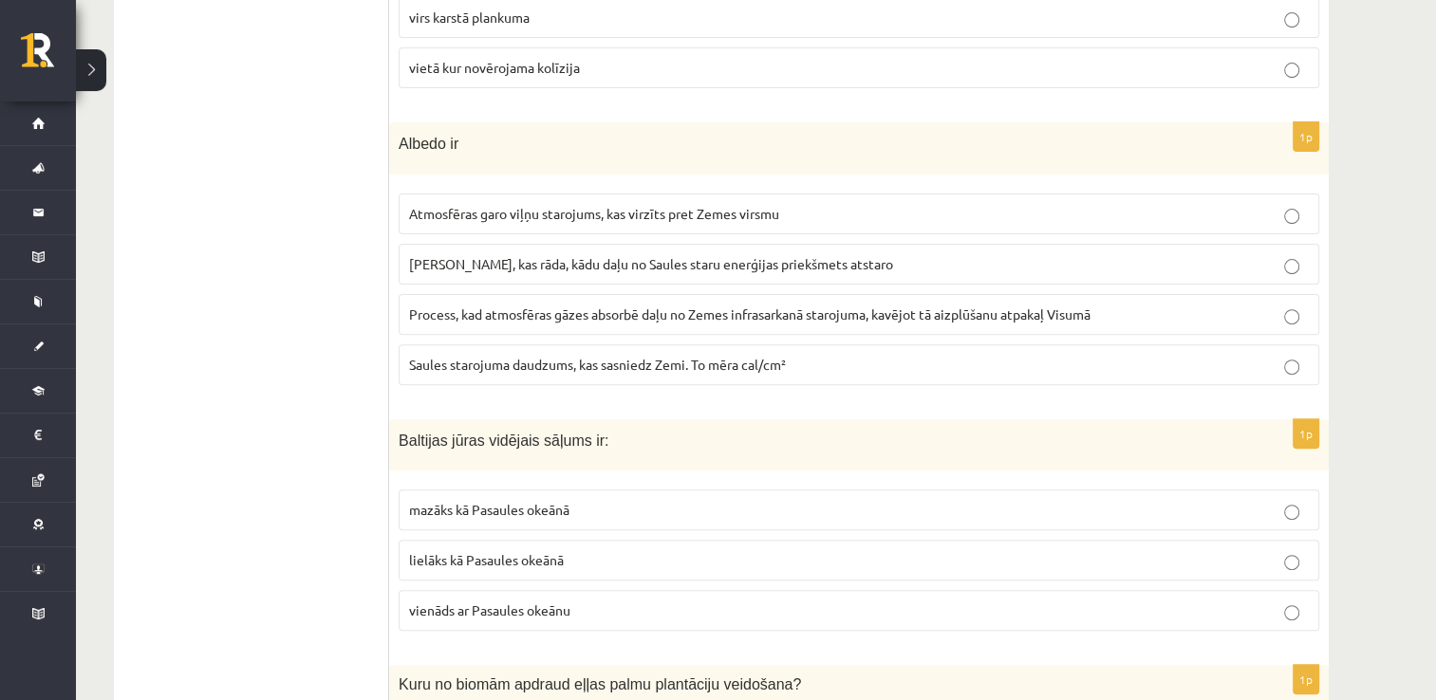
scroll to position [7835, 0]
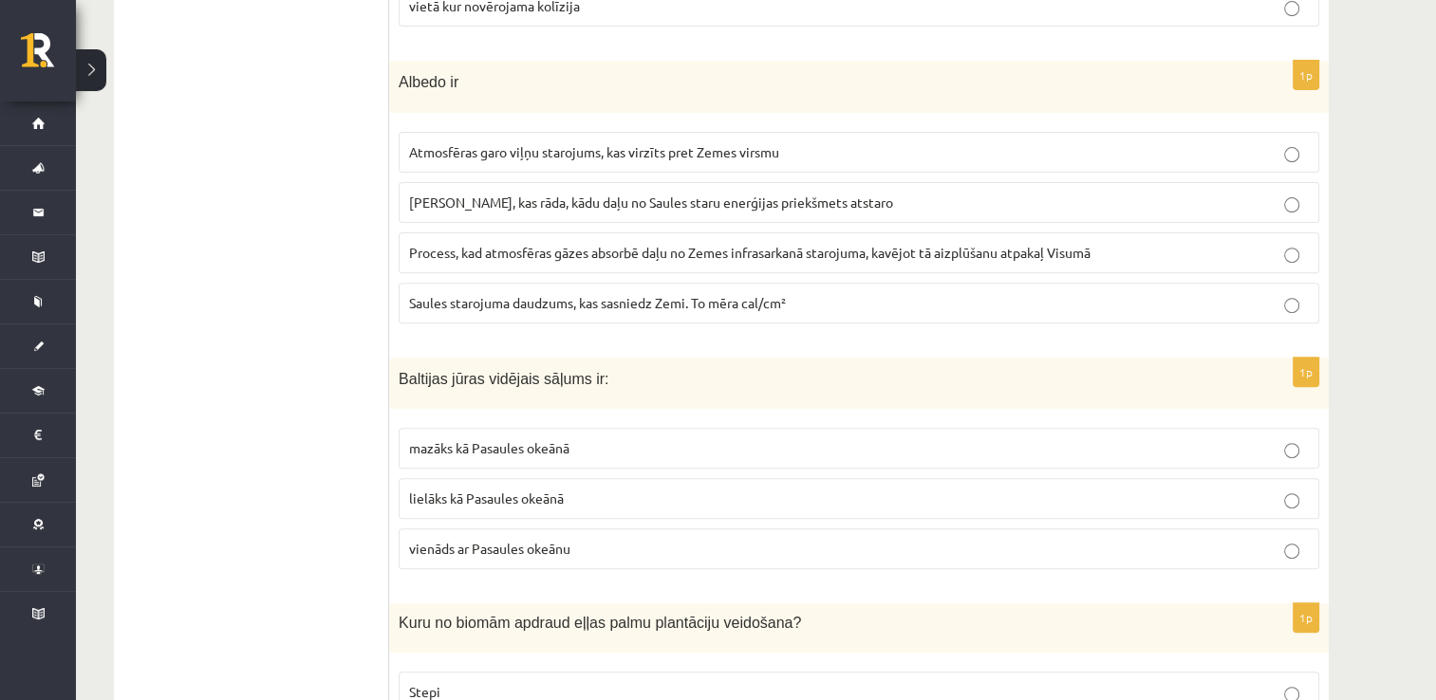
click at [911, 193] on p "Skaitlis, kas rāda, kādu daļu no Saules staru enerģijas priekšmets atstaro" at bounding box center [859, 203] width 900 height 20
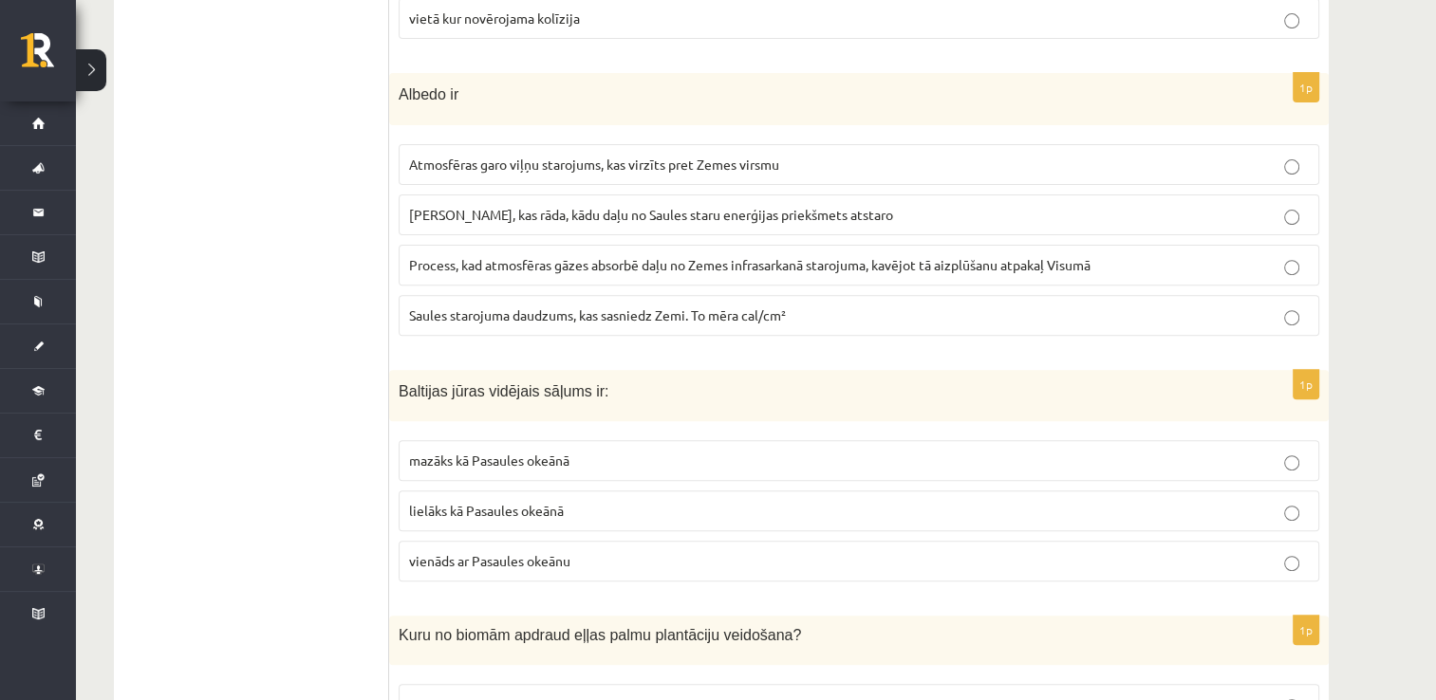
scroll to position [7820, 0]
click at [866, 308] on p "Saules starojuma daudzums, kas sasniedz Zemi. To mēra cal/cm²" at bounding box center [859, 318] width 900 height 20
click at [812, 208] on p "Skaitlis, kas rāda, kādu daļu no Saules staru enerģijas priekšmets atstaro" at bounding box center [859, 218] width 900 height 20
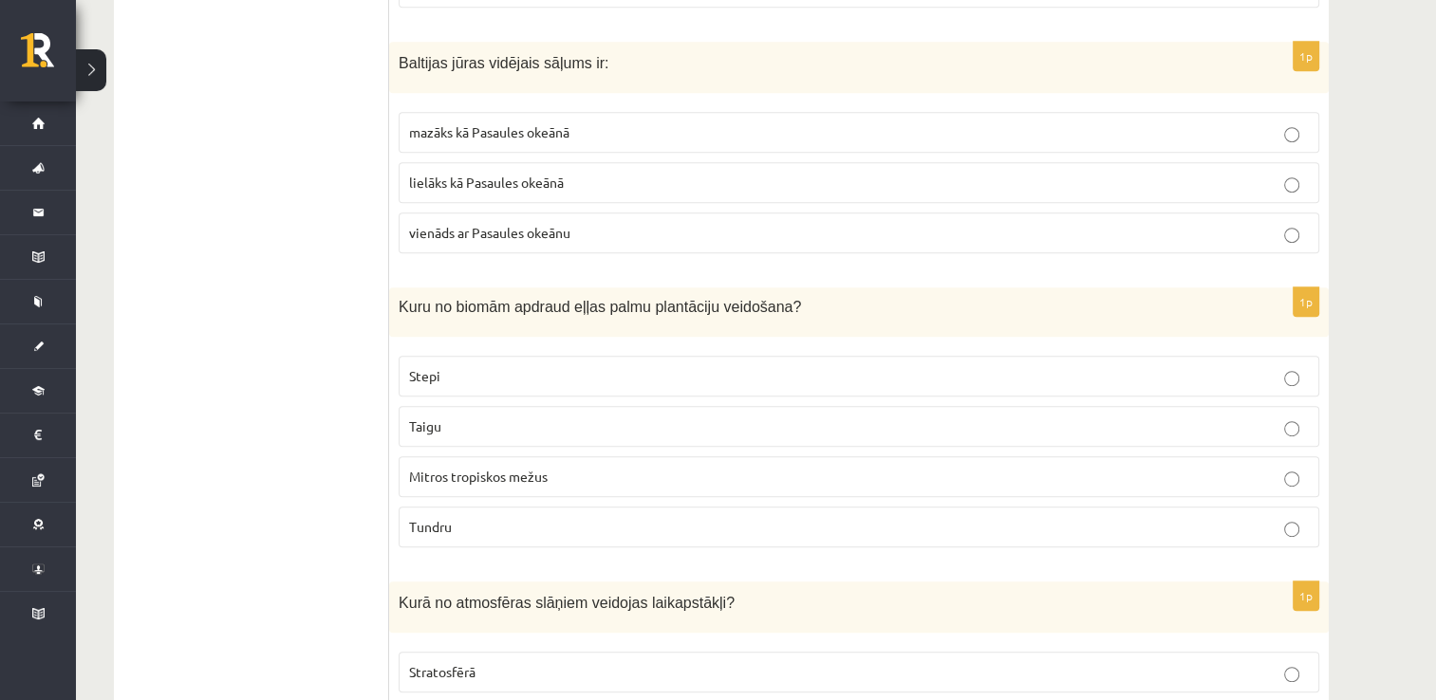
scroll to position [8113, 0]
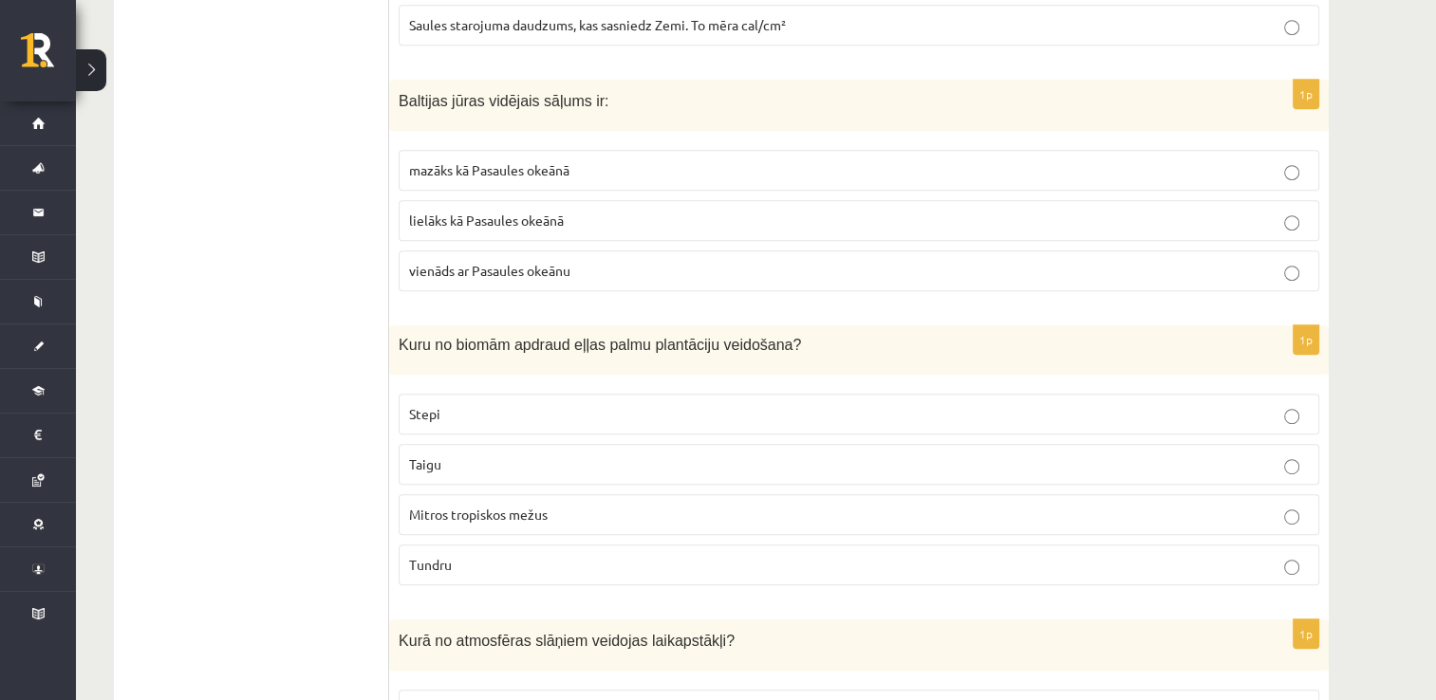
click at [631, 150] on label "mazāks kā Pasaules okeānā" at bounding box center [859, 170] width 921 height 41
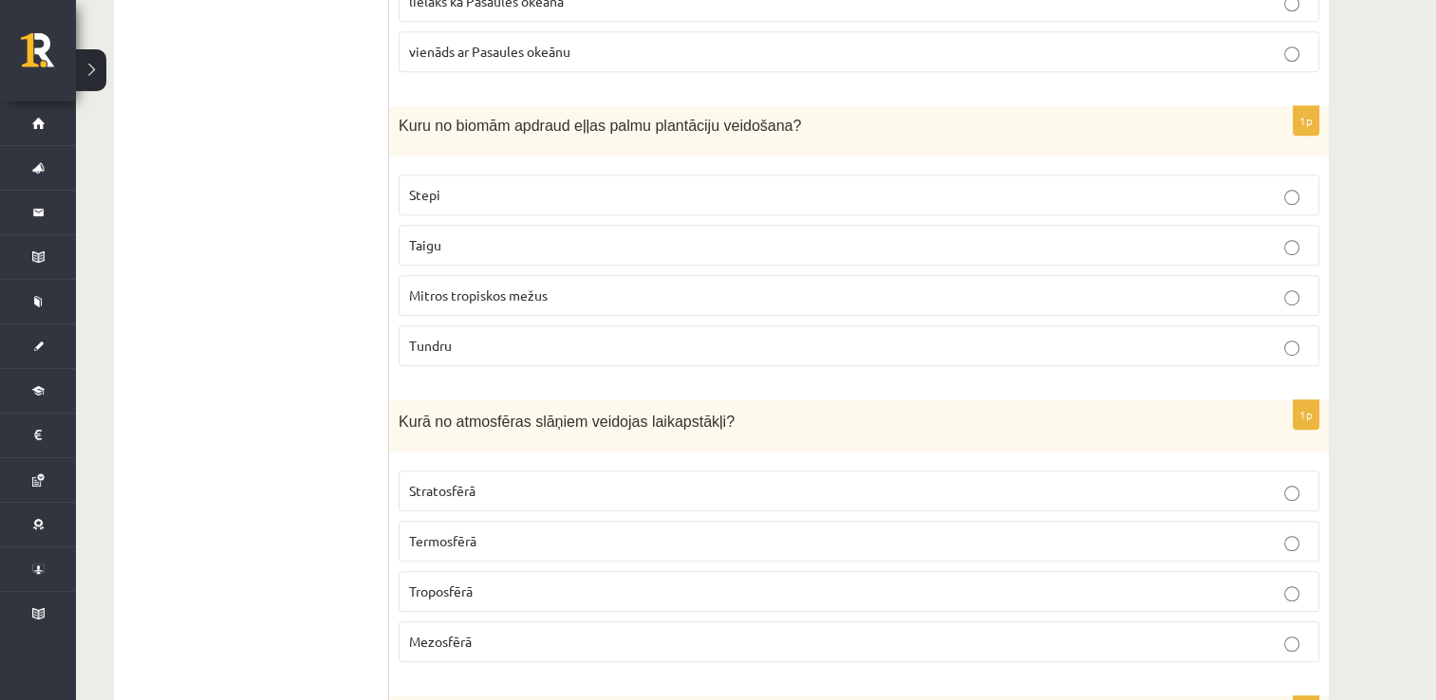
scroll to position [8364, 0]
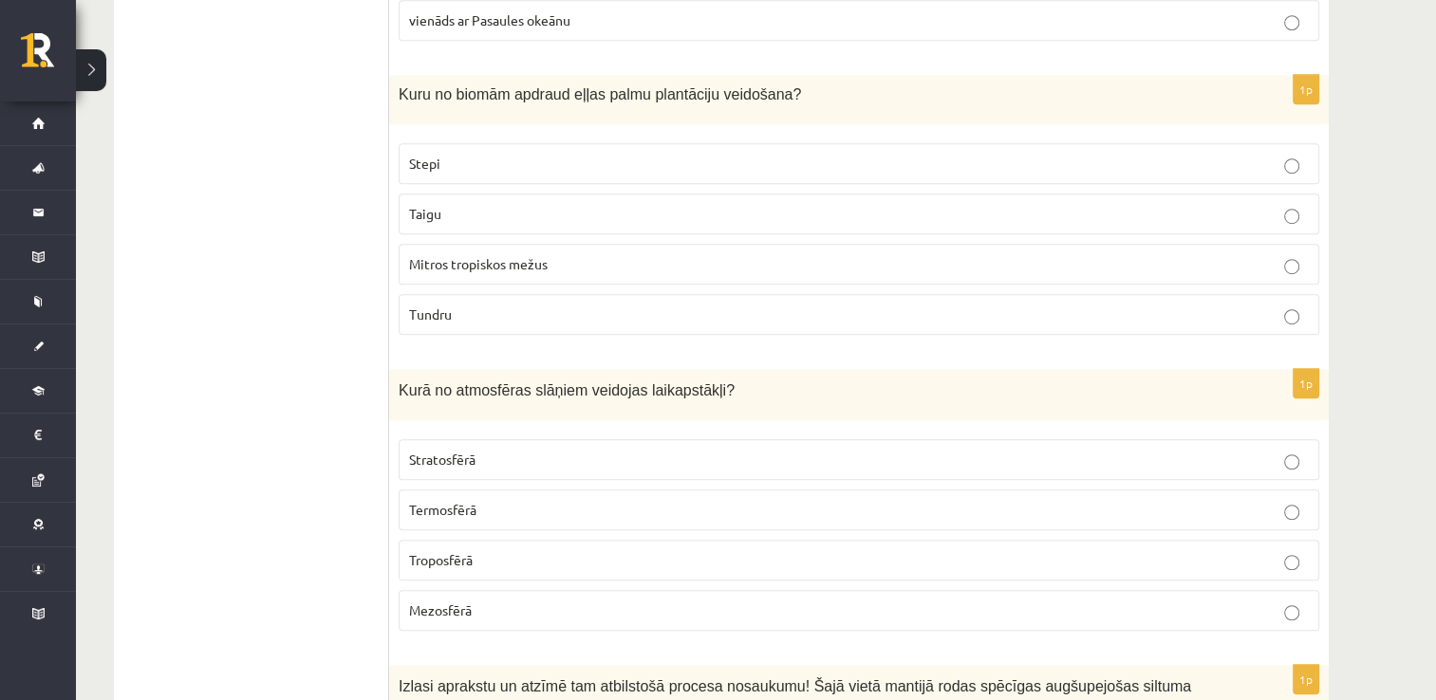
click at [581, 254] on p "Mitros tropiskos mežus" at bounding box center [859, 264] width 900 height 20
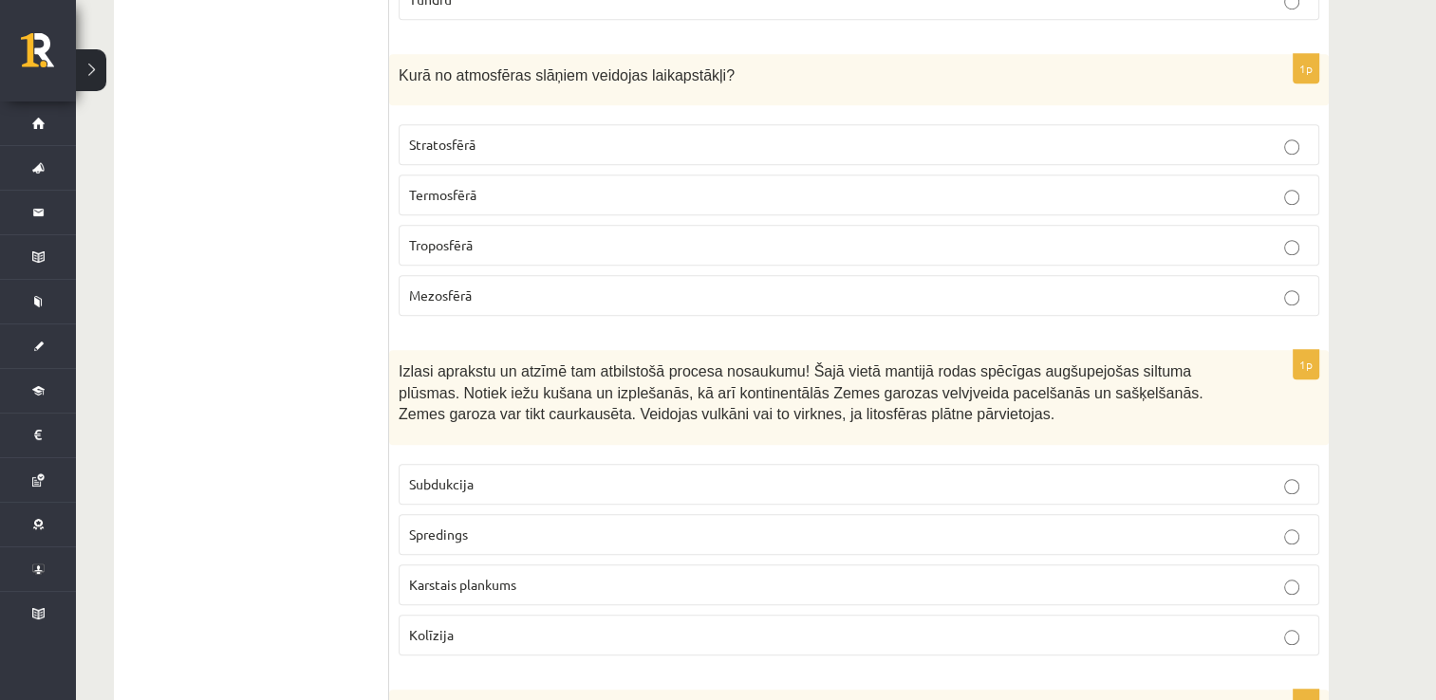
scroll to position [8666, 0]
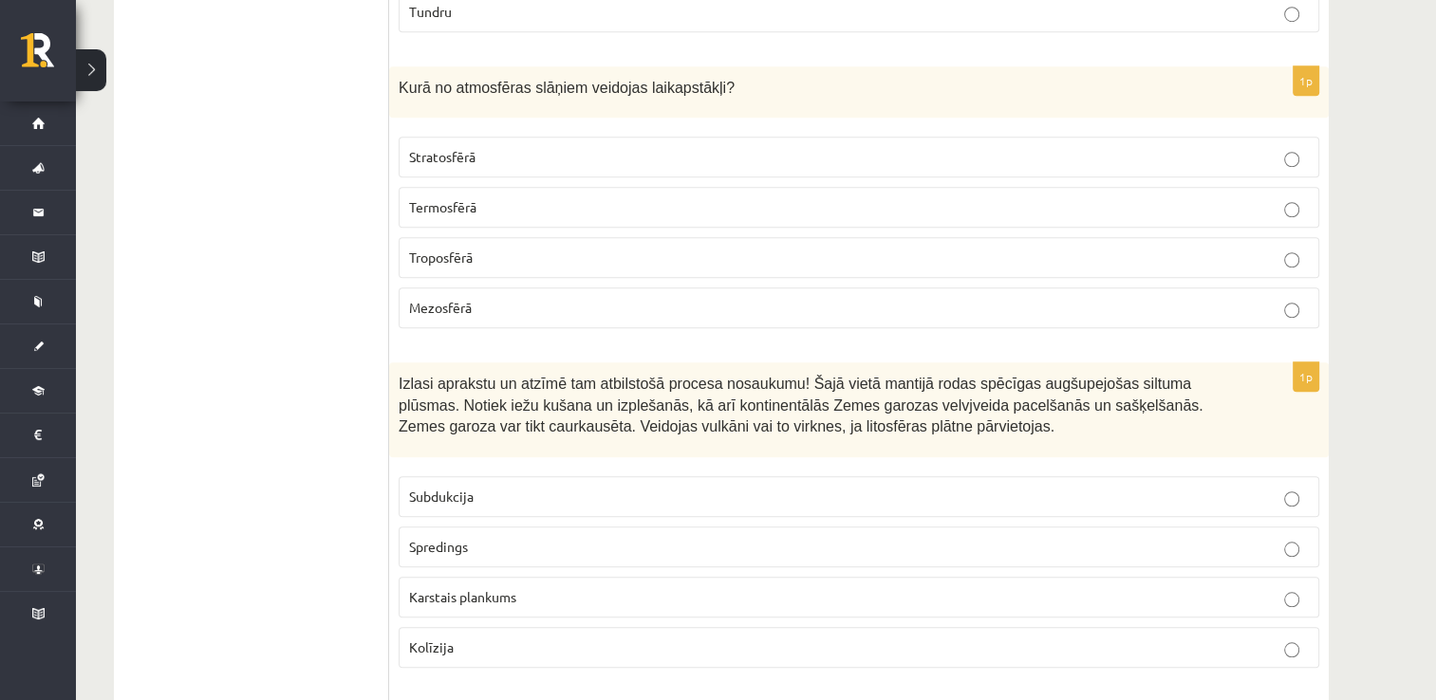
click at [561, 248] on p "Troposfērā" at bounding box center [859, 258] width 900 height 20
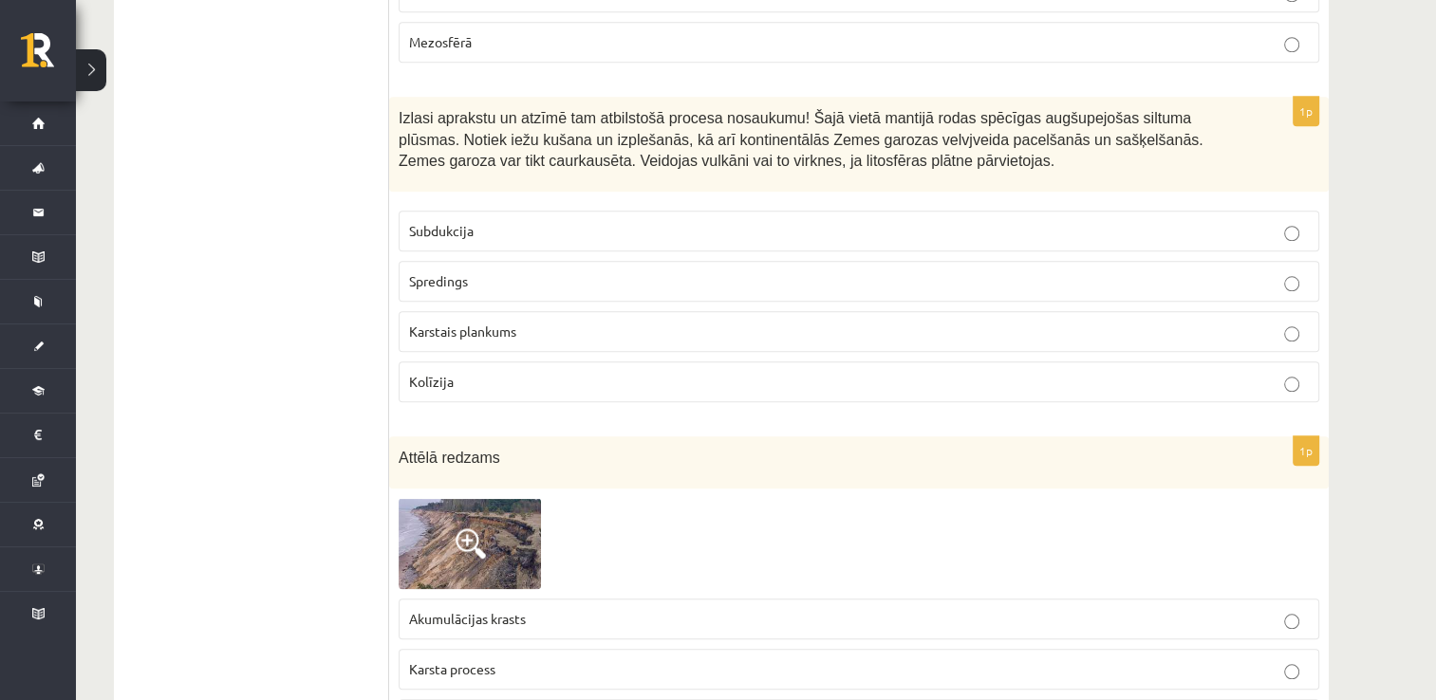
scroll to position [8941, 0]
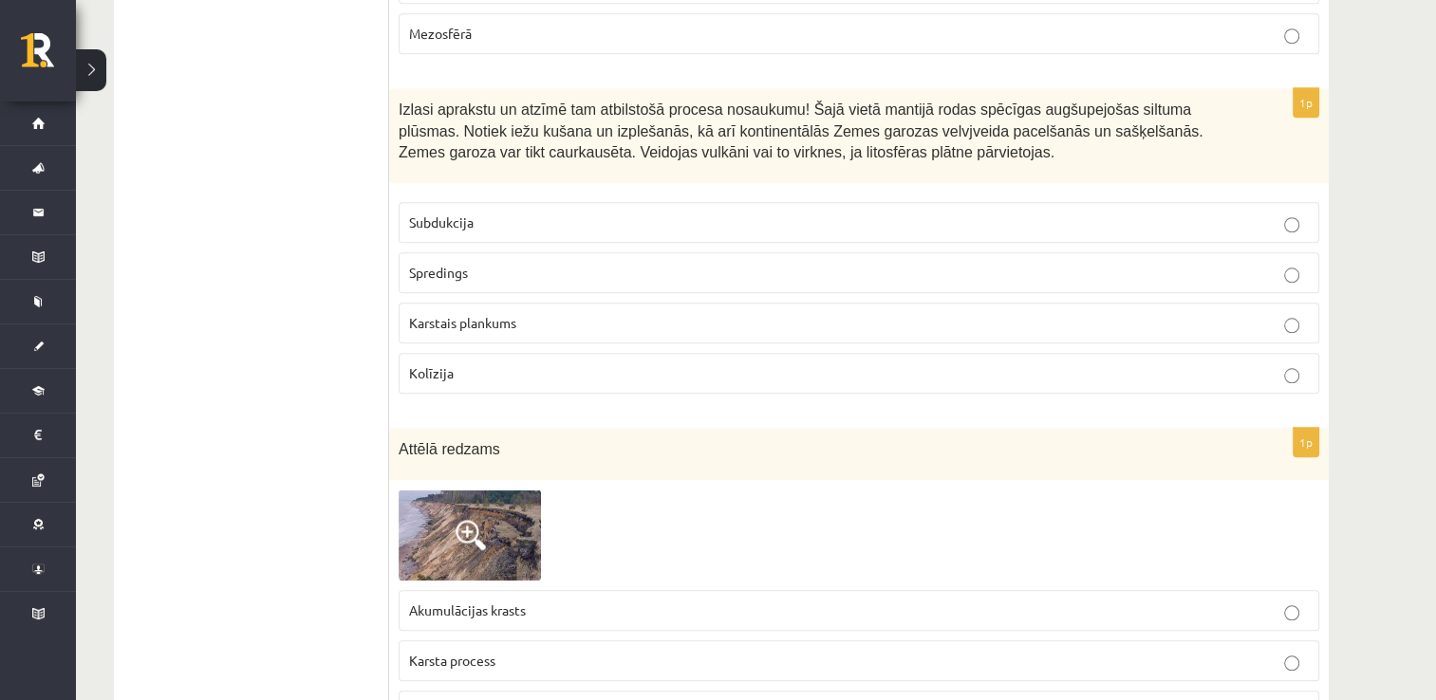
click at [569, 263] on p "Spredings" at bounding box center [859, 273] width 900 height 20
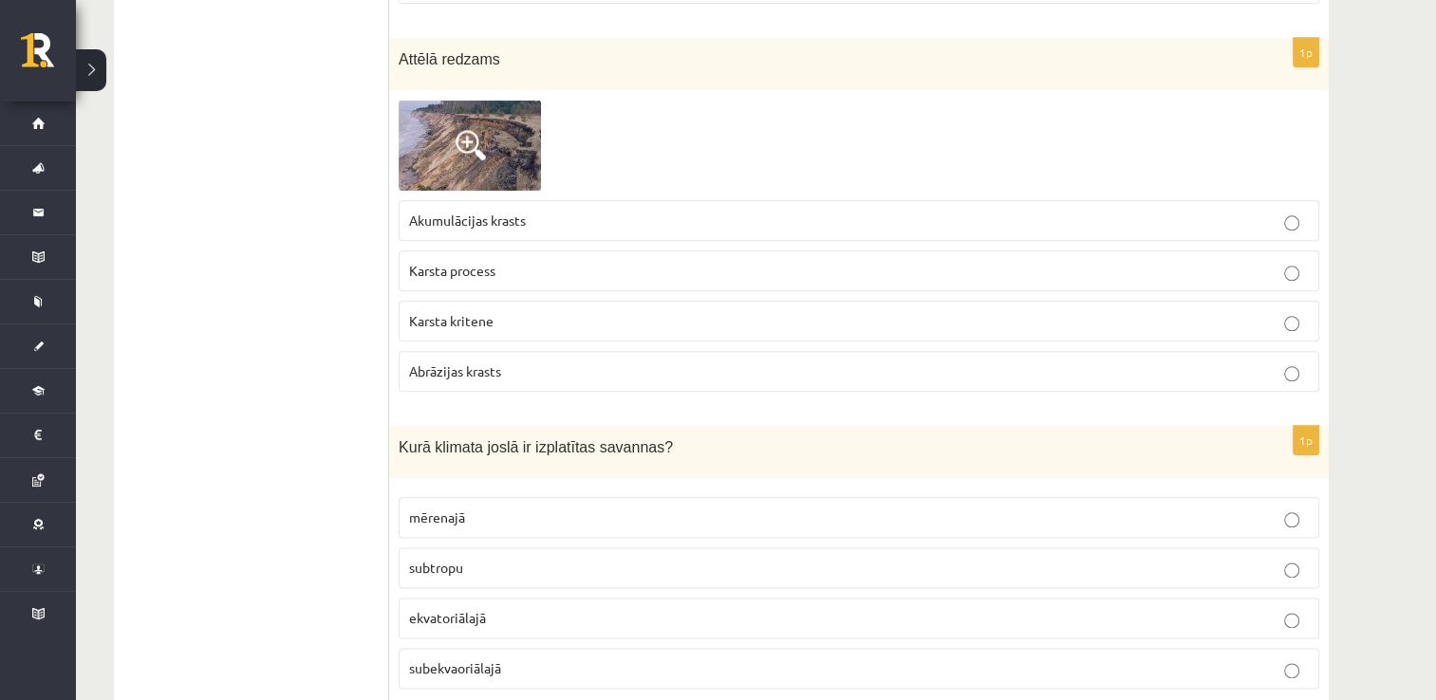
scroll to position [9332, 0]
click at [499, 362] on span "Abrāzijas krasts" at bounding box center [455, 370] width 92 height 17
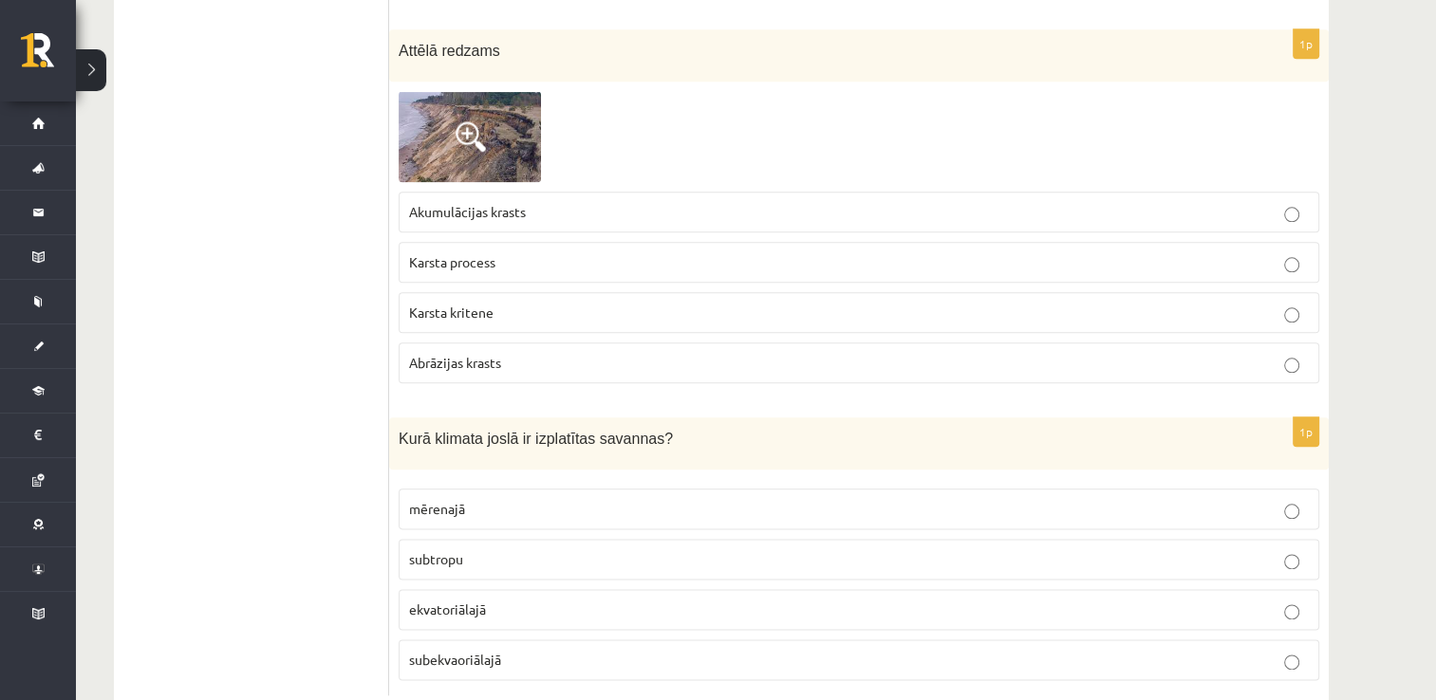
click at [532, 650] on p "subekvaoriālajā" at bounding box center [859, 660] width 900 height 20
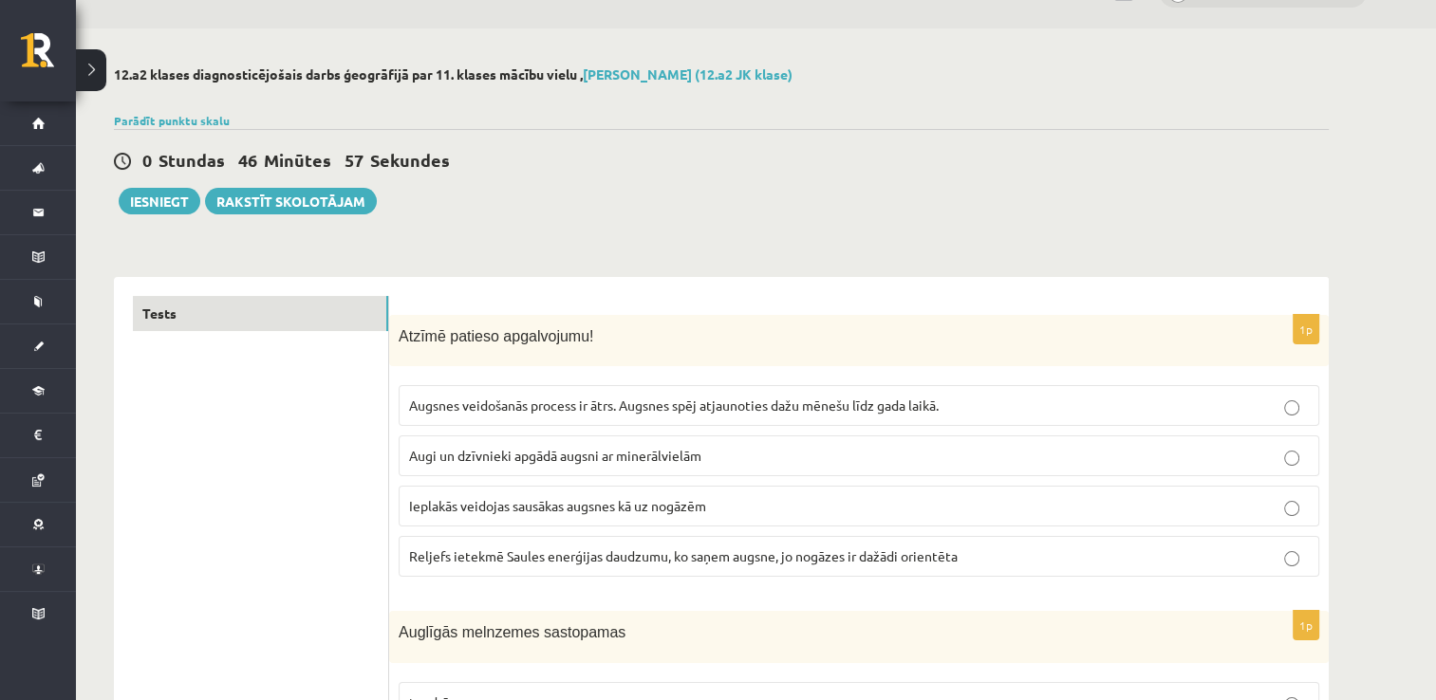
scroll to position [0, 0]
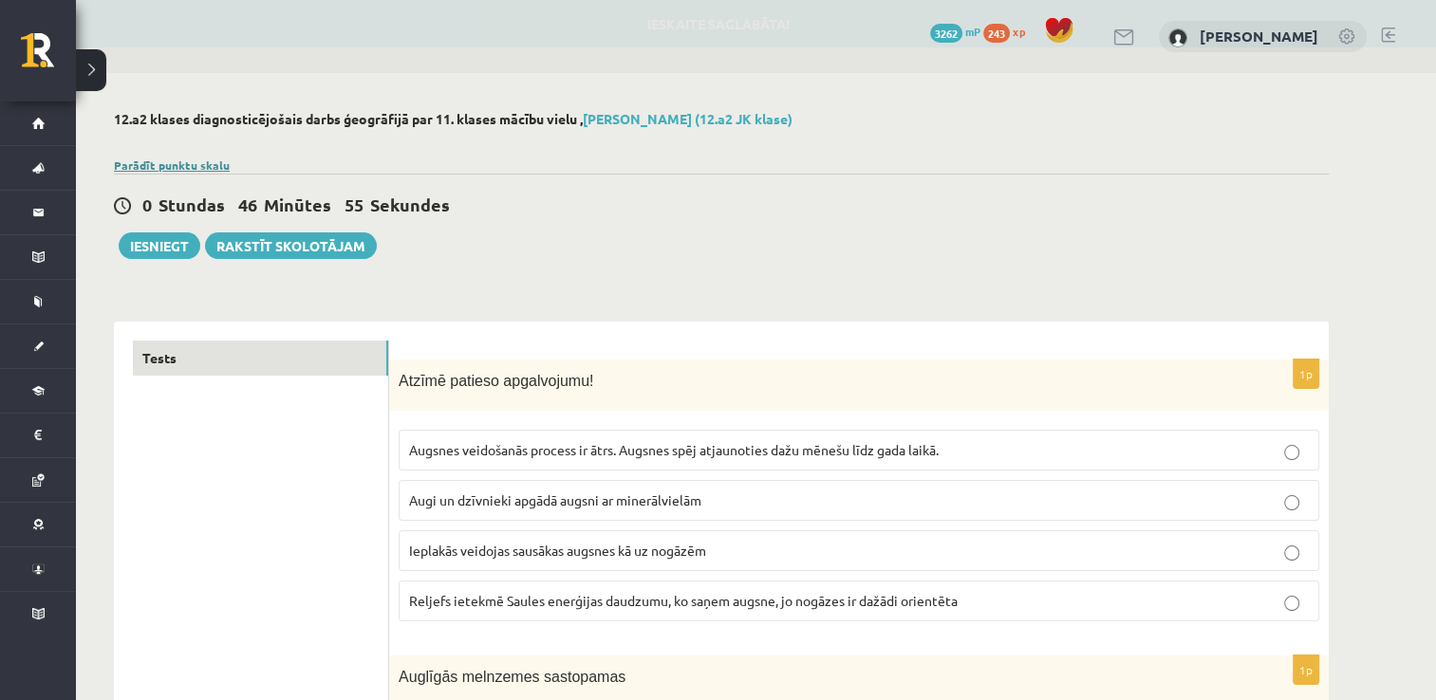
click at [188, 165] on link "Parādīt punktu skalu" at bounding box center [172, 165] width 116 height 15
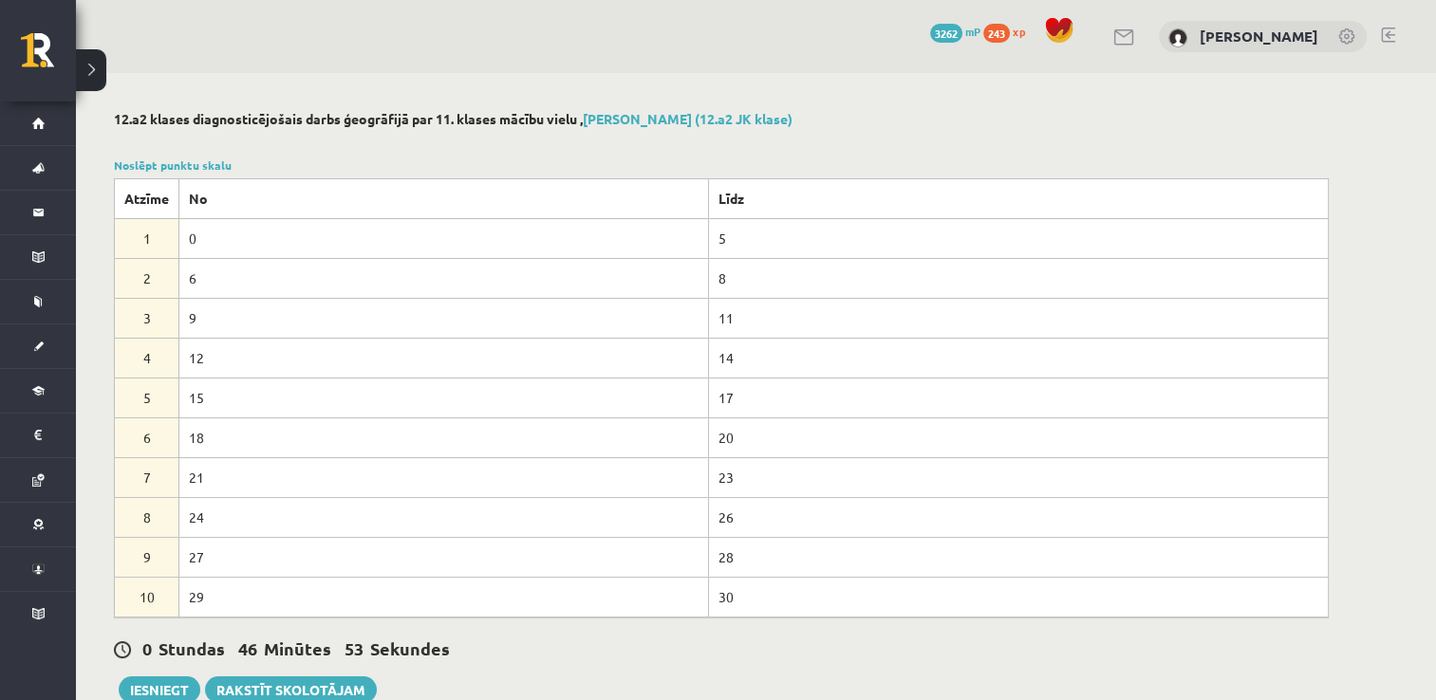
click at [209, 163] on link "Noslēpt punktu skalu" at bounding box center [173, 165] width 118 height 15
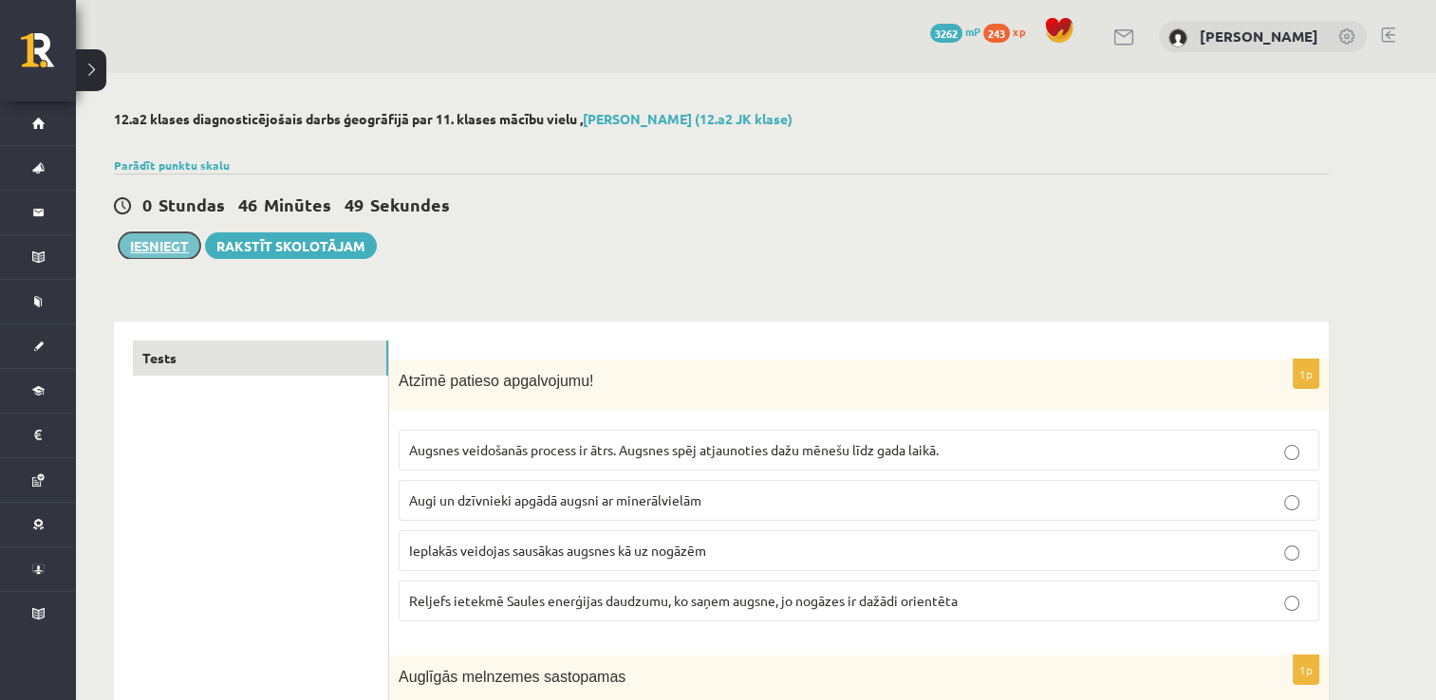
click at [171, 241] on button "Iesniegt" at bounding box center [160, 246] width 82 height 27
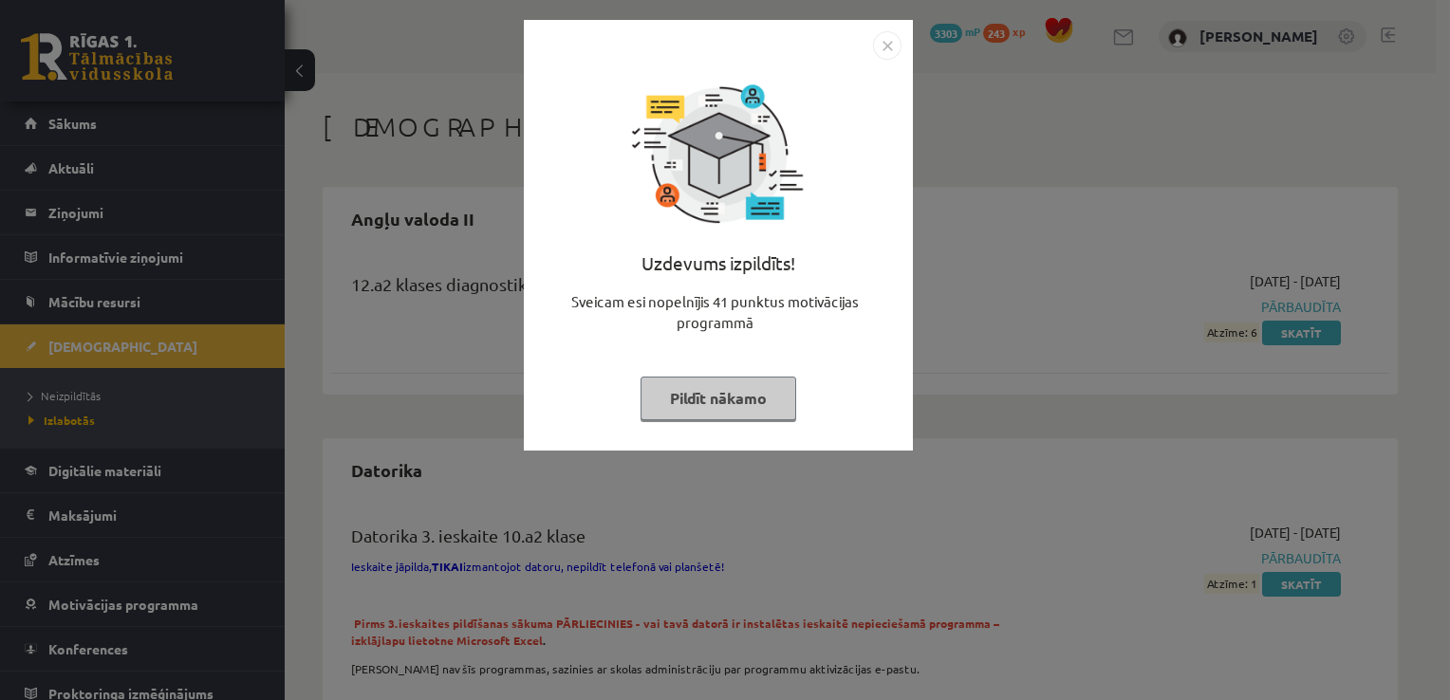
click at [683, 414] on button "Pildīt nākamo" at bounding box center [719, 399] width 156 height 44
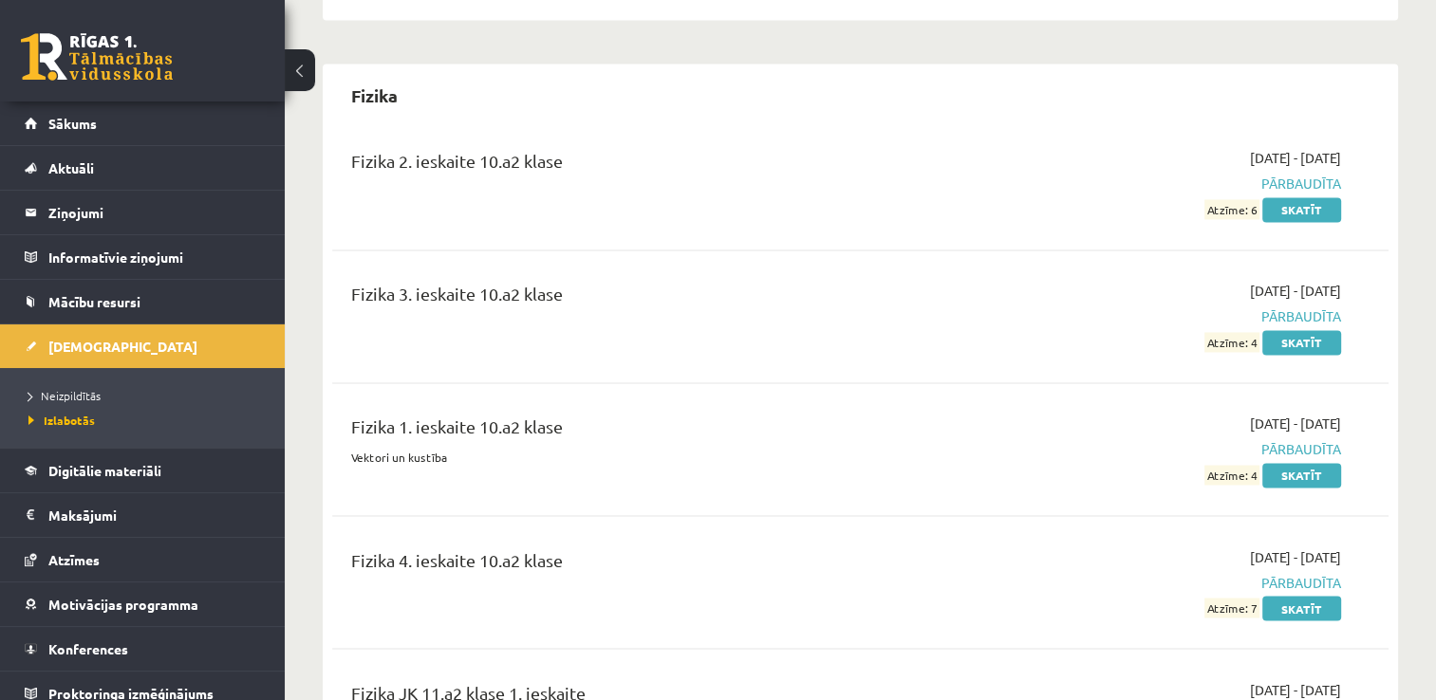
scroll to position [3013, 0]
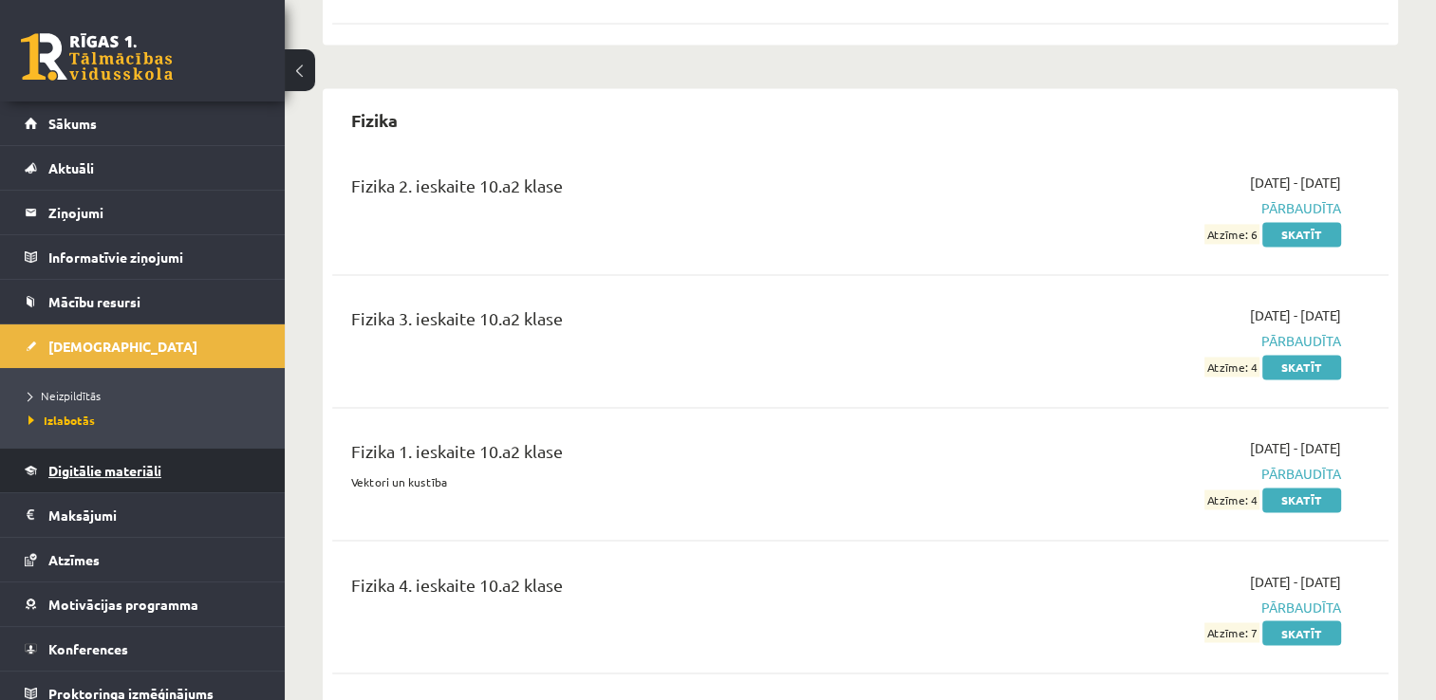
click at [175, 461] on link "Digitālie materiāli" at bounding box center [143, 471] width 236 height 44
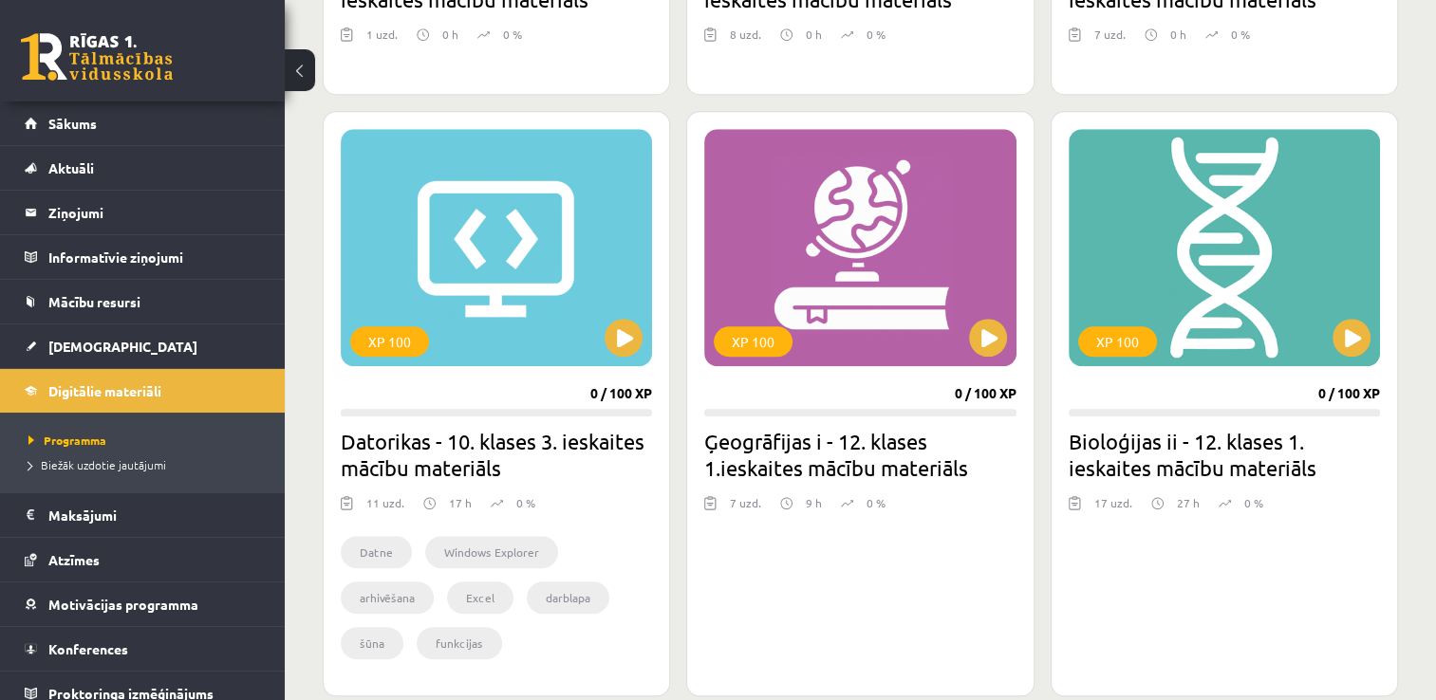
scroll to position [1503, 0]
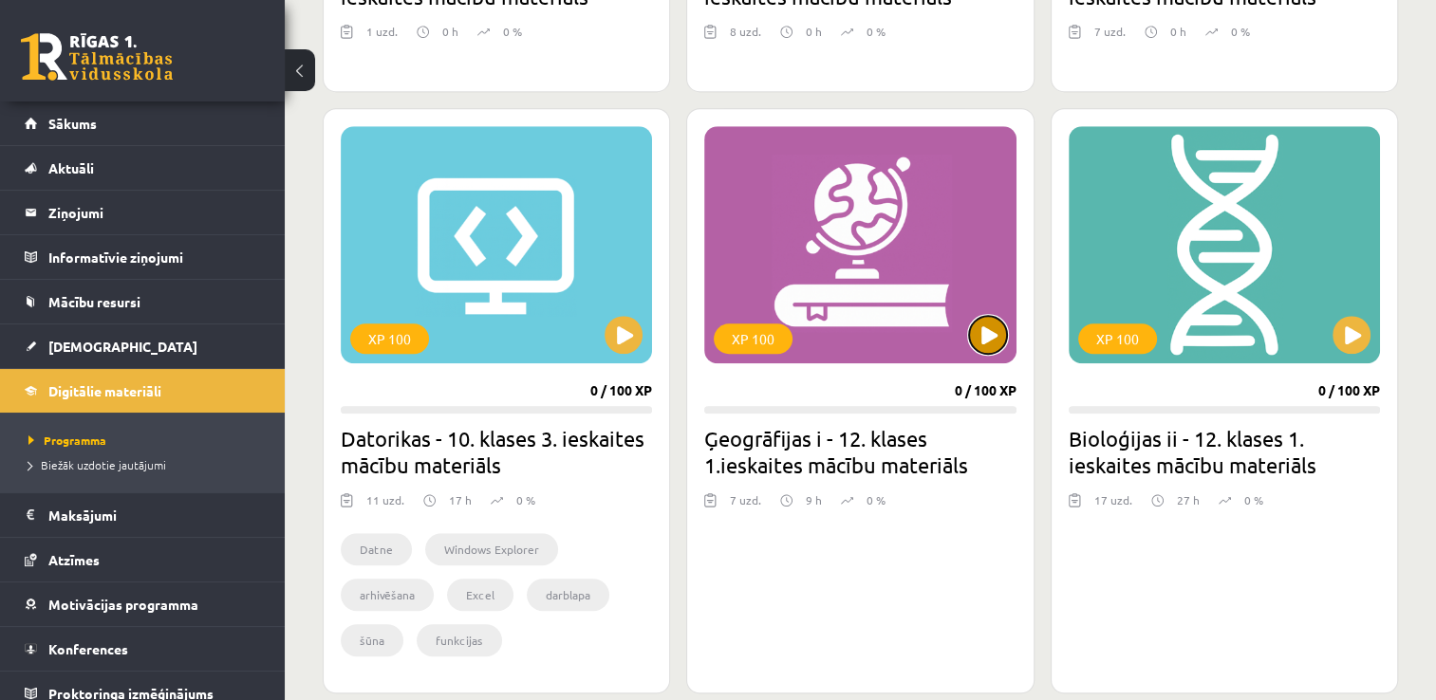
click at [986, 347] on button at bounding box center [988, 335] width 38 height 38
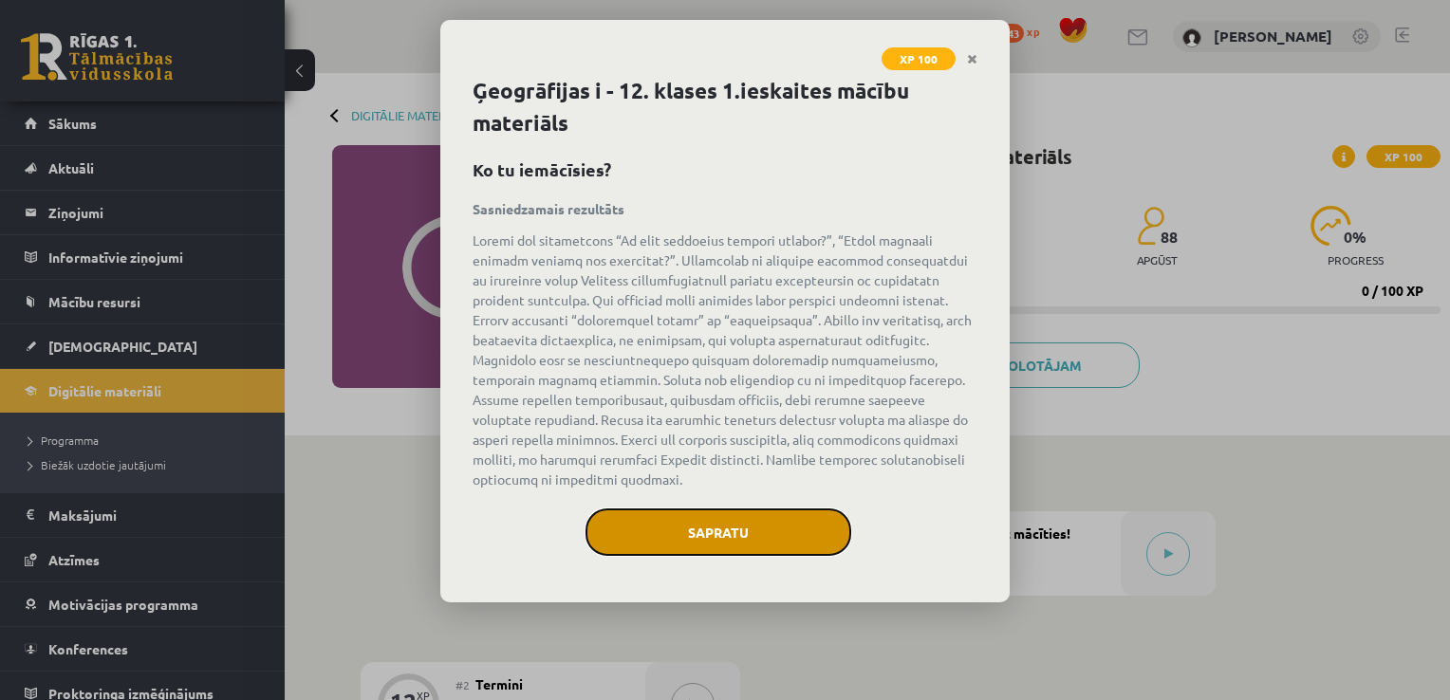
click at [738, 527] on button "Sapratu" at bounding box center [719, 532] width 266 height 47
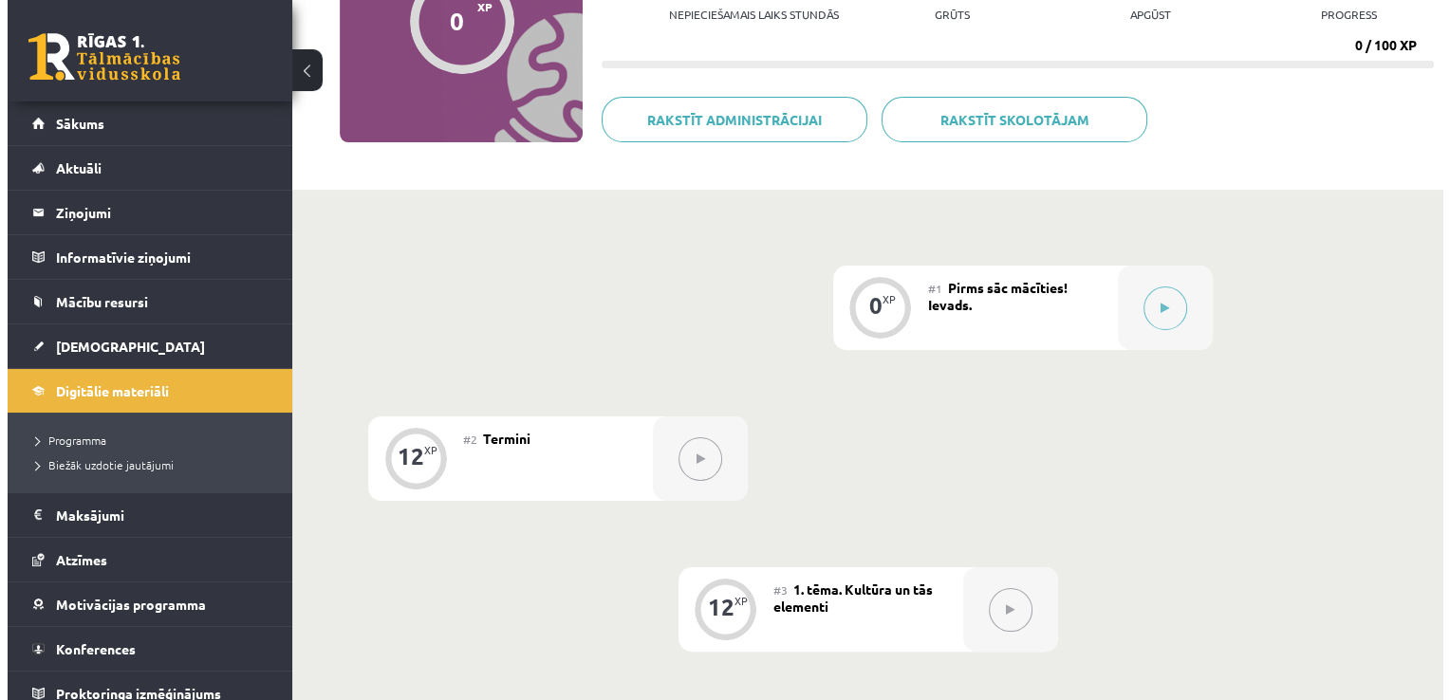
scroll to position [247, 0]
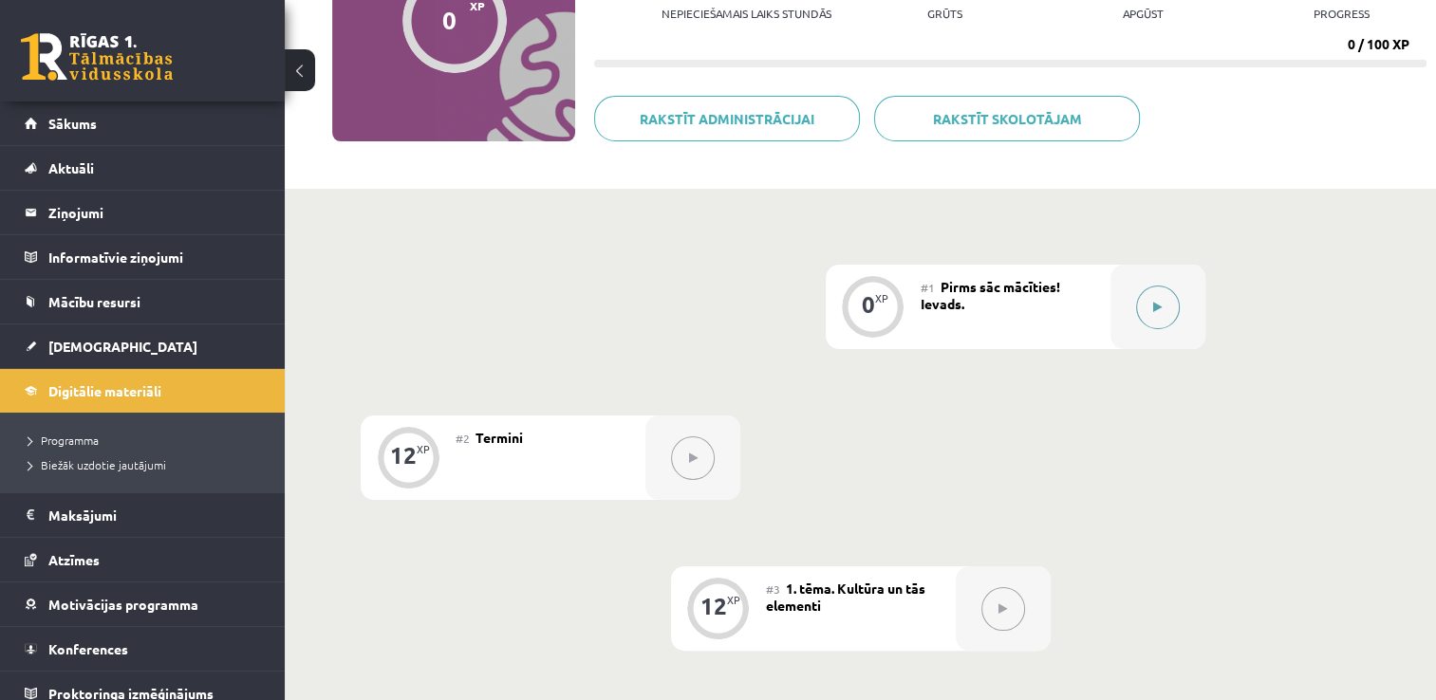
click at [1171, 317] on button at bounding box center [1158, 308] width 44 height 44
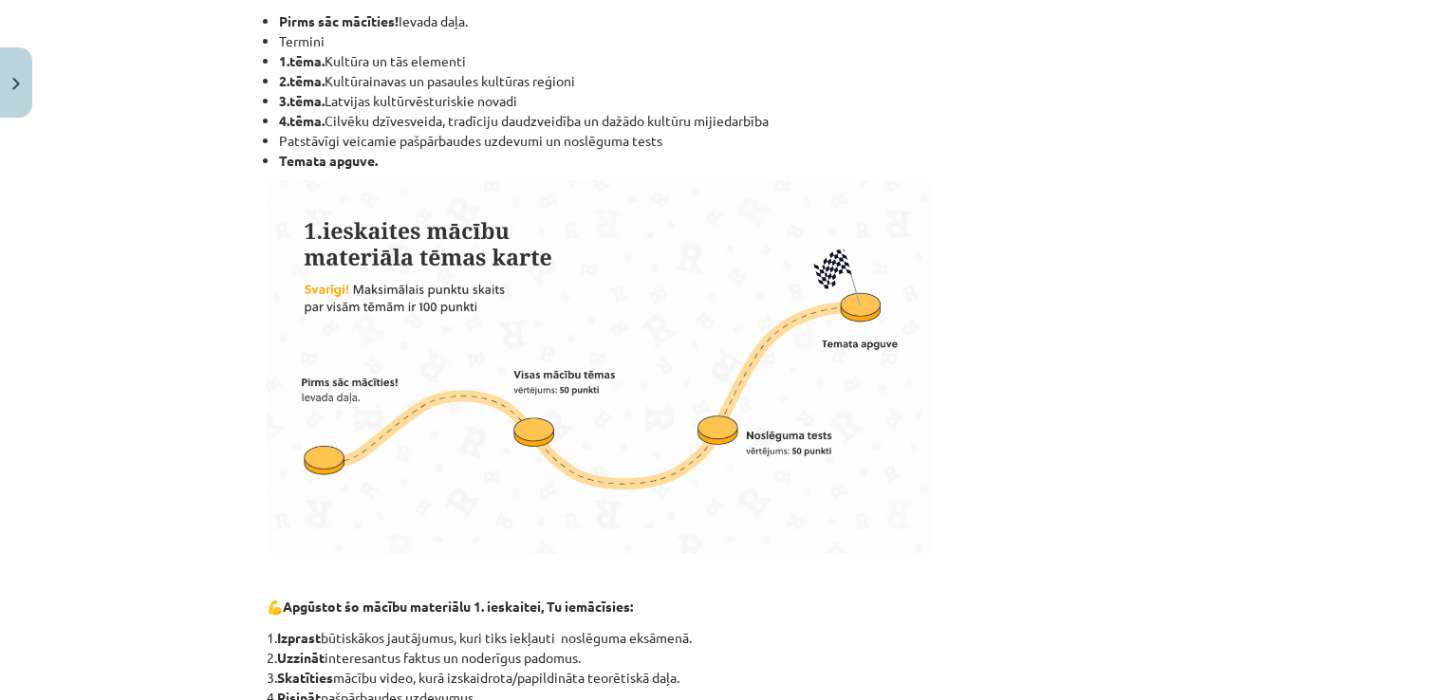
scroll to position [0, 0]
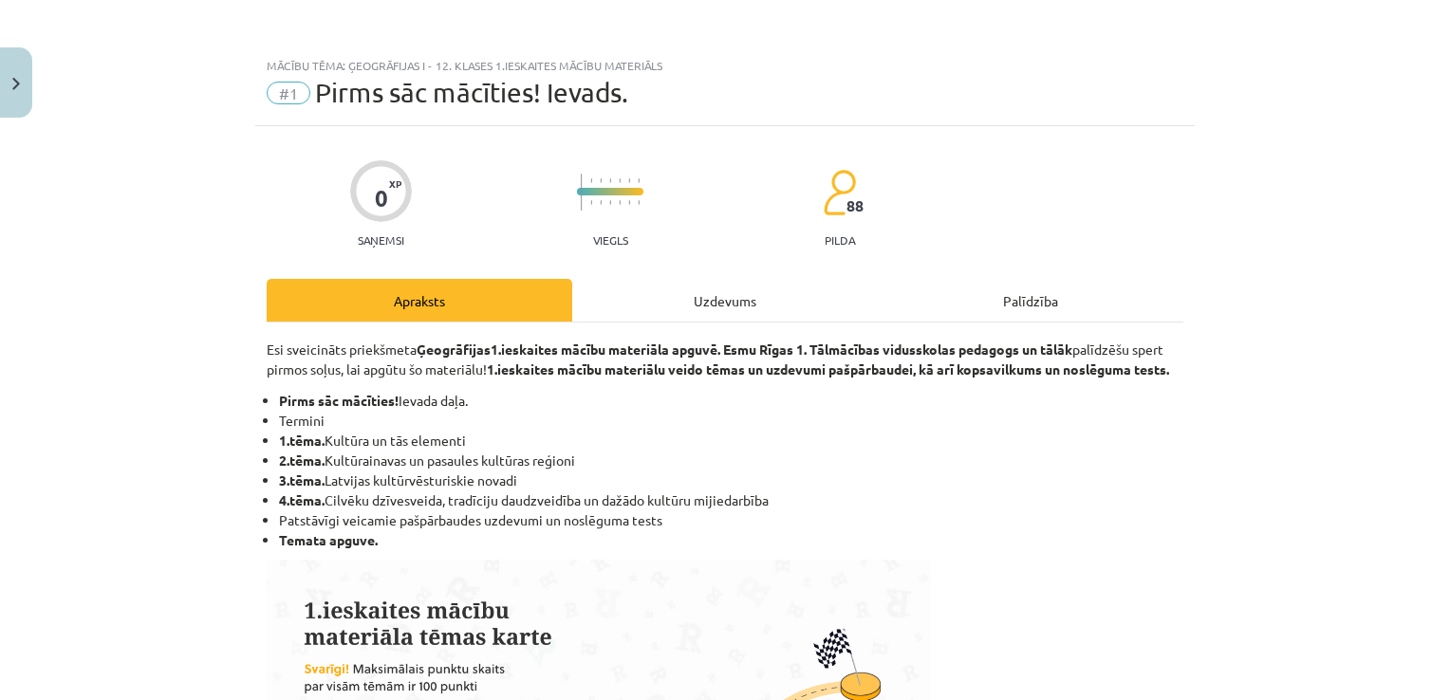
click at [723, 309] on div "Uzdevums" at bounding box center [725, 300] width 306 height 43
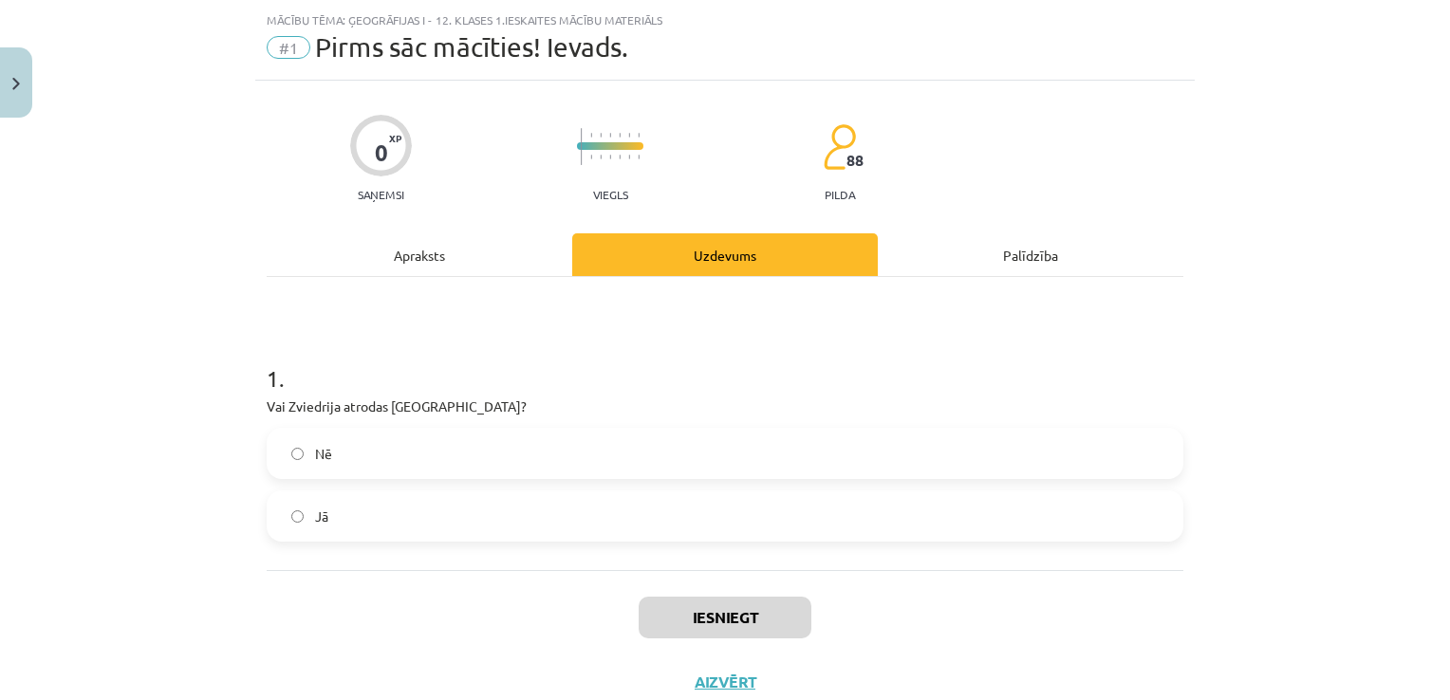
scroll to position [47, 0]
click at [384, 511] on label "Jā" at bounding box center [725, 514] width 913 height 47
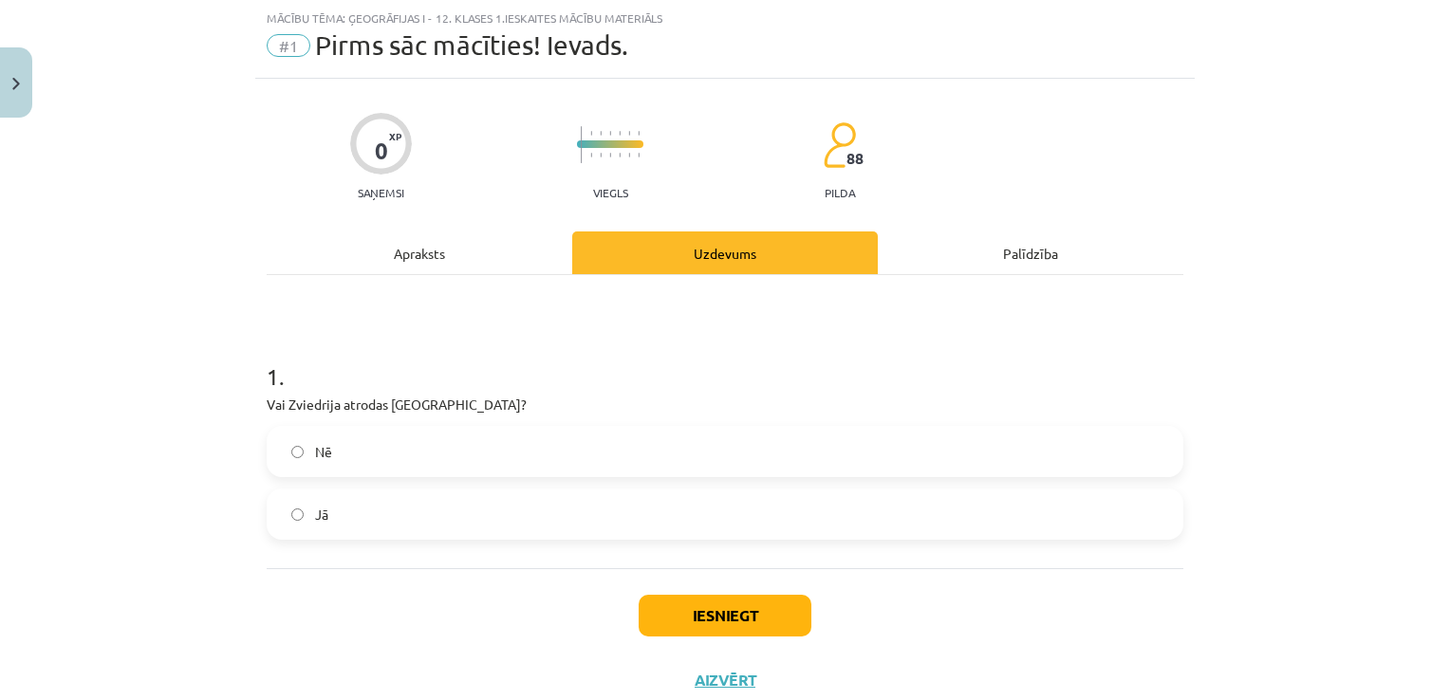
scroll to position [106, 0]
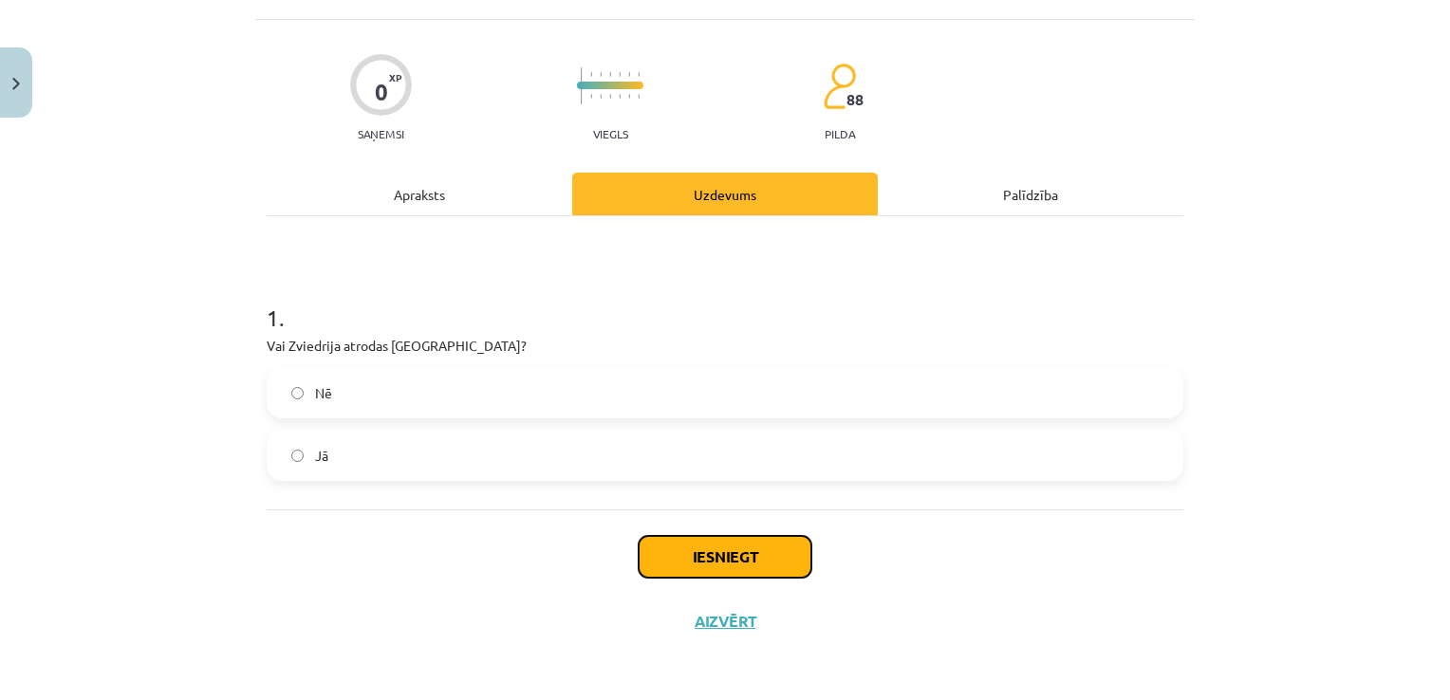
click at [729, 561] on button "Iesniegt" at bounding box center [725, 557] width 173 height 42
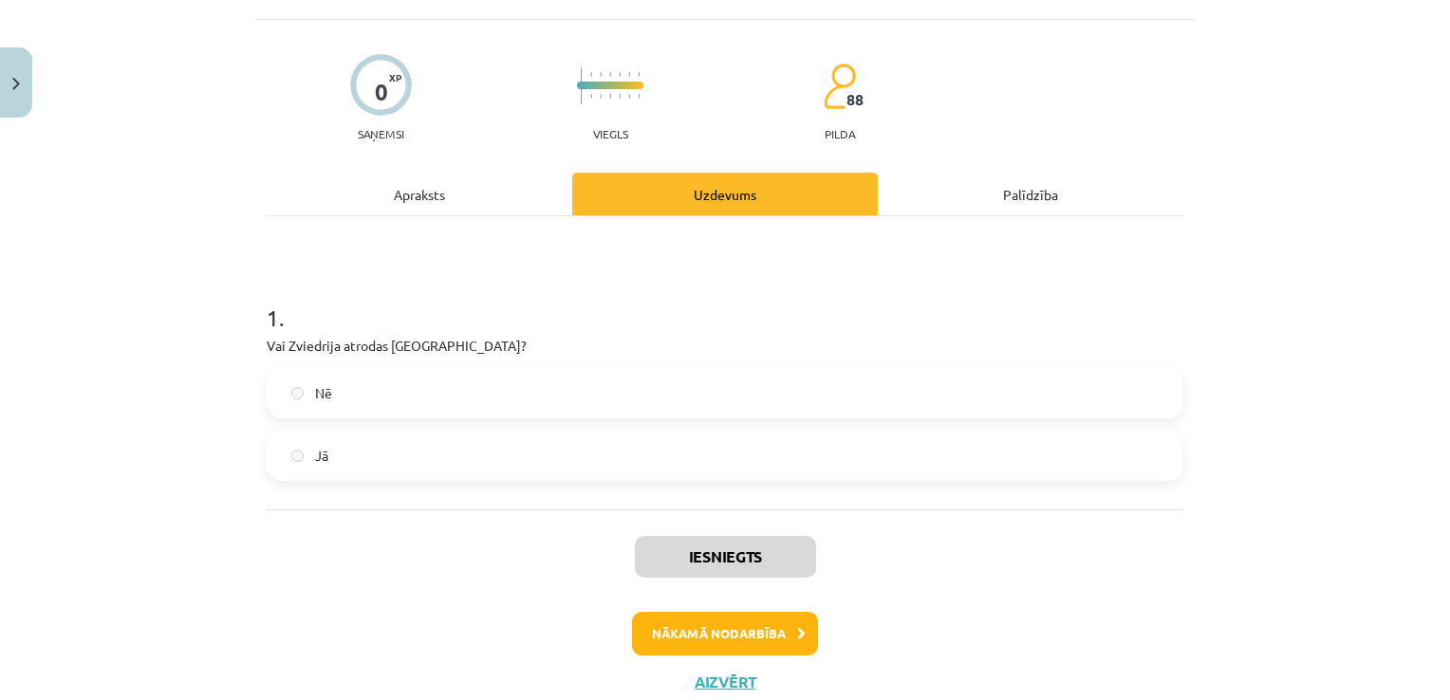
scroll to position [166, 0]
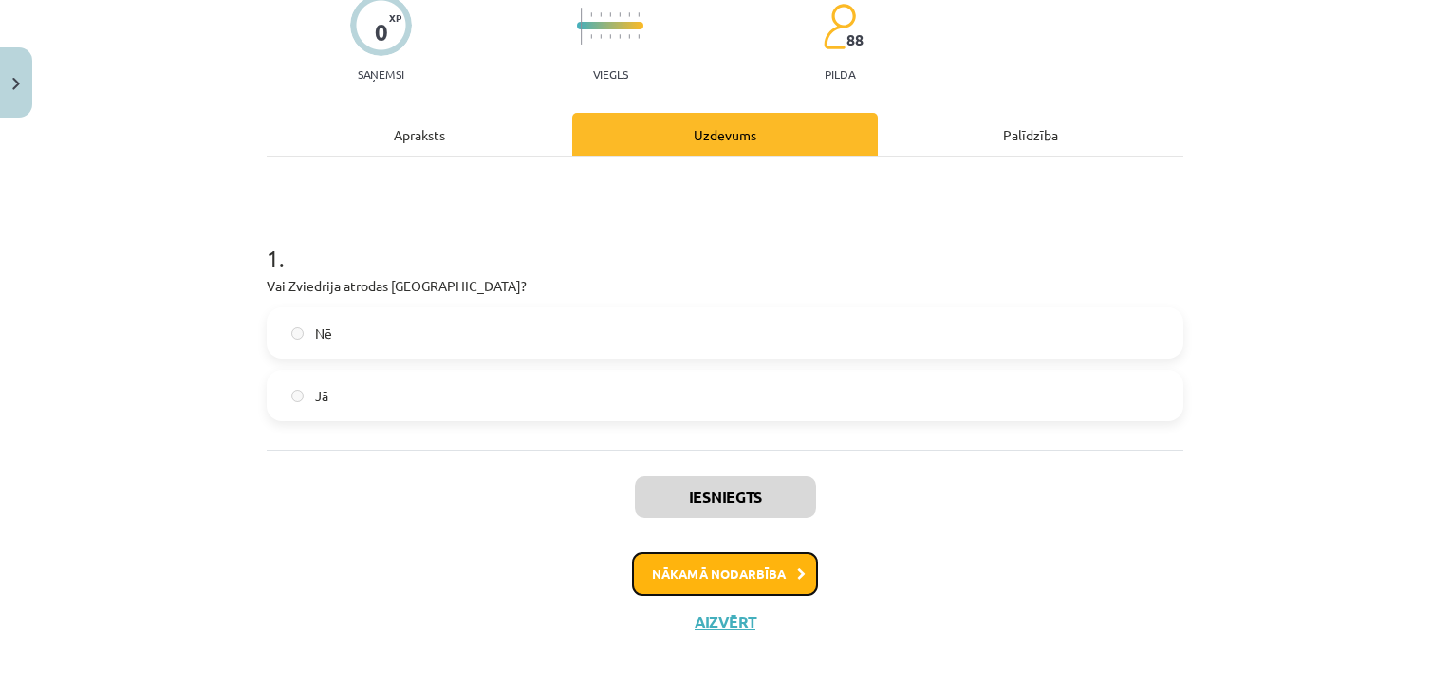
click at [744, 579] on button "Nākamā nodarbība" at bounding box center [725, 574] width 186 height 44
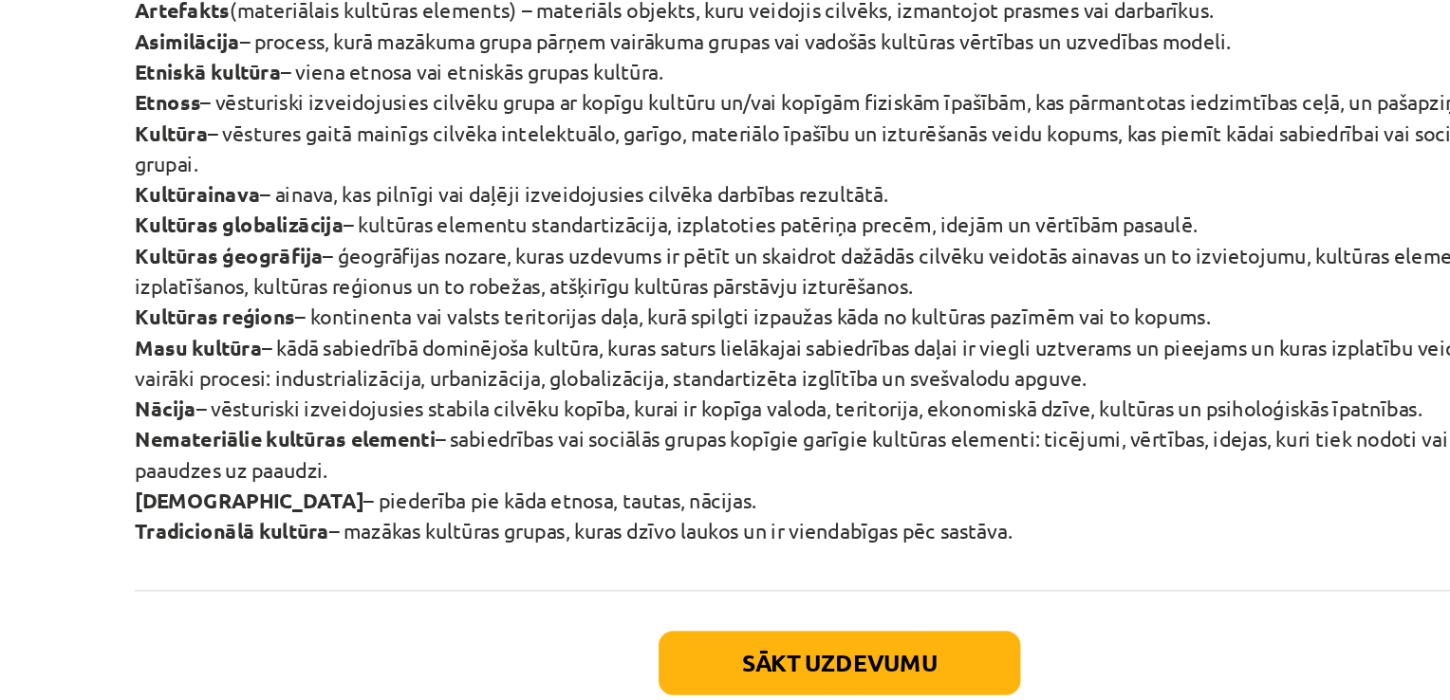
scroll to position [247, 0]
